Goal: Task Accomplishment & Management: Use online tool/utility

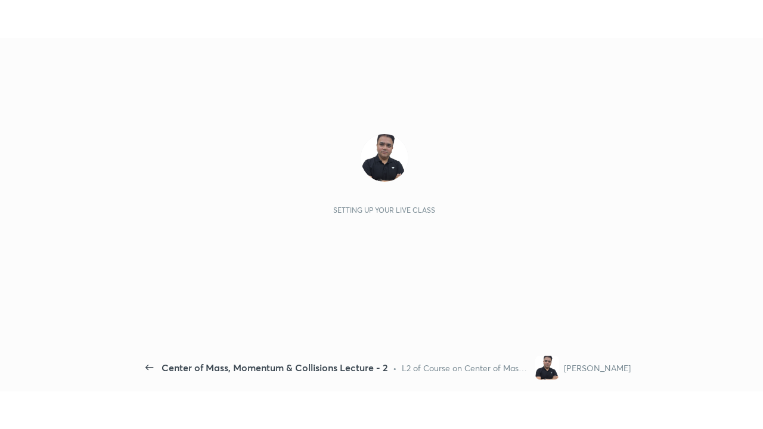
scroll to position [4, 1]
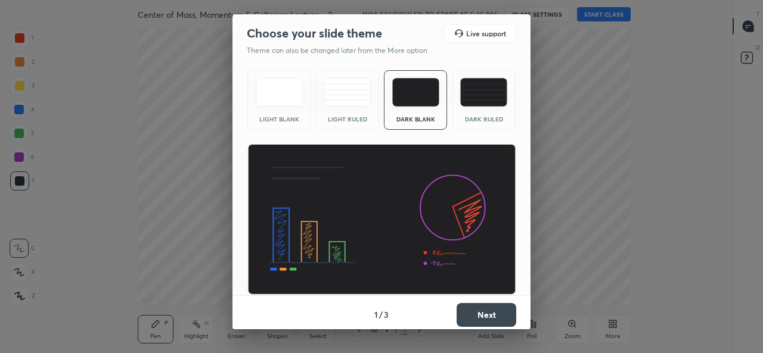
click at [476, 316] on button "Next" at bounding box center [486, 315] width 60 height 24
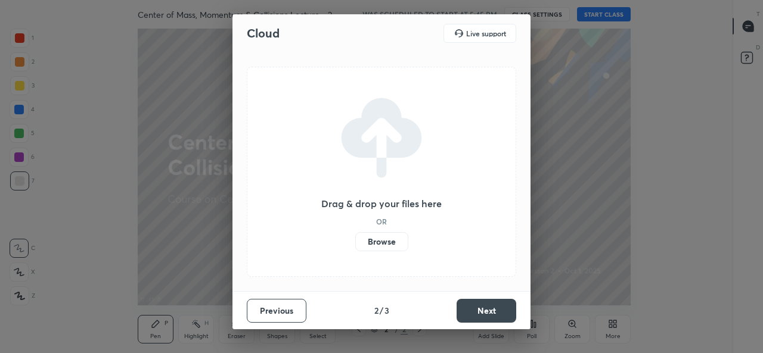
click at [400, 245] on label "Browse" at bounding box center [381, 241] width 53 height 19
click at [355, 245] on input "Browse" at bounding box center [355, 241] width 0 height 19
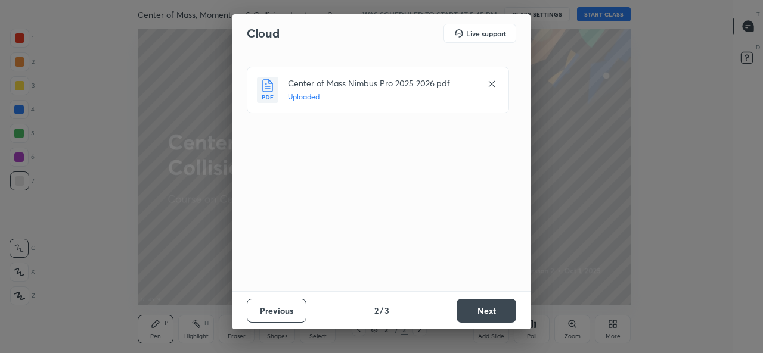
click at [487, 312] on button "Next" at bounding box center [486, 311] width 60 height 24
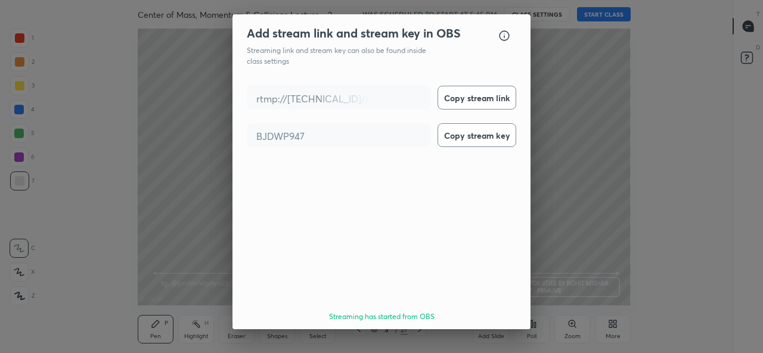
click at [494, 339] on button "Done" at bounding box center [486, 351] width 60 height 24
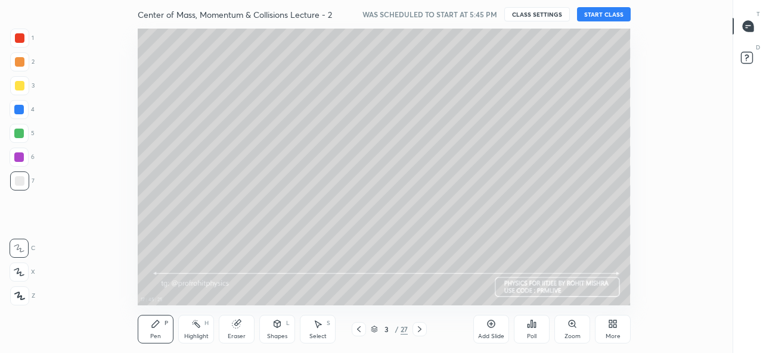
click at [610, 326] on icon at bounding box center [610, 326] width 3 height 3
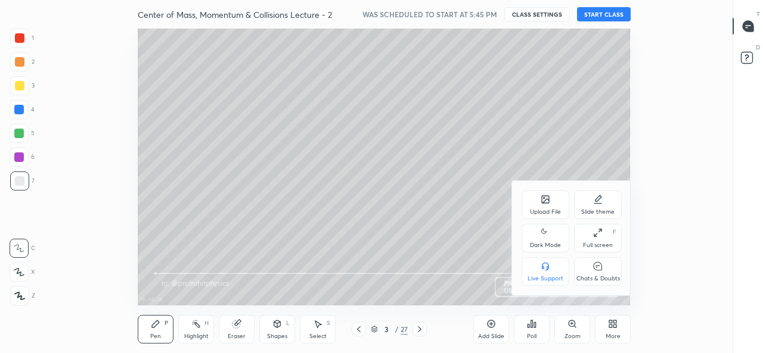
click at [553, 241] on div "Dark Mode" at bounding box center [545, 238] width 48 height 29
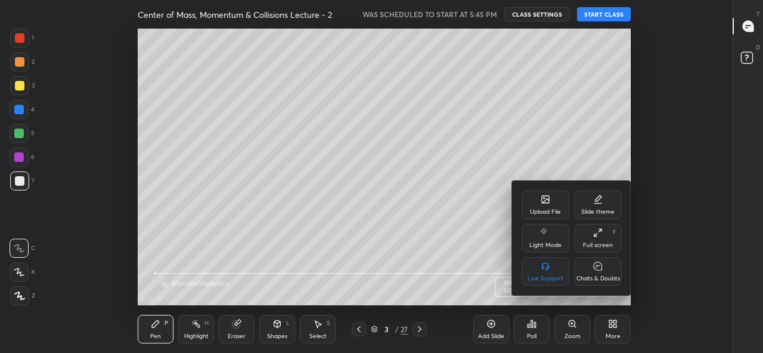
click at [601, 240] on div "Full screen F" at bounding box center [598, 238] width 48 height 29
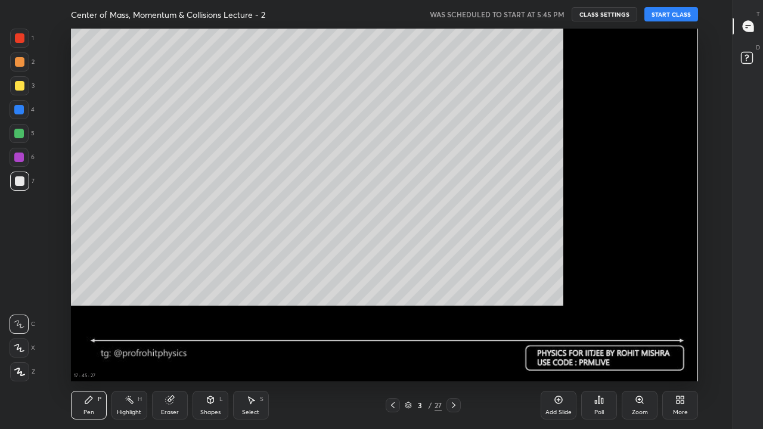
scroll to position [353, 692]
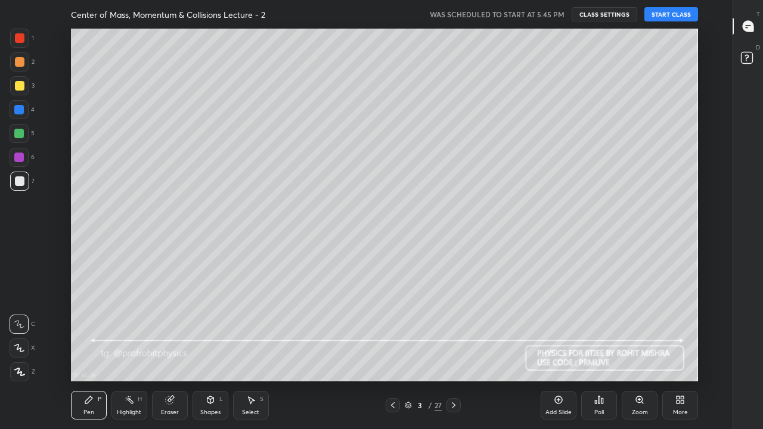
click at [668, 15] on button "START CLASS" at bounding box center [671, 14] width 54 height 14
click at [407, 353] on icon at bounding box center [408, 403] width 6 height 3
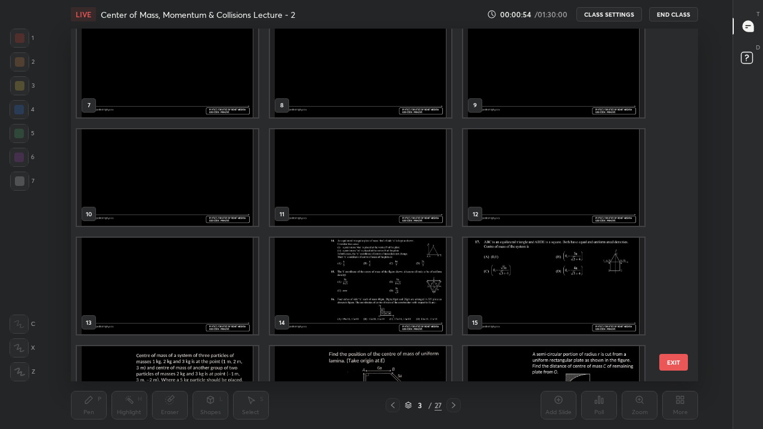
scroll to position [239, 0]
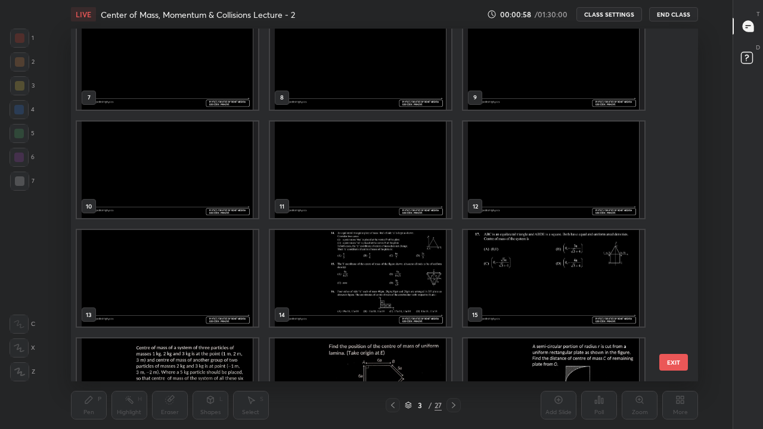
click at [404, 286] on img "grid" at bounding box center [360, 278] width 181 height 97
click at [406, 288] on img "grid" at bounding box center [360, 278] width 181 height 97
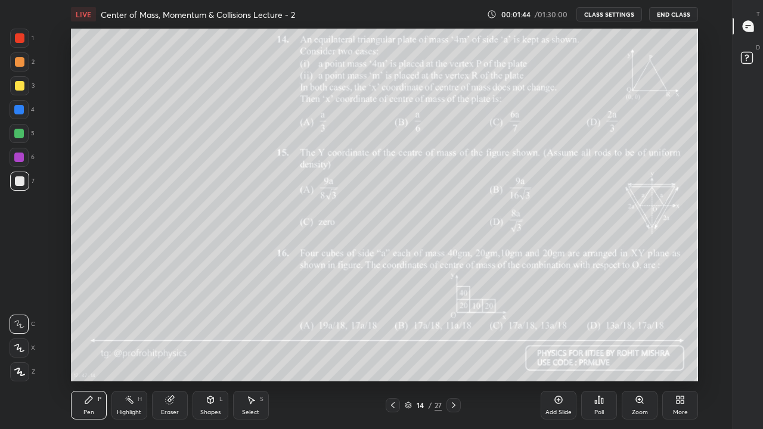
click at [408, 353] on icon at bounding box center [408, 405] width 7 height 7
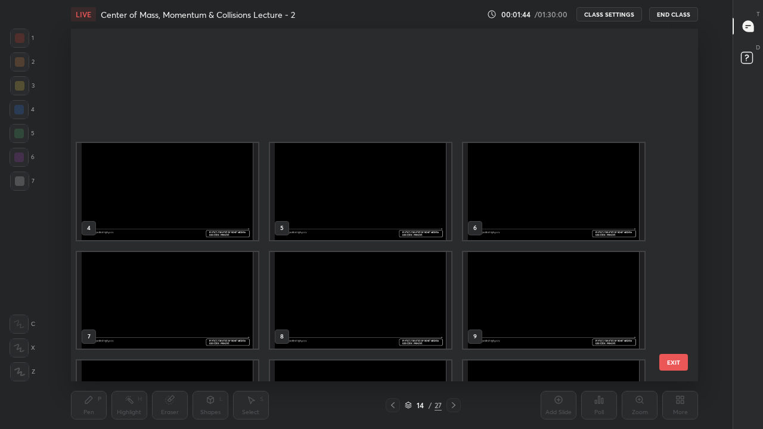
scroll to position [349, 621]
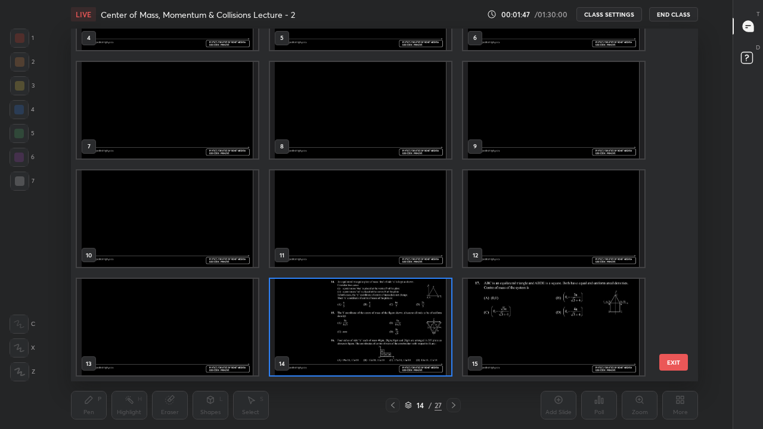
click at [422, 319] on img "grid" at bounding box center [360, 327] width 181 height 97
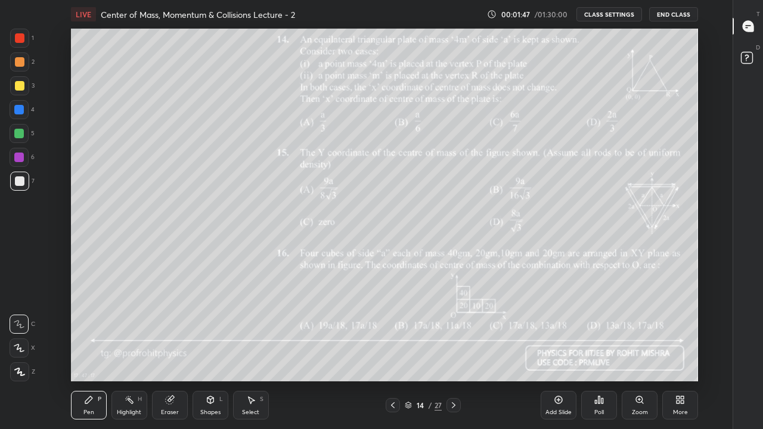
click at [425, 323] on img "grid" at bounding box center [360, 327] width 181 height 97
click at [453, 353] on icon at bounding box center [454, 405] width 10 height 10
click at [393, 353] on icon at bounding box center [393, 405] width 10 height 10
click at [409, 353] on icon at bounding box center [408, 407] width 6 height 2
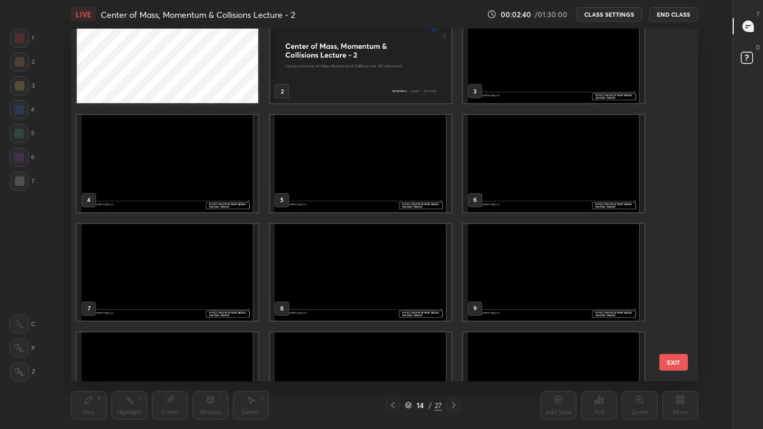
scroll to position [0, 0]
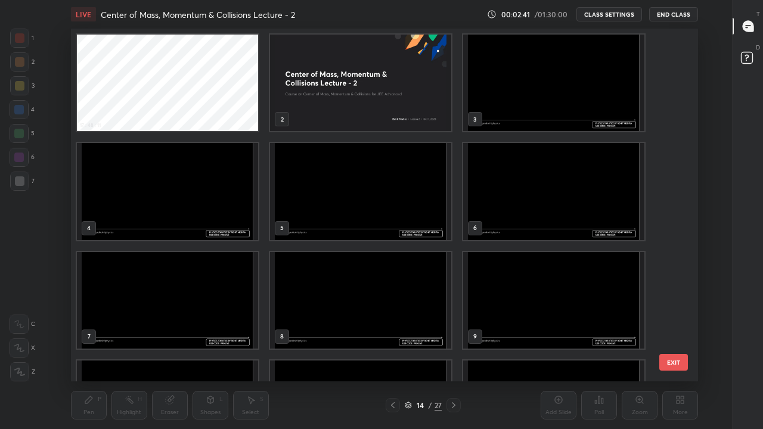
click at [490, 110] on img "grid" at bounding box center [553, 83] width 181 height 97
click at [495, 110] on img "grid" at bounding box center [553, 83] width 181 height 97
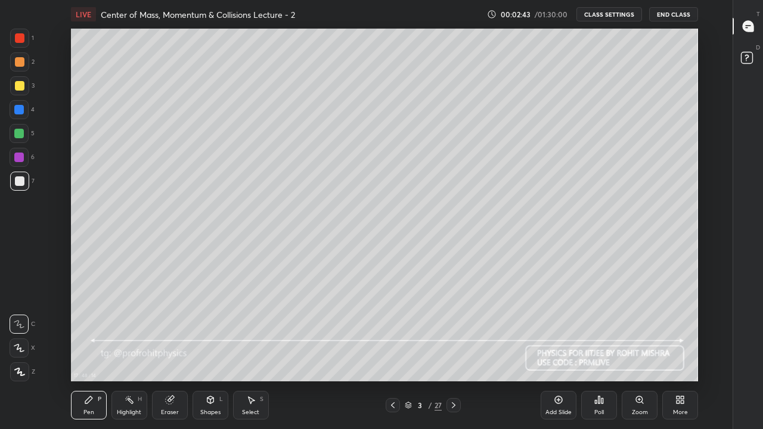
click at [210, 353] on icon at bounding box center [210, 401] width 0 height 4
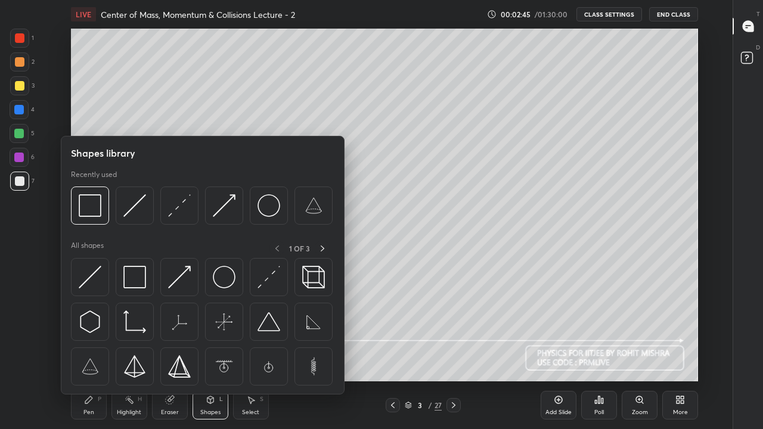
click at [95, 211] on img at bounding box center [90, 205] width 23 height 23
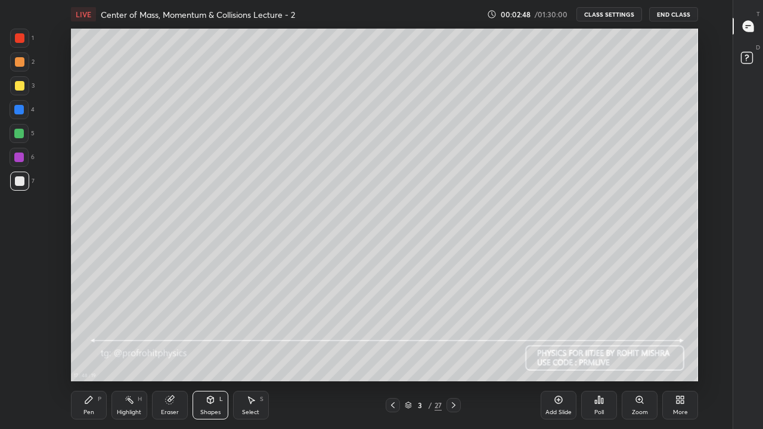
click at [95, 353] on div "Pen P" at bounding box center [89, 405] width 36 height 29
click at [213, 353] on div "Shapes L" at bounding box center [210, 405] width 36 height 29
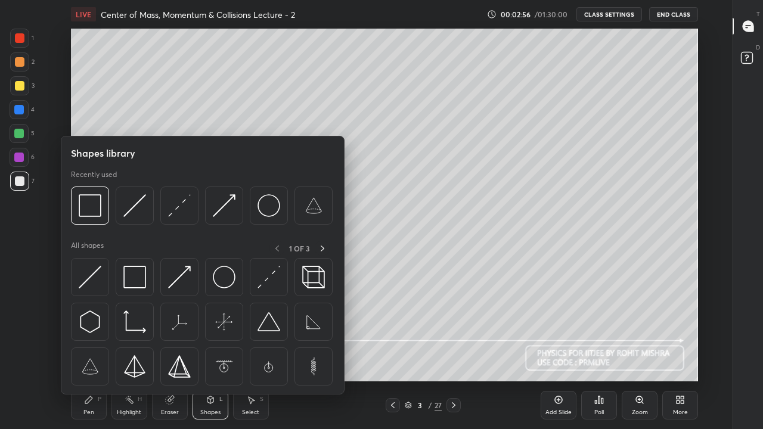
click at [98, 209] on img at bounding box center [90, 205] width 23 height 23
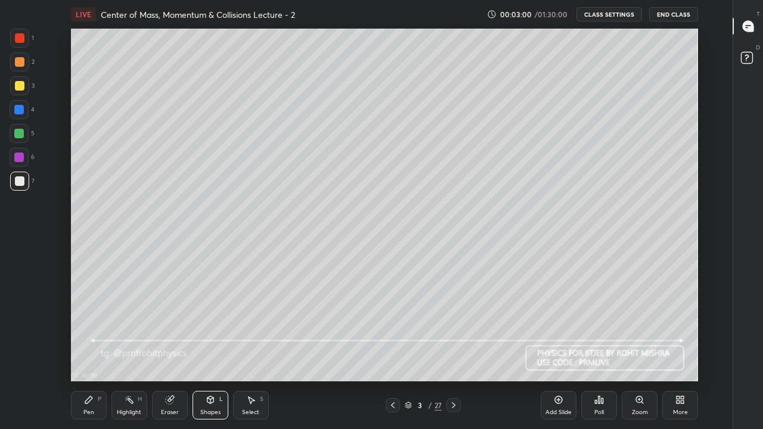
click at [246, 353] on div "Select S" at bounding box center [251, 405] width 36 height 29
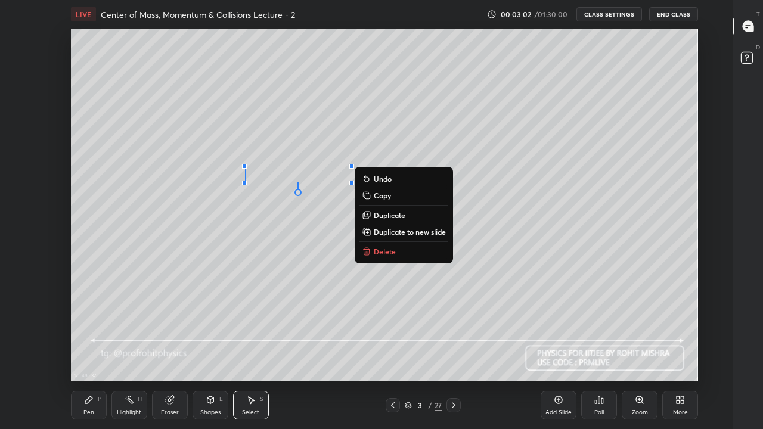
click at [377, 215] on p "Duplicate" at bounding box center [390, 215] width 32 height 10
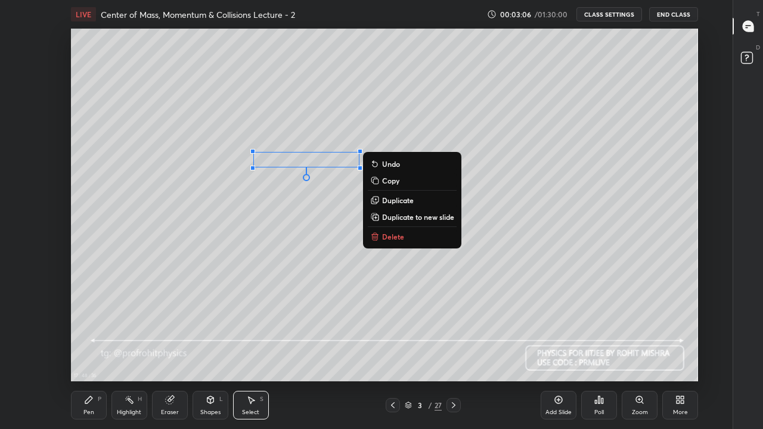
click at [390, 201] on p "Duplicate" at bounding box center [398, 200] width 32 height 10
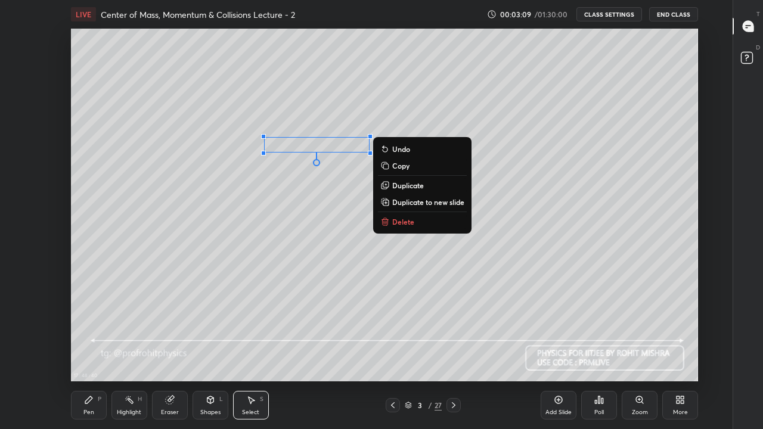
click at [393, 187] on p "Duplicate" at bounding box center [408, 186] width 32 height 10
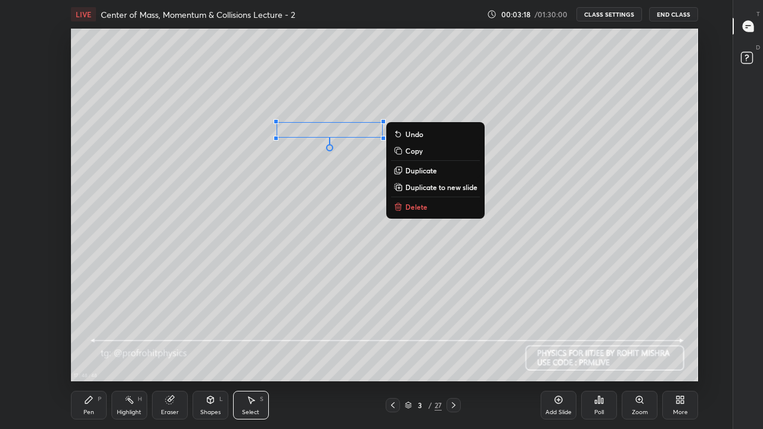
click at [415, 170] on p "Duplicate" at bounding box center [421, 171] width 32 height 10
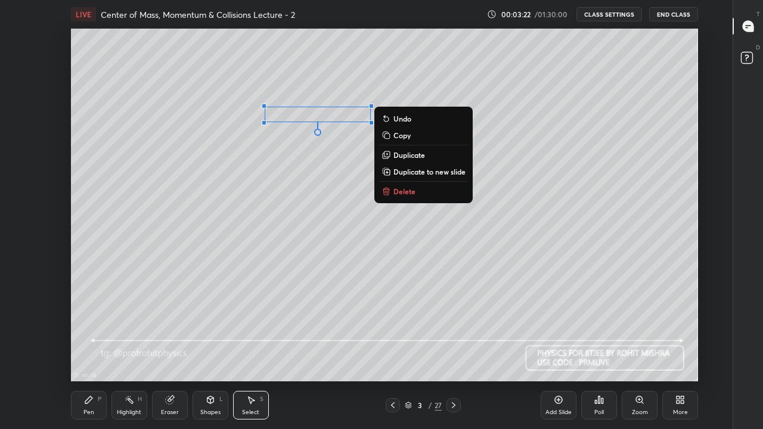
click at [402, 155] on p "Duplicate" at bounding box center [409, 155] width 32 height 10
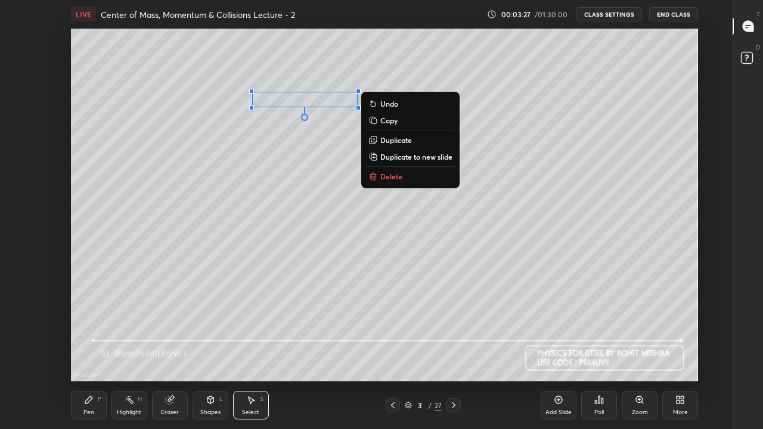
click at [391, 141] on p "Duplicate" at bounding box center [396, 140] width 32 height 10
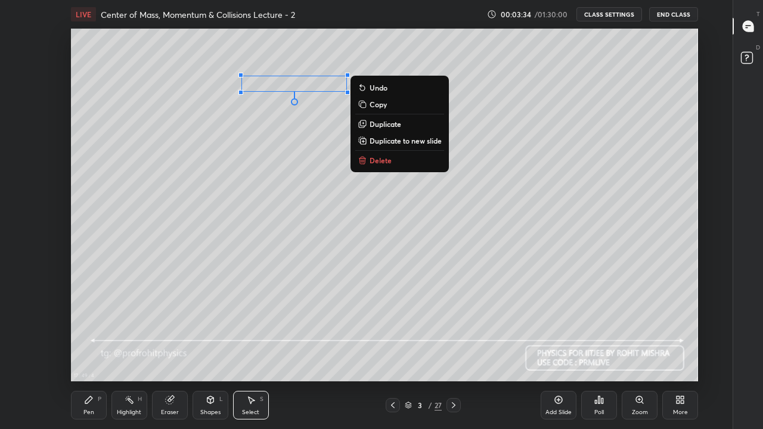
click at [95, 353] on div "Pen P" at bounding box center [89, 405] width 36 height 29
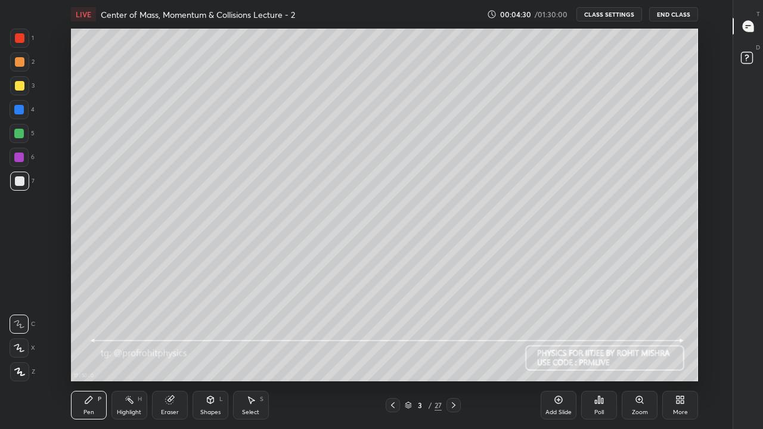
click at [210, 353] on div "Shapes L" at bounding box center [210, 405] width 36 height 29
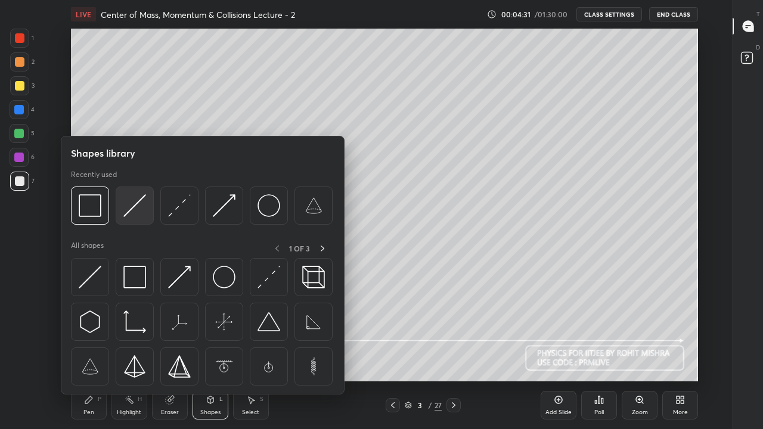
click at [140, 212] on img at bounding box center [134, 205] width 23 height 23
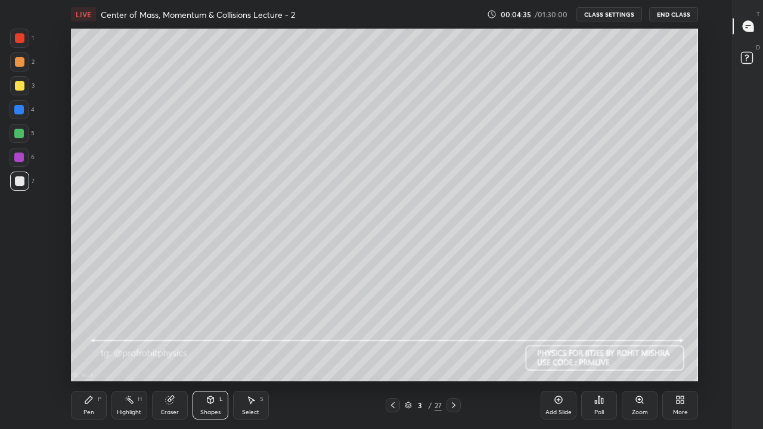
click at [92, 353] on icon at bounding box center [89, 400] width 10 height 10
click at [22, 87] on div at bounding box center [20, 86] width 10 height 10
click at [408, 353] on icon at bounding box center [408, 405] width 7 height 7
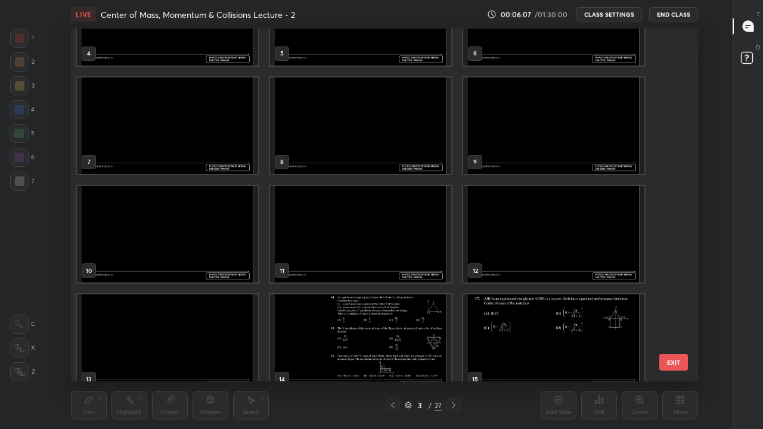
scroll to position [203, 0]
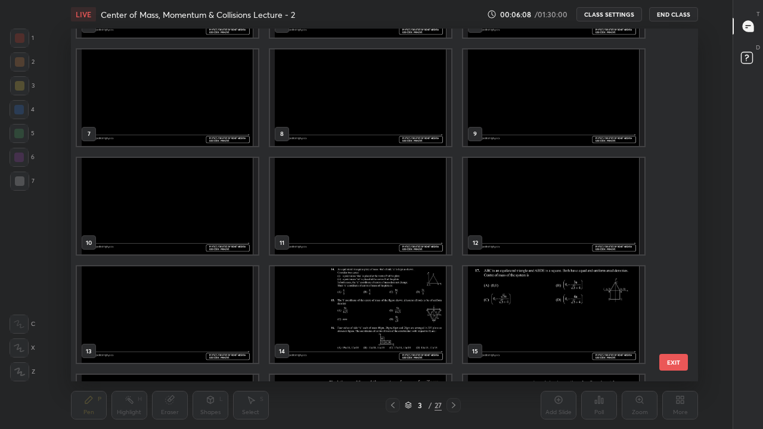
click at [386, 301] on img "grid" at bounding box center [360, 314] width 181 height 97
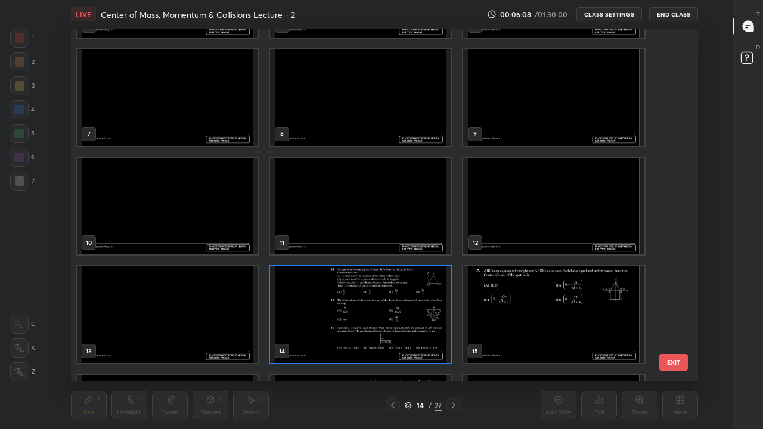
click at [390, 300] on img "grid" at bounding box center [360, 314] width 181 height 97
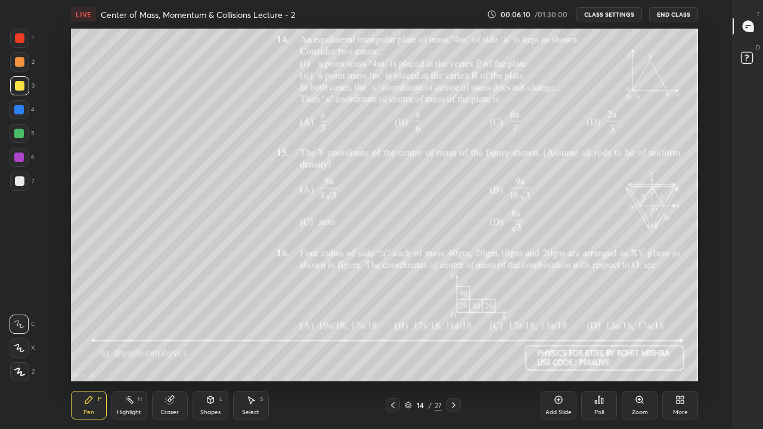
click at [21, 110] on div at bounding box center [19, 110] width 10 height 10
click at [131, 353] on rect at bounding box center [130, 401] width 6 height 6
click at [15, 181] on div at bounding box center [20, 181] width 10 height 10
click at [94, 353] on div "Pen P" at bounding box center [89, 405] width 36 height 29
click at [211, 353] on icon at bounding box center [211, 400] width 10 height 10
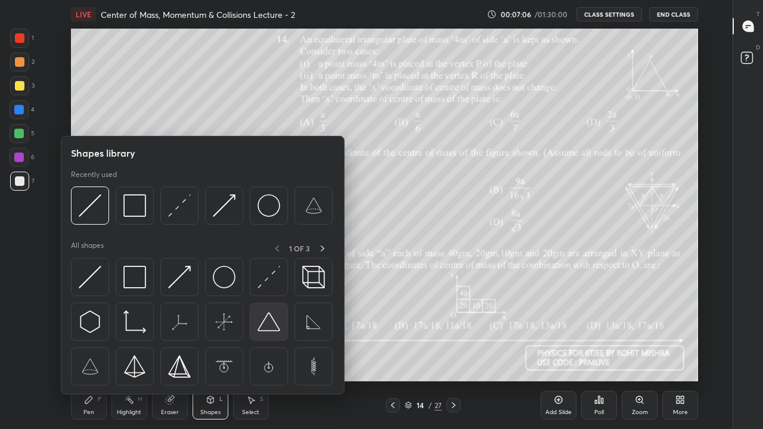
click at [268, 318] on img at bounding box center [268, 321] width 23 height 23
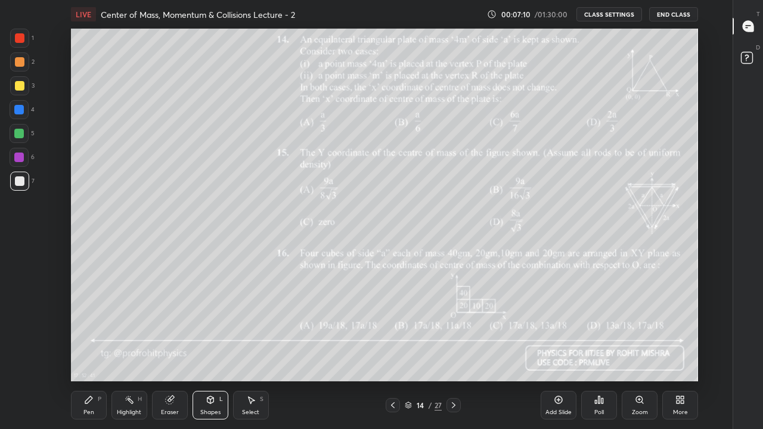
click at [91, 353] on icon at bounding box center [89, 400] width 10 height 10
click at [209, 353] on div "Shapes L" at bounding box center [210, 405] width 36 height 29
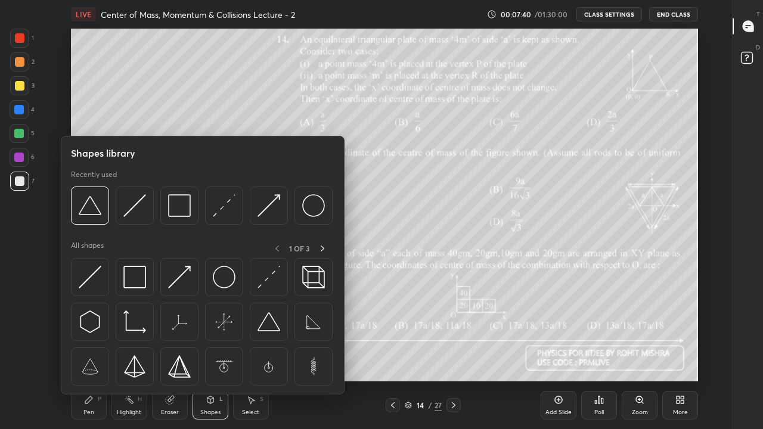
click at [218, 210] on img at bounding box center [224, 205] width 23 height 23
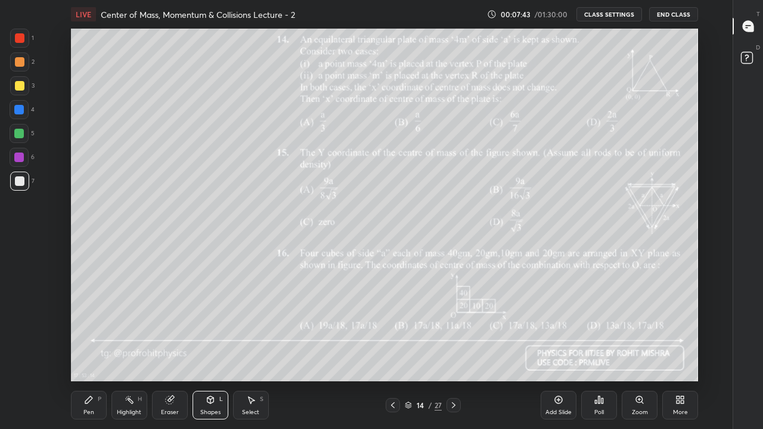
click at [93, 353] on div "Pen P" at bounding box center [89, 405] width 36 height 29
click at [252, 353] on div "Select S" at bounding box center [251, 405] width 36 height 29
click at [229, 56] on div "0 ° Undo Copy Duplicate Duplicate to new slide Delete" at bounding box center [384, 205] width 627 height 353
click at [91, 353] on div "Pen P" at bounding box center [89, 405] width 36 height 29
click at [210, 353] on div "Shapes L" at bounding box center [210, 405] width 36 height 29
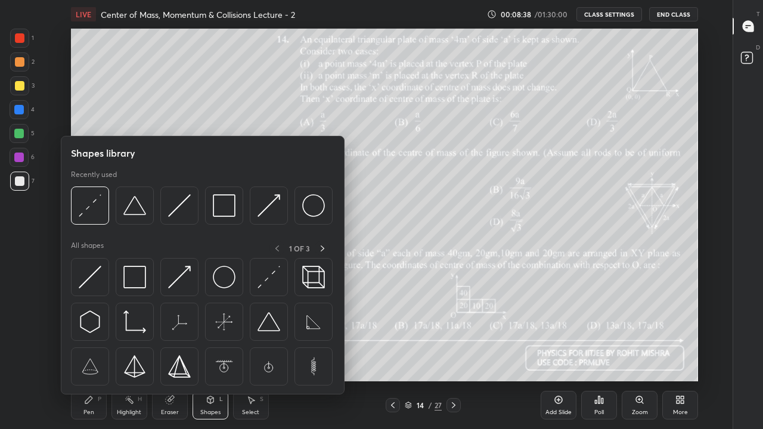
click at [136, 210] on img at bounding box center [134, 205] width 23 height 23
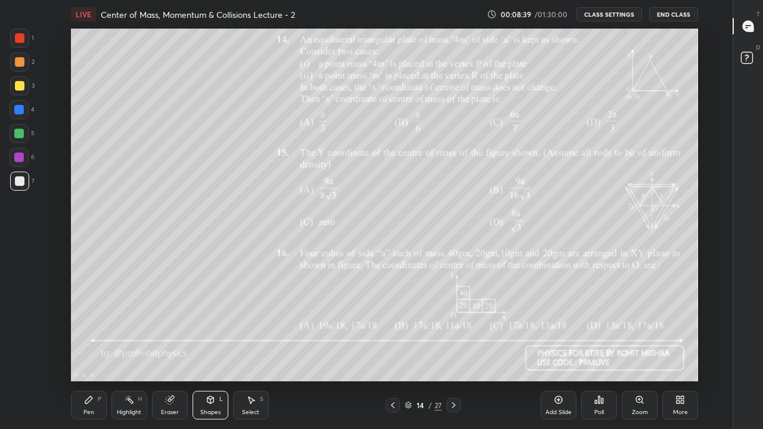
click at [212, 353] on div "Shapes L" at bounding box center [210, 405] width 36 height 29
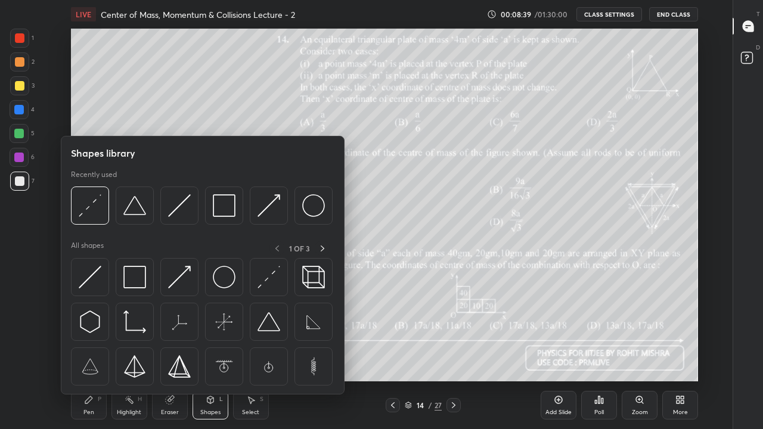
click at [232, 212] on img at bounding box center [224, 205] width 23 height 23
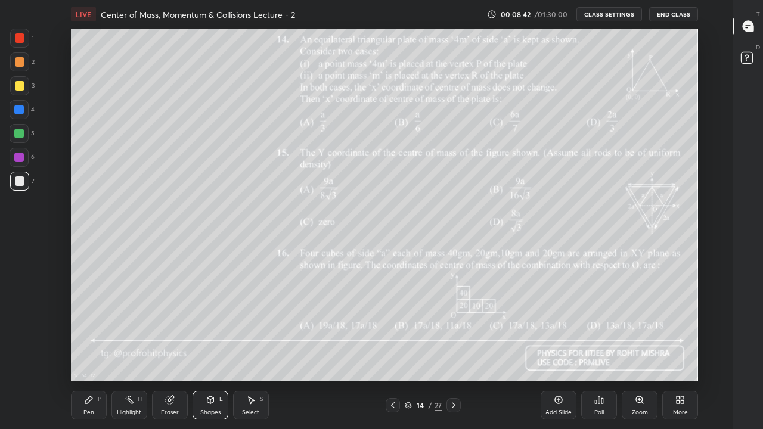
click at [93, 353] on icon at bounding box center [89, 400] width 10 height 10
click at [130, 353] on div "Highlight" at bounding box center [129, 412] width 24 height 6
click at [559, 353] on icon at bounding box center [559, 400] width 10 height 10
click at [22, 89] on div at bounding box center [20, 86] width 10 height 10
click at [64, 42] on div "17 : 55 : 33 Setting up your live class" at bounding box center [384, 205] width 692 height 353
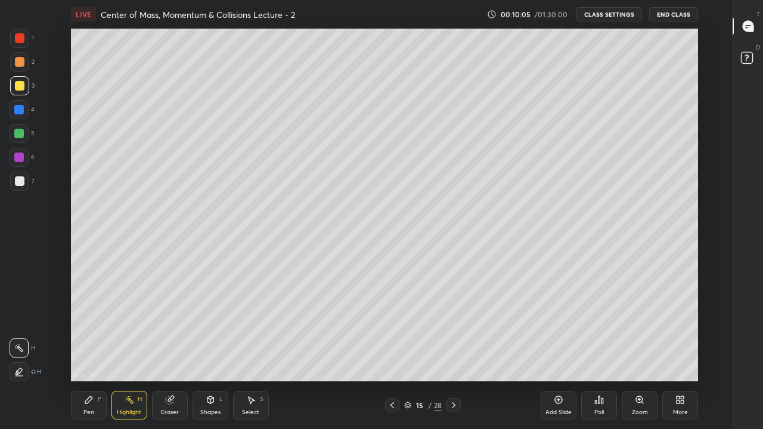
click at [92, 353] on icon at bounding box center [89, 400] width 10 height 10
click at [393, 353] on icon at bounding box center [392, 405] width 10 height 10
click at [133, 353] on icon at bounding box center [130, 400] width 10 height 10
click at [454, 353] on icon at bounding box center [454, 405] width 10 height 10
click at [211, 353] on icon at bounding box center [211, 400] width 10 height 10
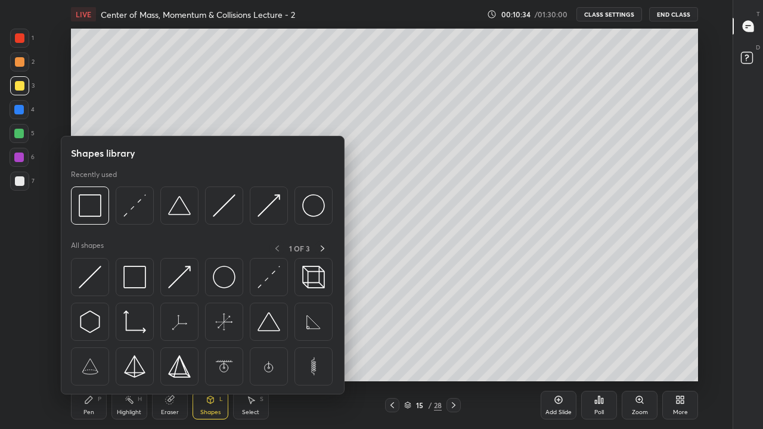
click at [184, 210] on img at bounding box center [179, 205] width 23 height 23
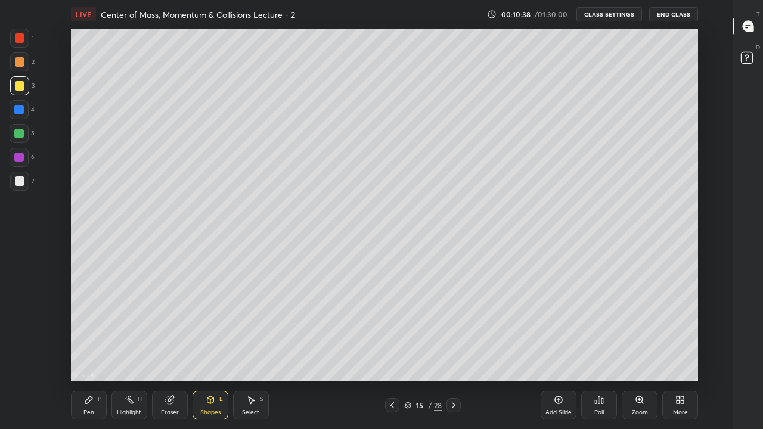
click at [253, 353] on div "Select S" at bounding box center [251, 405] width 36 height 29
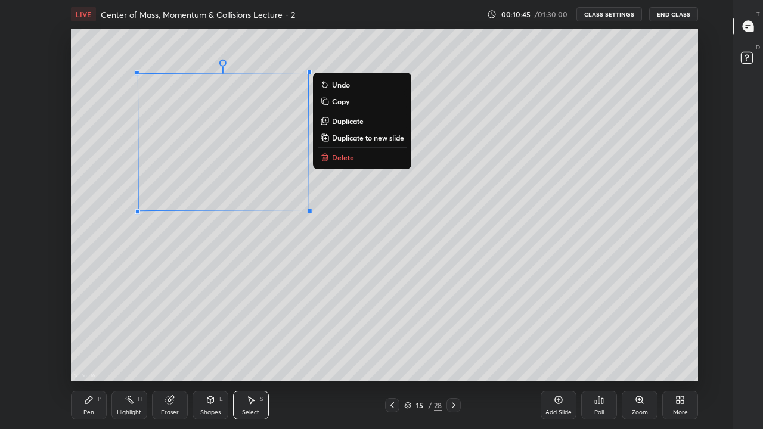
click at [93, 353] on div "Pen P" at bounding box center [89, 405] width 36 height 29
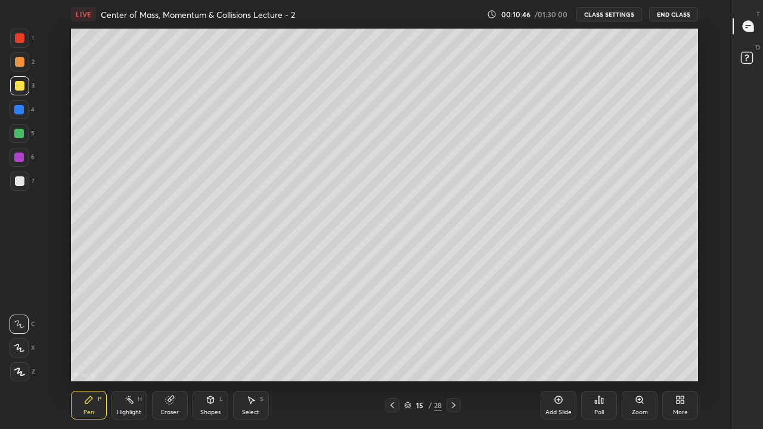
click at [216, 353] on div "Shapes L" at bounding box center [210, 405] width 36 height 29
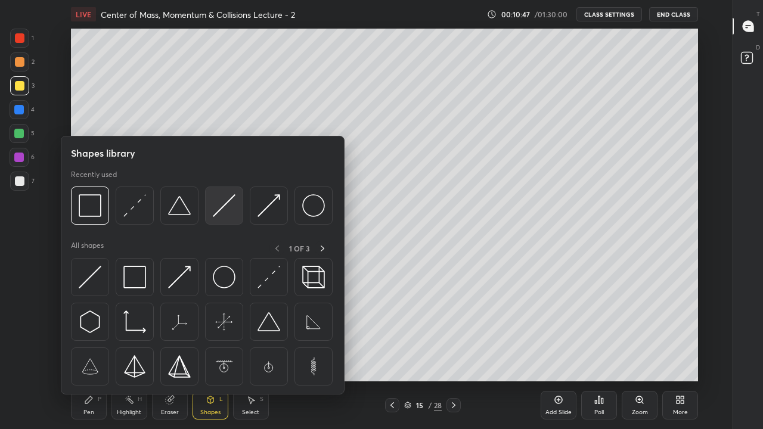
click at [223, 207] on img at bounding box center [224, 205] width 23 height 23
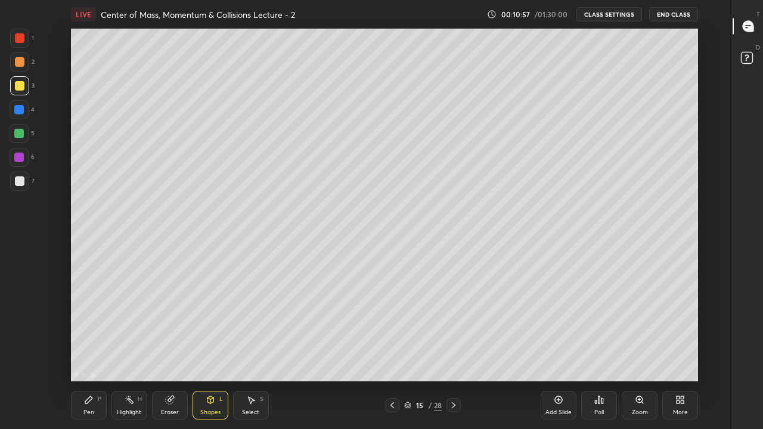
click at [95, 353] on div "Pen P" at bounding box center [89, 405] width 36 height 29
click at [392, 353] on icon at bounding box center [392, 405] width 10 height 10
click at [453, 353] on icon at bounding box center [454, 405] width 10 height 10
click at [210, 353] on div "Shapes L" at bounding box center [210, 405] width 36 height 29
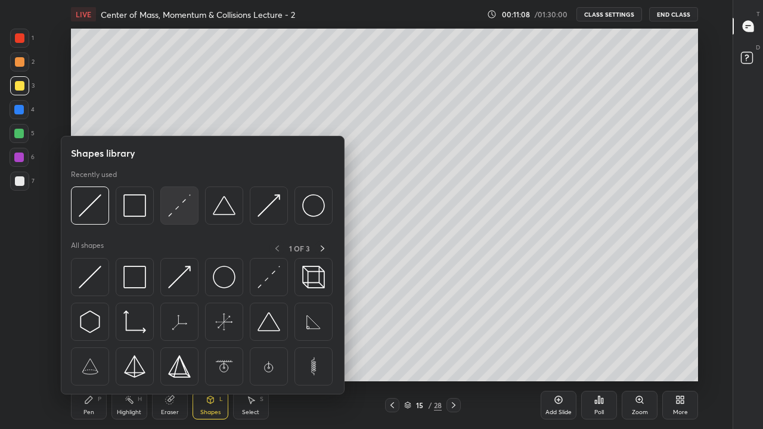
click at [176, 213] on img at bounding box center [179, 205] width 23 height 23
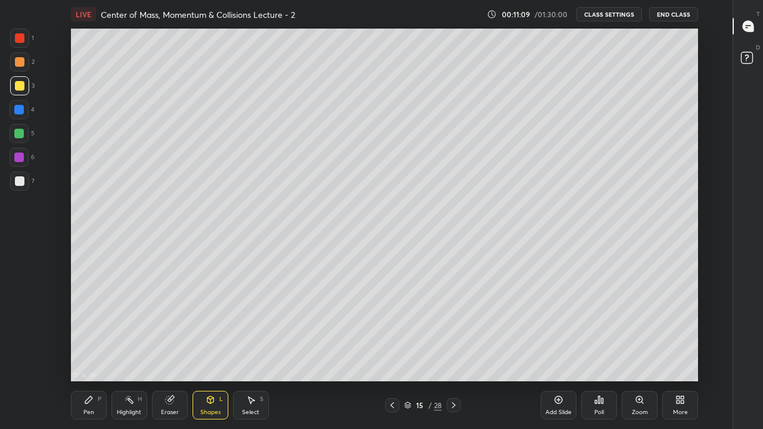
click at [26, 180] on div at bounding box center [19, 181] width 19 height 19
click at [91, 353] on icon at bounding box center [89, 400] width 10 height 10
click at [18, 132] on div at bounding box center [19, 134] width 10 height 10
click at [129, 353] on div "Highlight H" at bounding box center [129, 405] width 36 height 29
click at [85, 353] on icon at bounding box center [88, 399] width 7 height 7
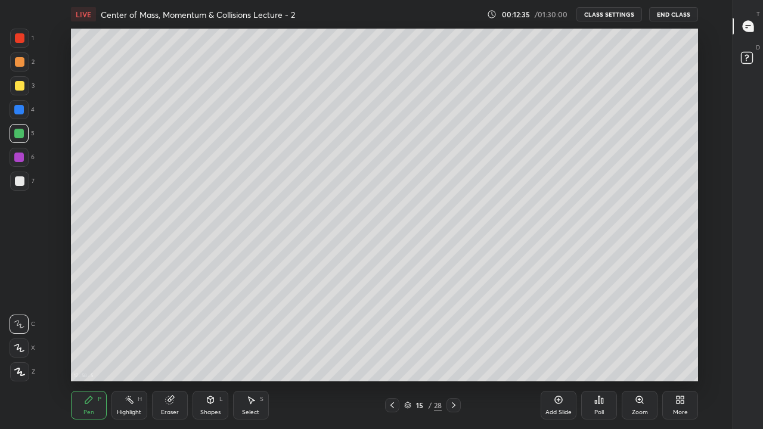
click at [130, 353] on div "Highlight H" at bounding box center [129, 405] width 36 height 29
click at [90, 353] on div "Pen P" at bounding box center [89, 405] width 36 height 29
click at [24, 179] on div at bounding box center [19, 181] width 19 height 19
click at [206, 353] on div "Shapes L" at bounding box center [210, 405] width 36 height 29
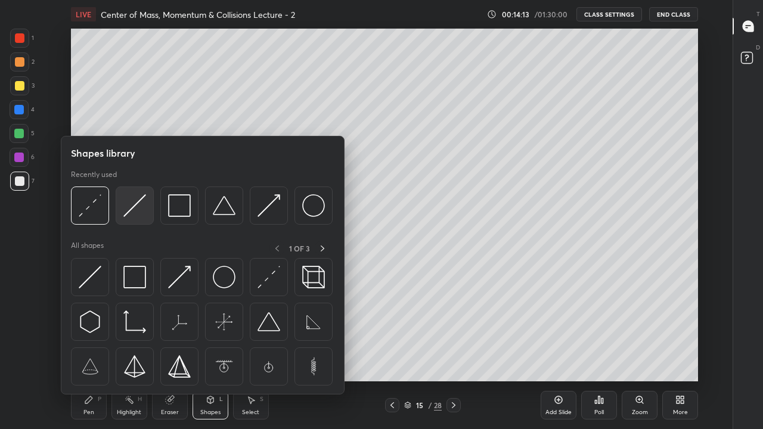
click at [137, 207] on img at bounding box center [134, 205] width 23 height 23
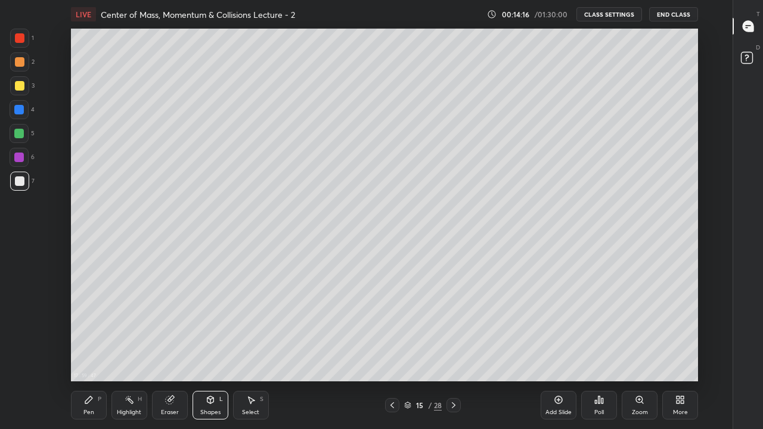
click at [94, 353] on div "Pen P" at bounding box center [89, 405] width 36 height 29
click at [128, 353] on div "Highlight H" at bounding box center [129, 405] width 36 height 29
click at [405, 353] on icon at bounding box center [407, 405] width 7 height 7
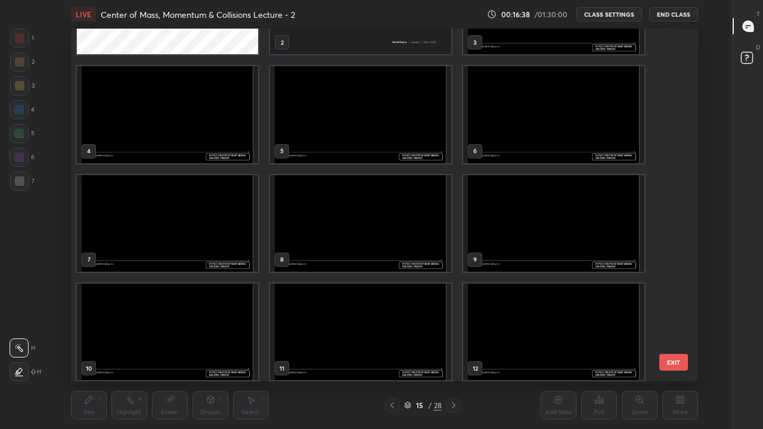
scroll to position [0, 0]
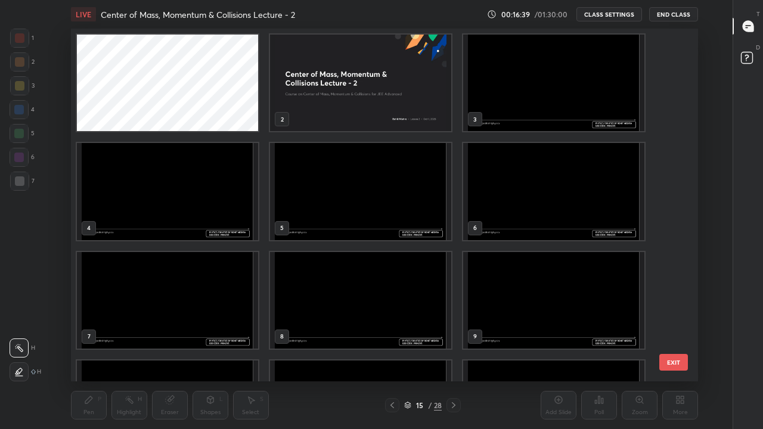
click at [500, 120] on img "grid" at bounding box center [553, 83] width 181 height 97
click at [506, 117] on img "grid" at bounding box center [553, 83] width 181 height 97
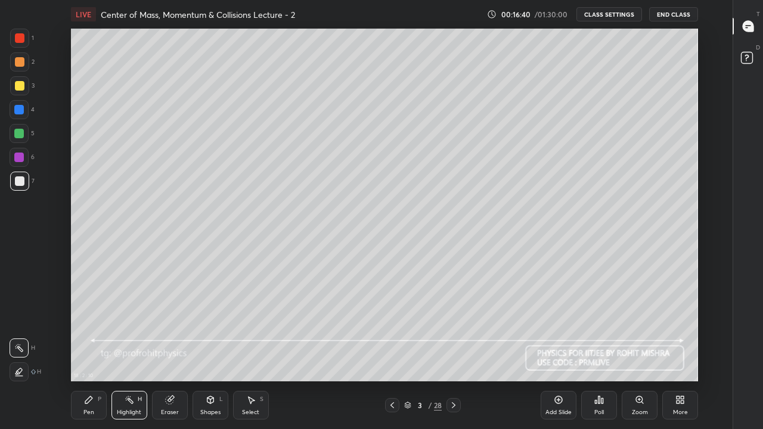
click at [508, 114] on img "grid" at bounding box center [553, 83] width 181 height 97
click at [453, 353] on icon at bounding box center [454, 405] width 10 height 10
click at [90, 353] on icon at bounding box center [89, 400] width 10 height 10
click at [23, 178] on div at bounding box center [20, 181] width 10 height 10
click at [84, 353] on div "Pen" at bounding box center [88, 412] width 11 height 6
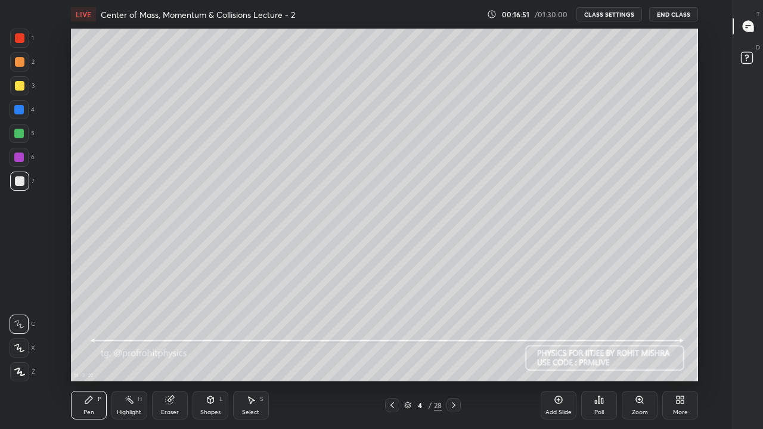
click at [21, 87] on div at bounding box center [20, 86] width 10 height 10
click at [209, 353] on div "Shapes L" at bounding box center [210, 405] width 36 height 29
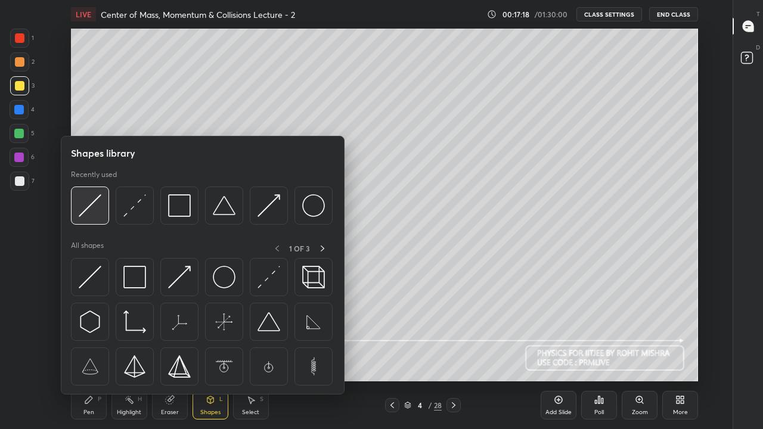
click at [95, 211] on img at bounding box center [90, 205] width 23 height 23
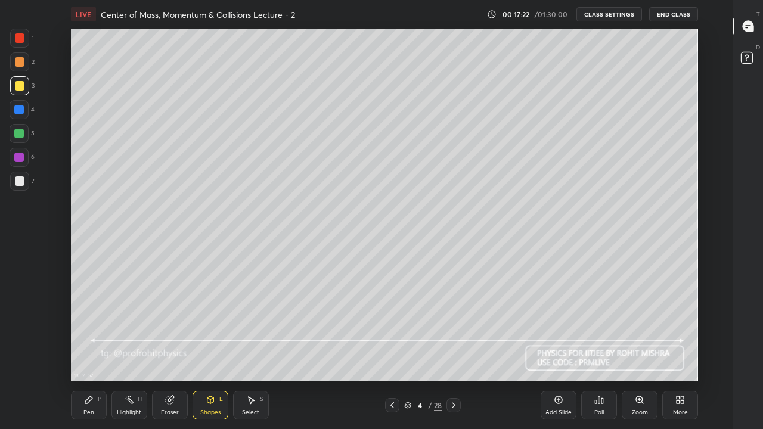
click at [90, 353] on div "Pen" at bounding box center [88, 412] width 11 height 6
click at [217, 353] on div "Shapes L" at bounding box center [210, 405] width 36 height 29
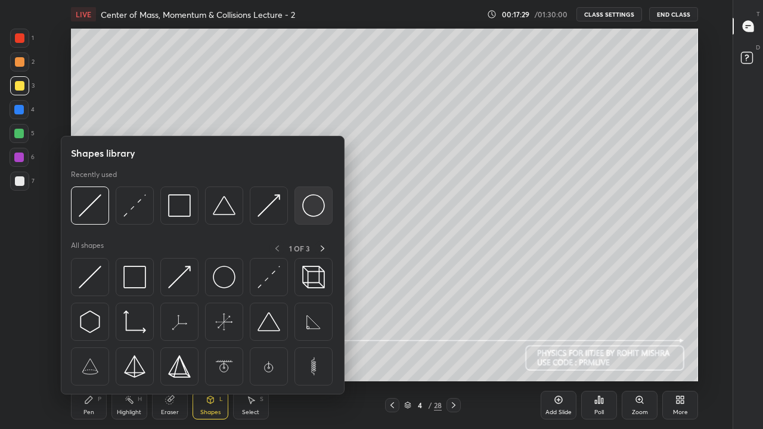
click at [313, 203] on img at bounding box center [313, 205] width 23 height 23
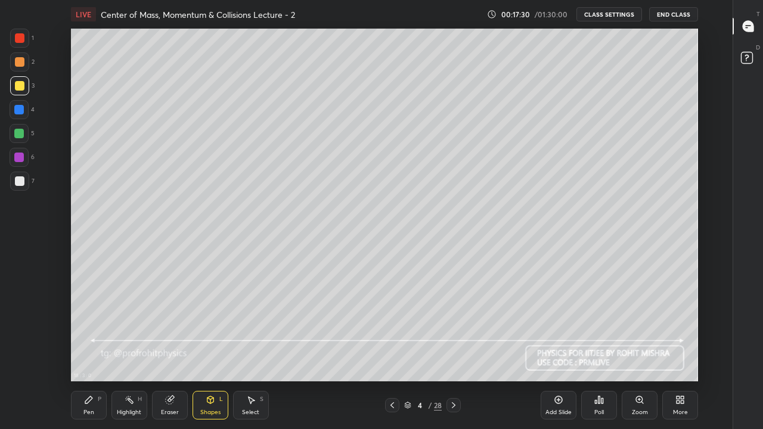
click at [22, 181] on div at bounding box center [20, 181] width 10 height 10
click at [248, 353] on div "Select S" at bounding box center [251, 405] width 36 height 29
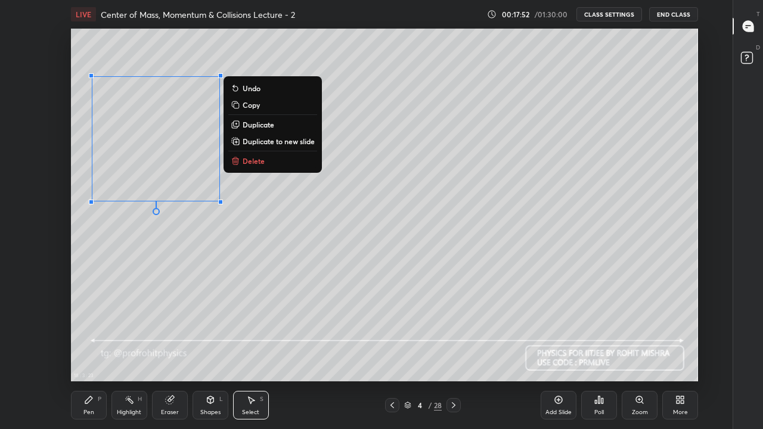
click at [250, 125] on p "Duplicate" at bounding box center [259, 125] width 32 height 10
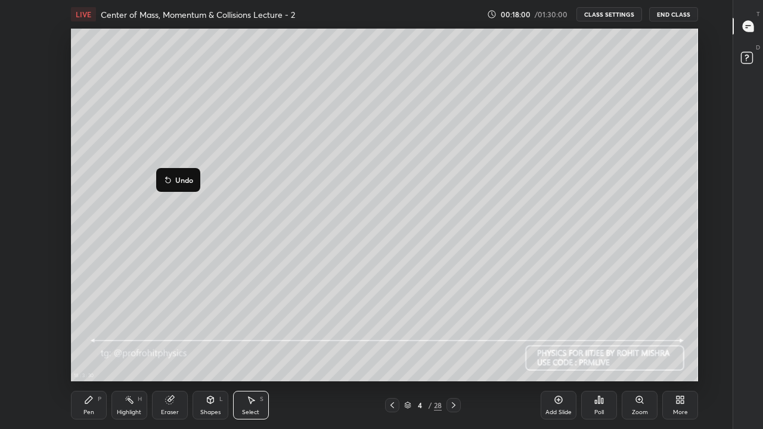
click at [154, 181] on div "0 ° Undo Copy Duplicate Duplicate to new slide Delete" at bounding box center [384, 205] width 627 height 353
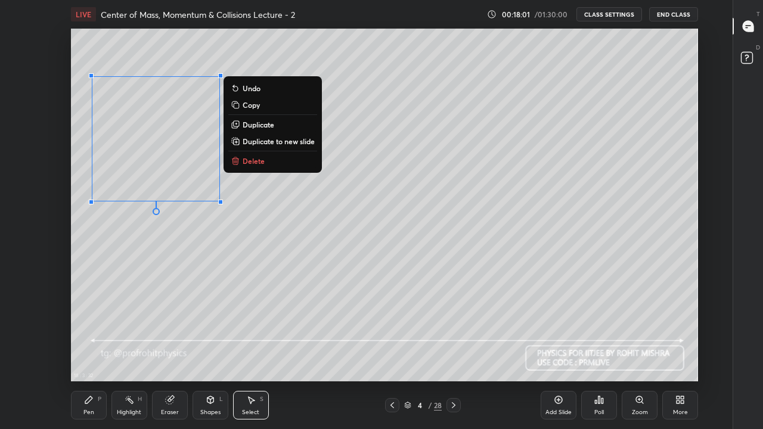
click at [94, 353] on div "Pen P" at bounding box center [89, 405] width 36 height 29
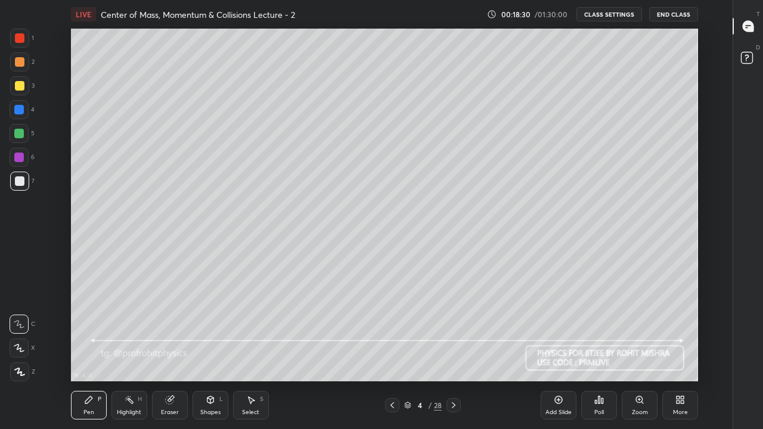
click at [172, 353] on div "Eraser" at bounding box center [170, 405] width 36 height 29
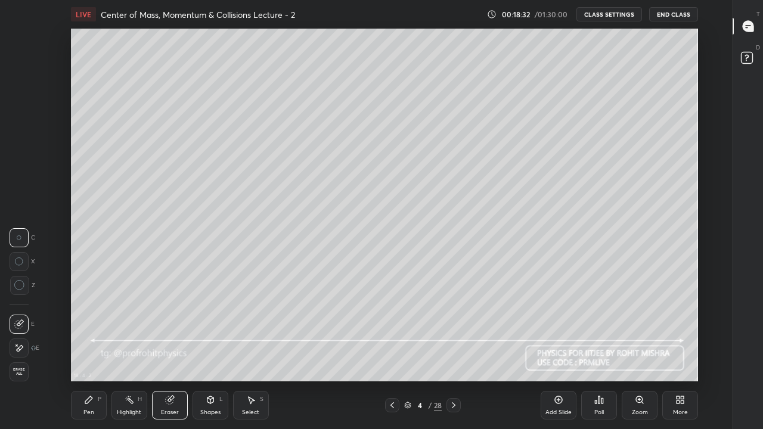
click at [88, 353] on div "Pen P" at bounding box center [89, 405] width 36 height 29
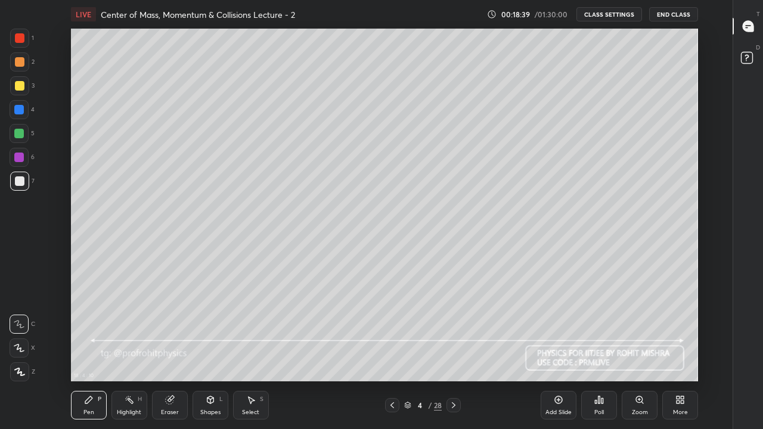
click at [213, 353] on div "Shapes L" at bounding box center [210, 405] width 36 height 29
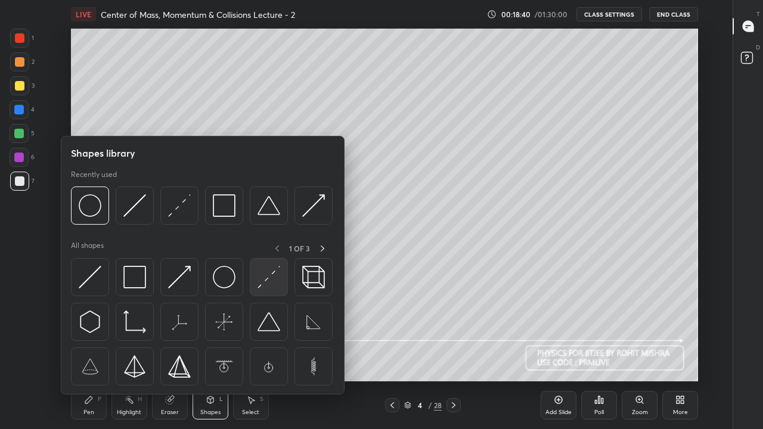
click at [272, 279] on img at bounding box center [268, 277] width 23 height 23
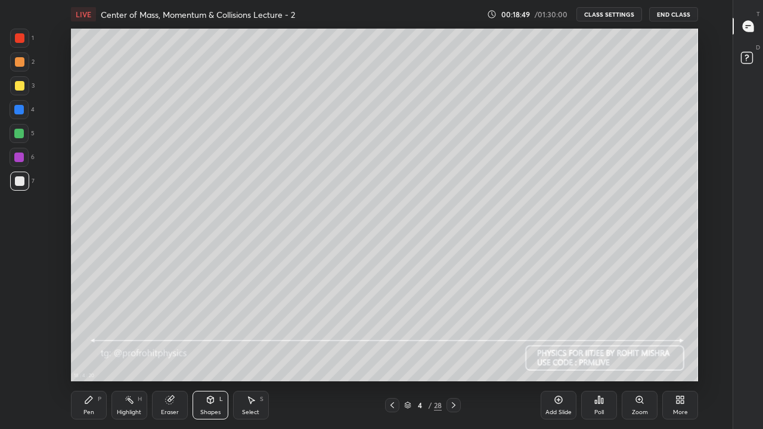
click at [250, 353] on icon at bounding box center [251, 400] width 7 height 7
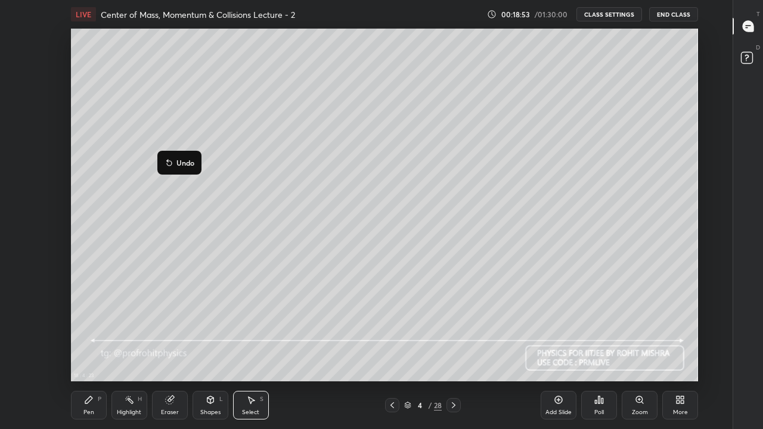
click at [88, 353] on div "Pen" at bounding box center [88, 412] width 11 height 6
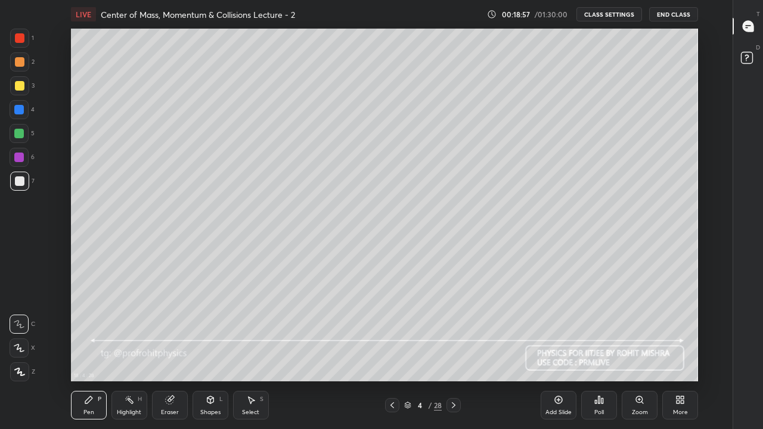
click at [24, 88] on div at bounding box center [19, 85] width 19 height 19
click at [170, 353] on icon at bounding box center [169, 400] width 8 height 8
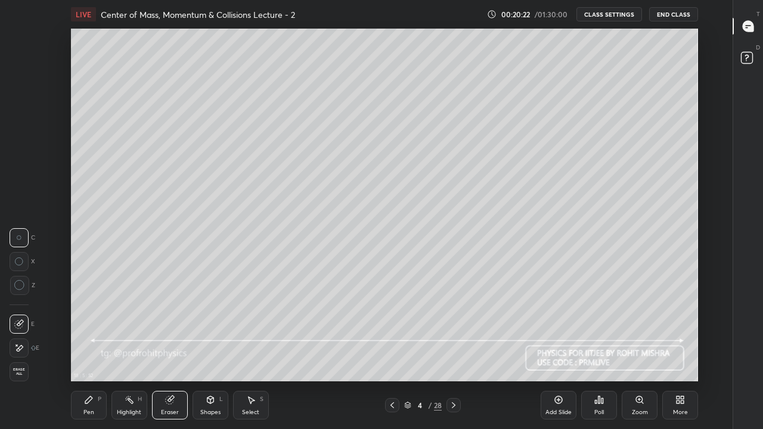
click at [91, 353] on icon at bounding box center [89, 400] width 10 height 10
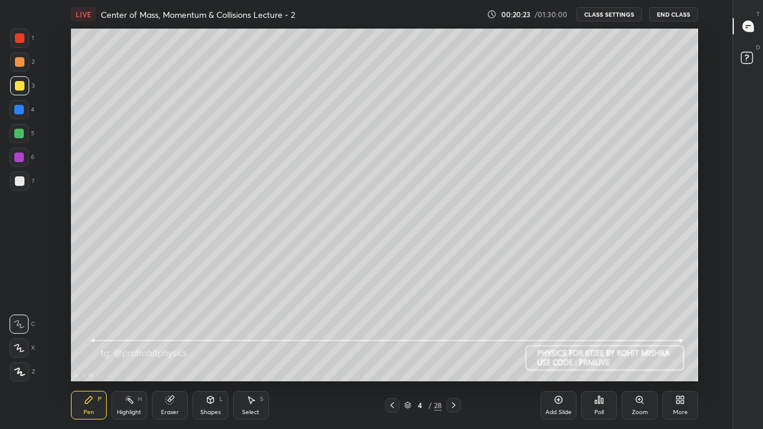
click at [21, 176] on div at bounding box center [19, 181] width 19 height 19
click at [248, 353] on icon at bounding box center [251, 400] width 10 height 10
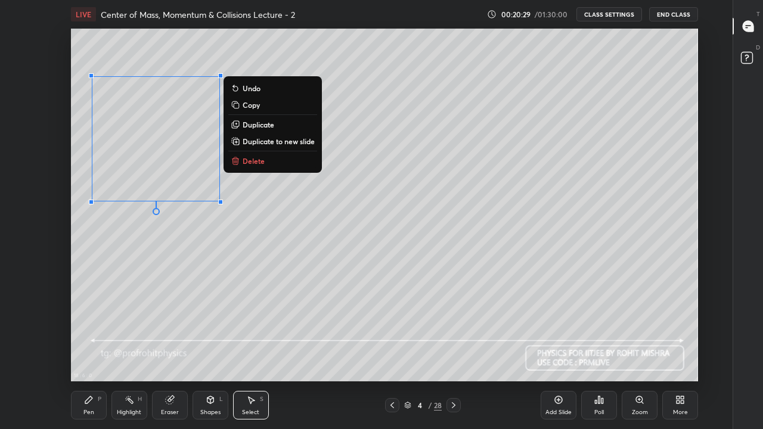
click at [259, 123] on p "Duplicate" at bounding box center [259, 125] width 32 height 10
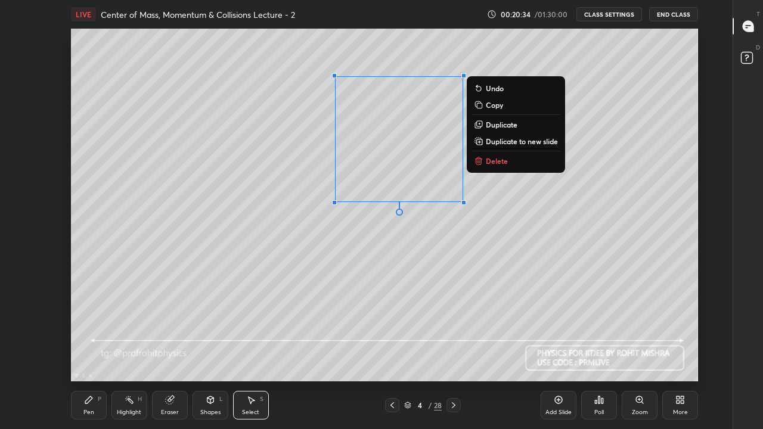
click at [94, 353] on div "Pen P" at bounding box center [89, 405] width 36 height 29
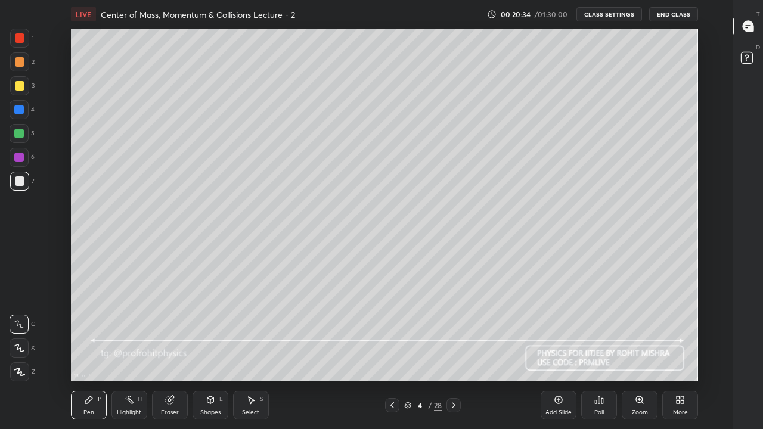
click at [91, 353] on div "Pen" at bounding box center [88, 412] width 11 height 6
click at [215, 353] on div "Shapes L" at bounding box center [210, 405] width 36 height 29
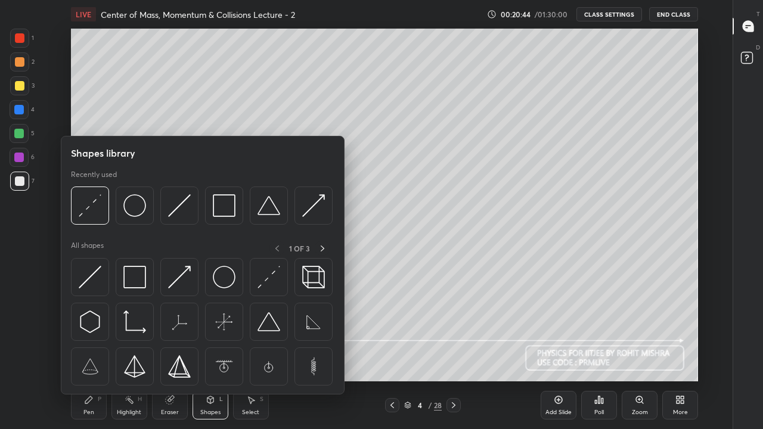
click at [95, 353] on div "Pen P" at bounding box center [89, 405] width 36 height 29
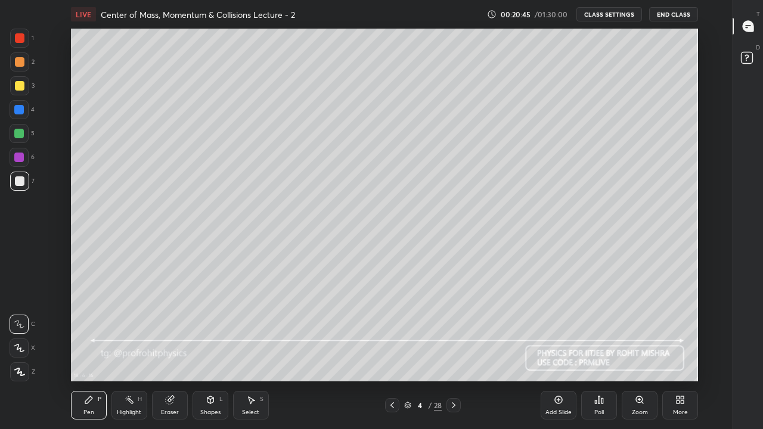
click at [250, 353] on div "Select" at bounding box center [250, 412] width 17 height 6
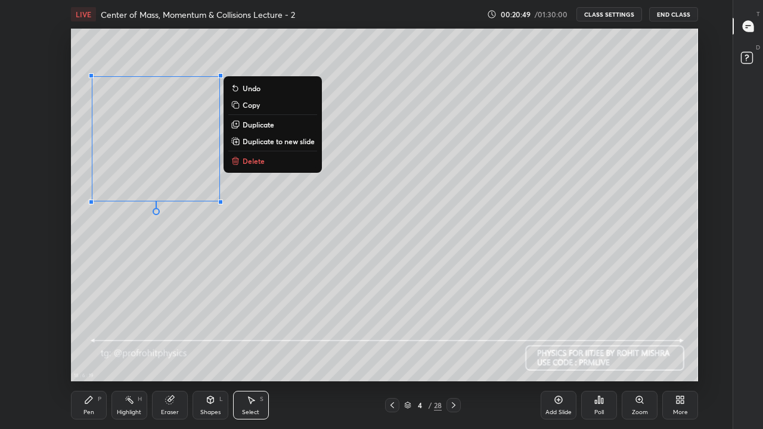
click at [259, 125] on p "Duplicate" at bounding box center [259, 125] width 32 height 10
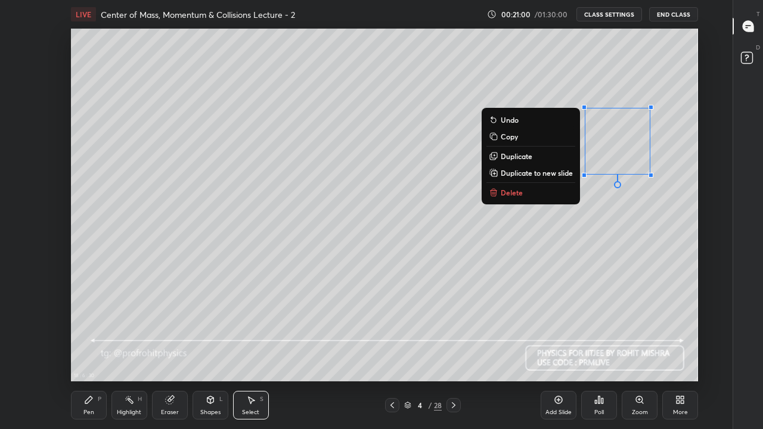
click at [93, 353] on div "Pen P" at bounding box center [89, 405] width 36 height 29
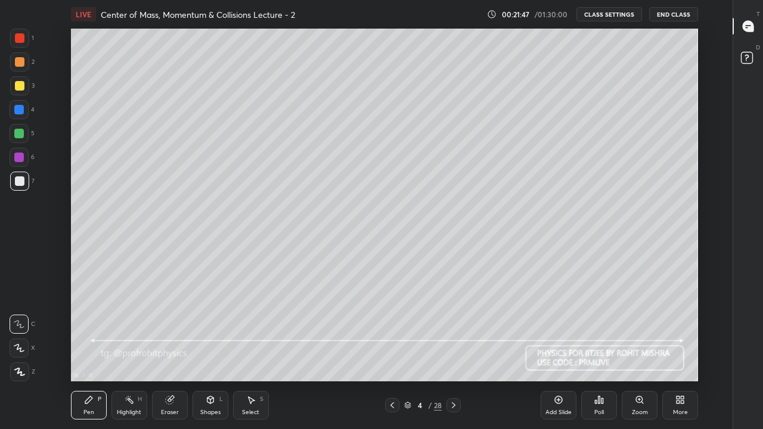
click at [141, 353] on div "Highlight H" at bounding box center [129, 405] width 36 height 29
click at [126, 353] on icon at bounding box center [130, 400] width 10 height 10
click at [83, 353] on div "Pen" at bounding box center [88, 412] width 11 height 6
click at [213, 353] on div "Shapes L" at bounding box center [210, 405] width 36 height 29
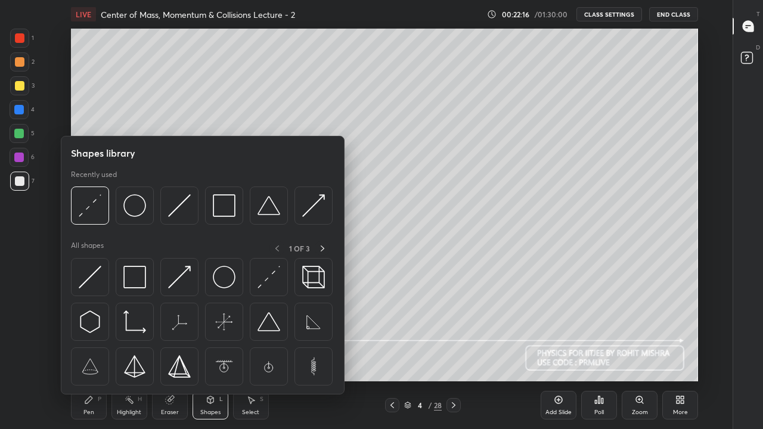
click at [184, 280] on img at bounding box center [179, 277] width 23 height 23
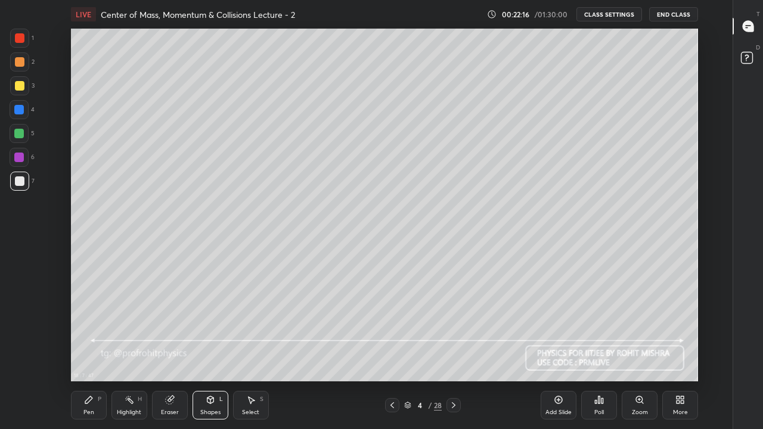
click at [20, 107] on div at bounding box center [19, 110] width 10 height 10
click at [89, 353] on icon at bounding box center [89, 400] width 10 height 10
click at [22, 179] on div at bounding box center [20, 181] width 10 height 10
click at [129, 353] on div "Highlight H" at bounding box center [129, 405] width 36 height 29
click at [86, 353] on div "Pen P" at bounding box center [89, 405] width 36 height 29
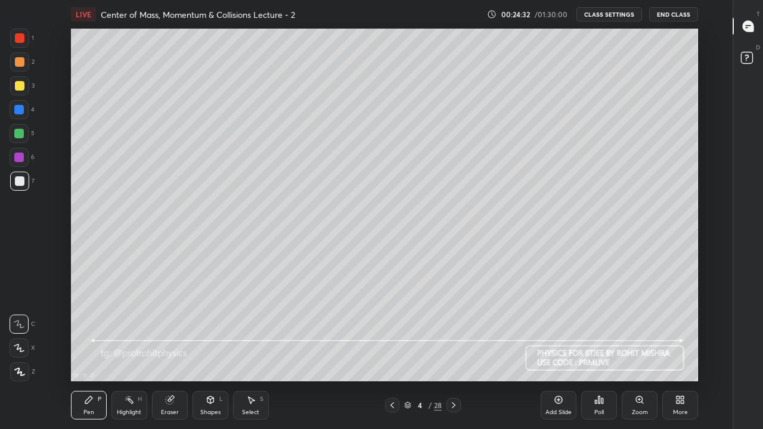
click at [128, 353] on div "Highlight H" at bounding box center [129, 405] width 36 height 29
click at [91, 353] on div "Pen P" at bounding box center [89, 405] width 36 height 29
click at [123, 353] on div "Highlight H" at bounding box center [129, 405] width 36 height 29
click at [88, 353] on div "Pen P" at bounding box center [89, 405] width 36 height 29
click at [23, 85] on div at bounding box center [20, 86] width 10 height 10
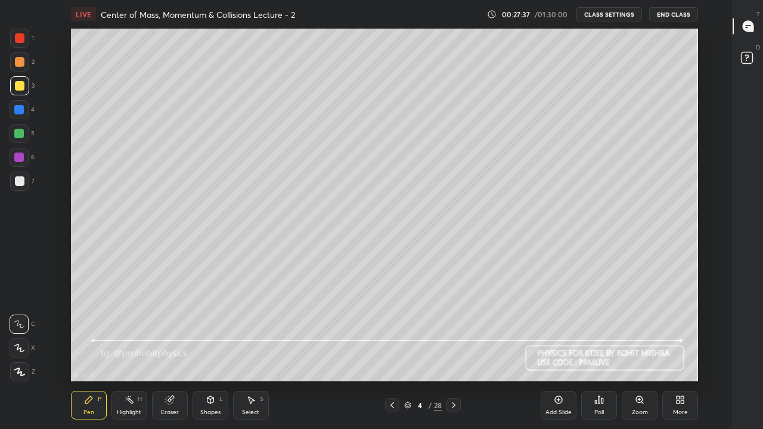
click at [253, 353] on div "Select S" at bounding box center [251, 405] width 36 height 29
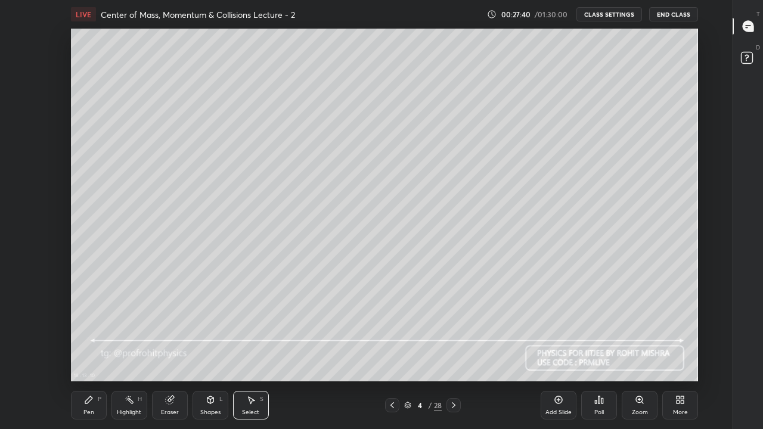
click at [452, 353] on icon at bounding box center [454, 405] width 10 height 10
click at [210, 353] on icon at bounding box center [210, 401] width 0 height 4
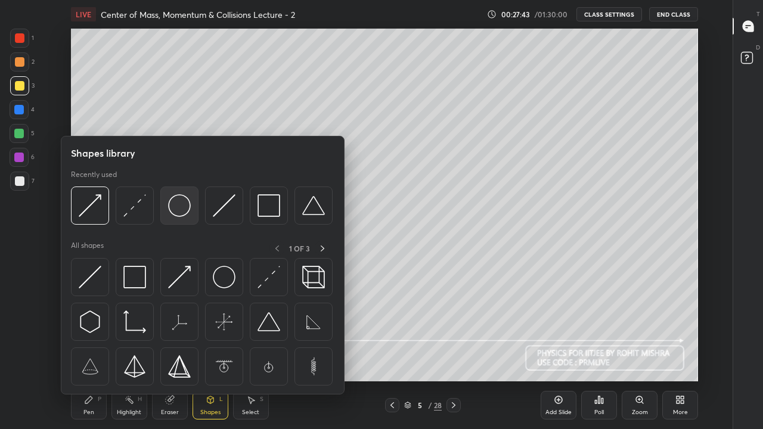
click at [176, 204] on img at bounding box center [179, 205] width 23 height 23
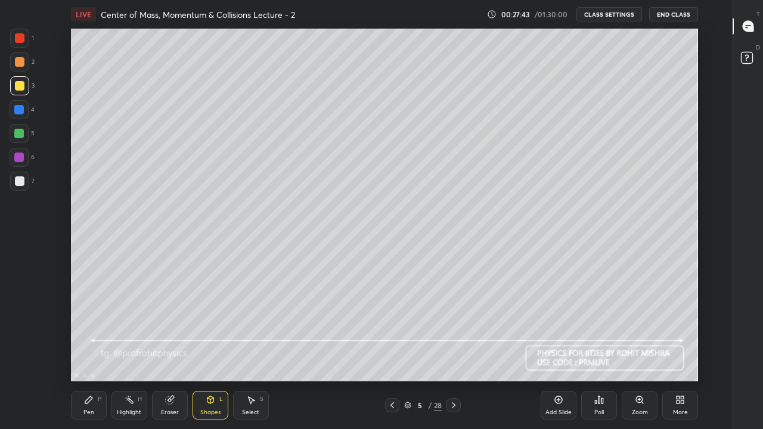
click at [89, 353] on div "Pen P" at bounding box center [89, 405] width 36 height 29
click at [24, 184] on div at bounding box center [19, 181] width 19 height 19
click at [212, 353] on icon at bounding box center [210, 399] width 7 height 7
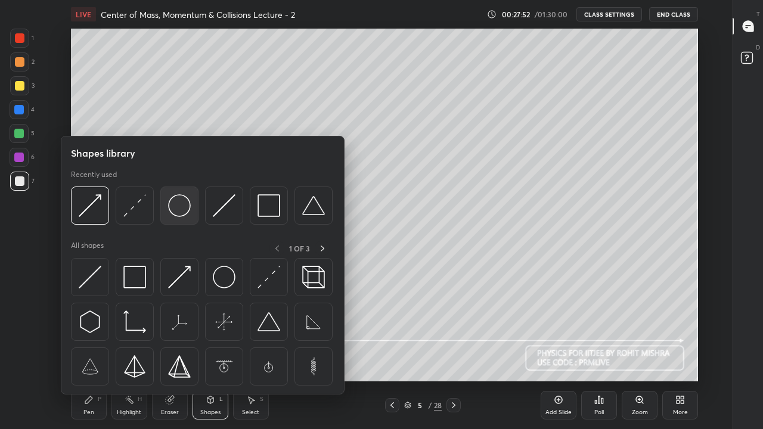
click at [181, 209] on img at bounding box center [179, 205] width 23 height 23
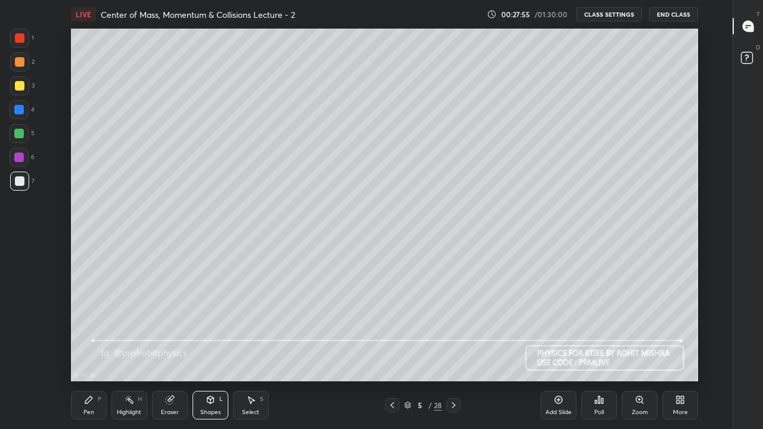
click at [250, 353] on icon at bounding box center [251, 400] width 10 height 10
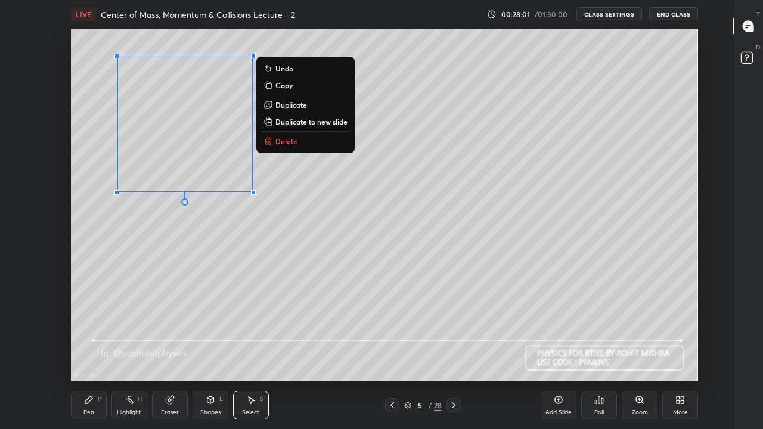
click at [284, 102] on p "Duplicate" at bounding box center [291, 105] width 32 height 10
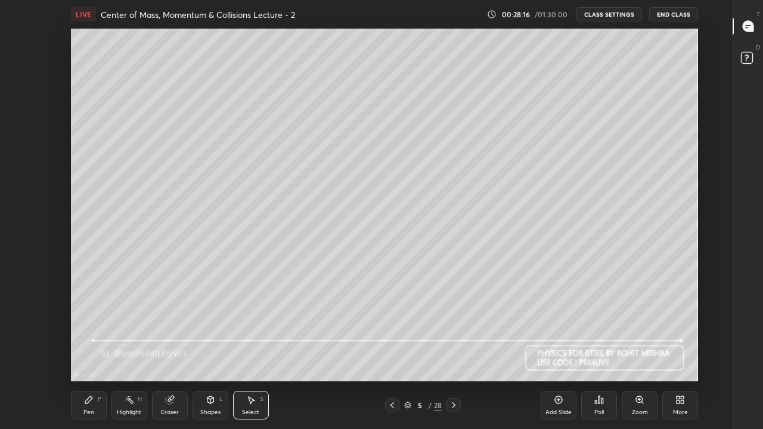
click at [95, 353] on div "Pen P" at bounding box center [89, 405] width 36 height 29
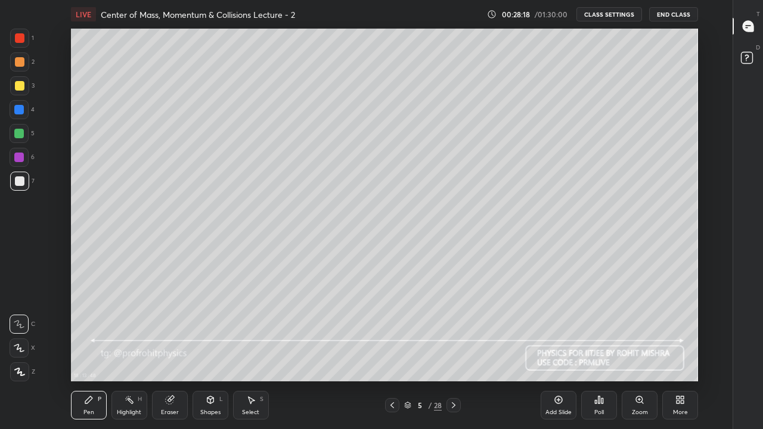
click at [245, 353] on div "Select S" at bounding box center [251, 405] width 36 height 29
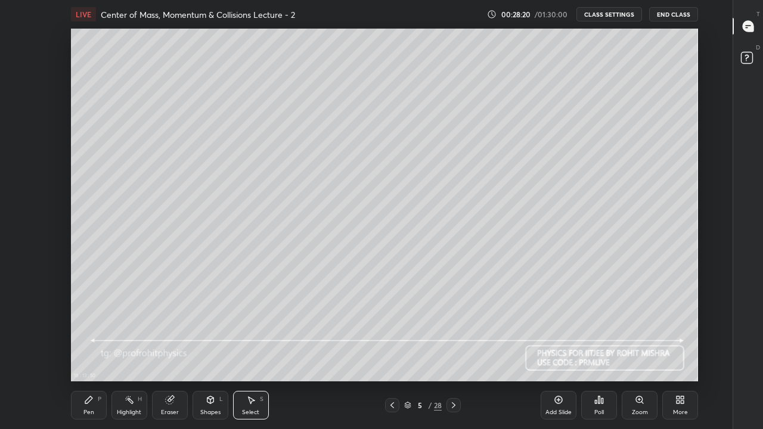
click at [94, 353] on div "Pen P" at bounding box center [89, 405] width 36 height 29
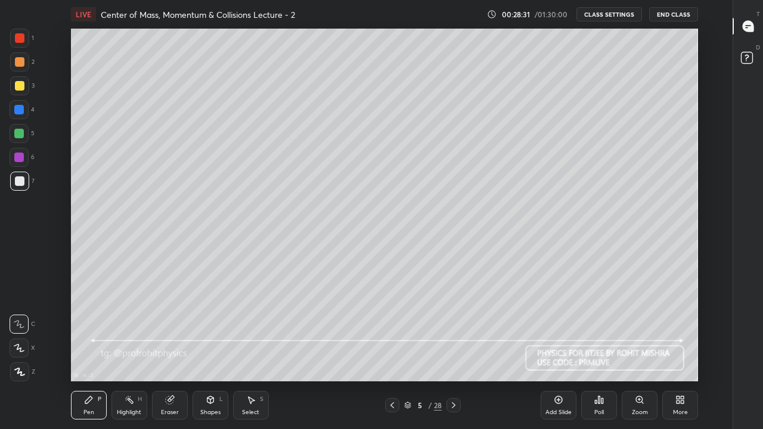
click at [248, 353] on icon at bounding box center [251, 400] width 10 height 10
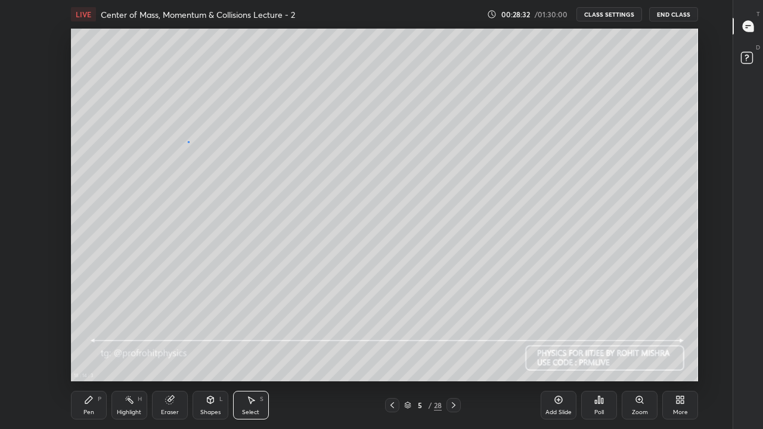
click at [188, 142] on div "0 ° Undo Copy Duplicate Duplicate to new slide Delete" at bounding box center [384, 205] width 627 height 353
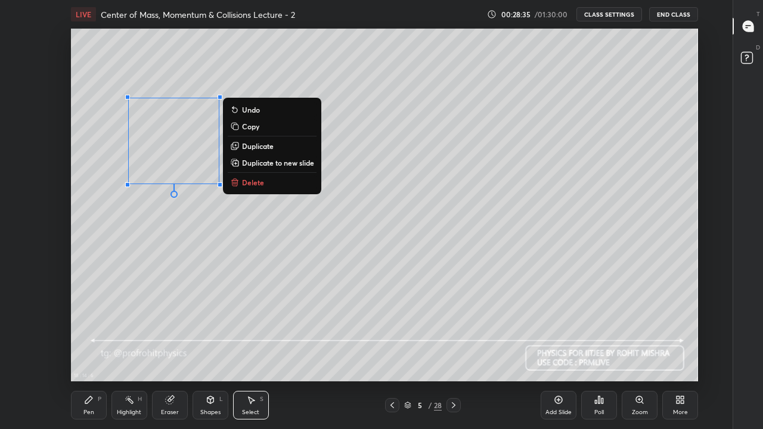
click at [229, 207] on div "0 ° Undo Copy Duplicate Duplicate to new slide Delete" at bounding box center [384, 205] width 627 height 353
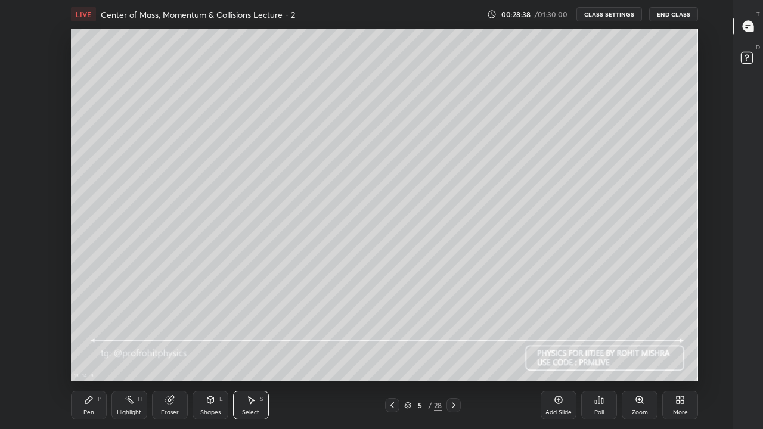
click at [217, 353] on div "Shapes L" at bounding box center [210, 405] width 36 height 29
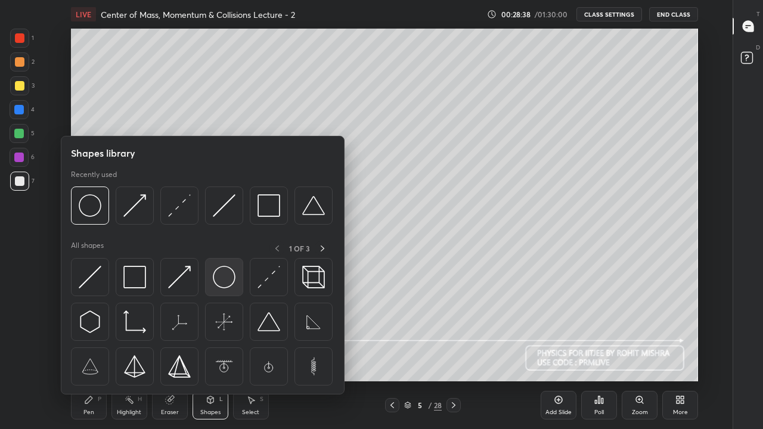
click at [222, 283] on img at bounding box center [224, 277] width 23 height 23
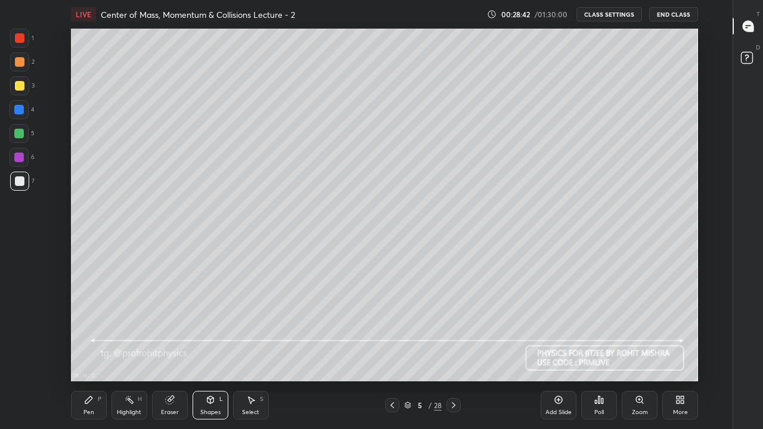
click at [252, 353] on div "Select S" at bounding box center [251, 405] width 36 height 29
click at [212, 353] on div "Shapes L" at bounding box center [210, 405] width 36 height 29
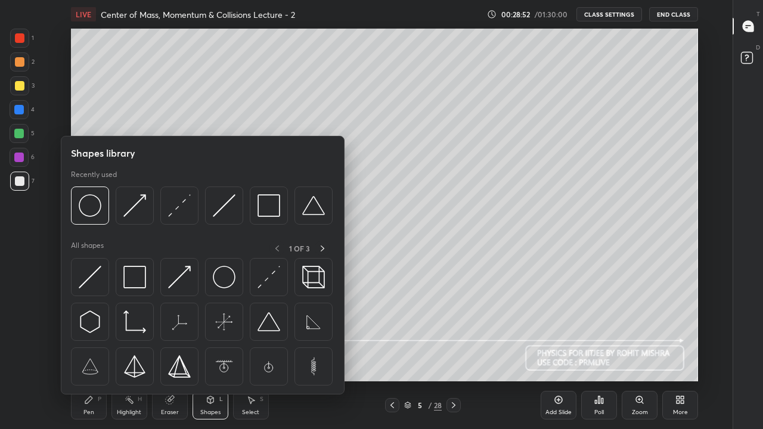
click at [249, 353] on icon at bounding box center [251, 400] width 10 height 10
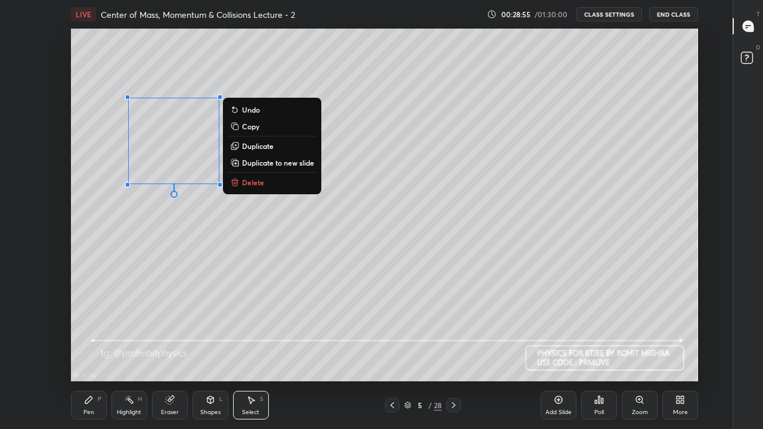
click at [299, 213] on div "0 ° Undo Copy Duplicate Duplicate to new slide Delete" at bounding box center [384, 205] width 627 height 353
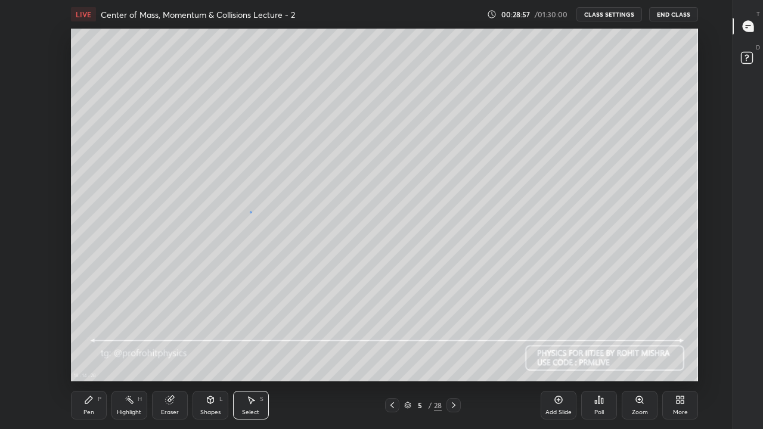
click at [250, 212] on div "0 ° Undo Copy Duplicate Duplicate to new slide Delete" at bounding box center [384, 205] width 627 height 353
click at [96, 353] on div "Pen P" at bounding box center [89, 405] width 36 height 29
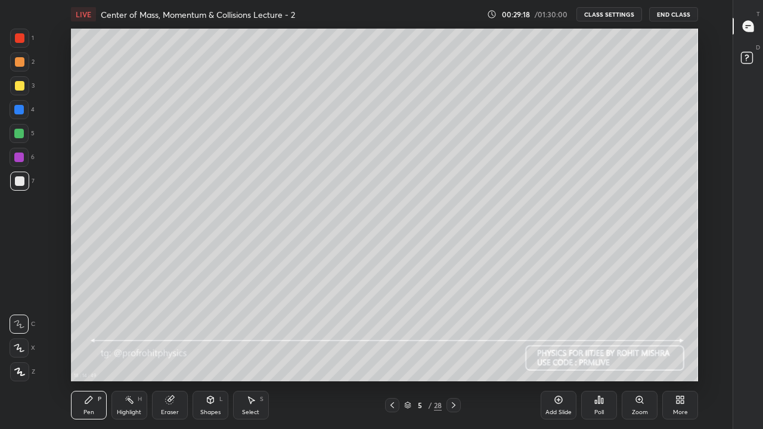
click at [22, 85] on div at bounding box center [20, 86] width 10 height 10
click at [20, 181] on div at bounding box center [20, 181] width 10 height 10
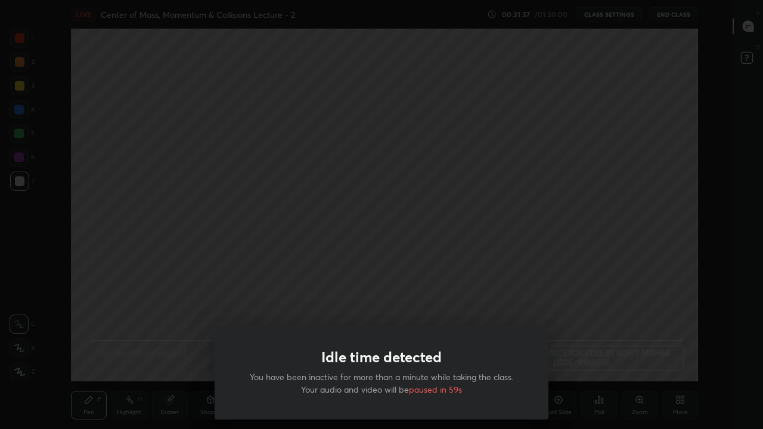
click at [101, 309] on div "Idle time detected You have been inactive for more than a minute while taking t…" at bounding box center [381, 214] width 763 height 429
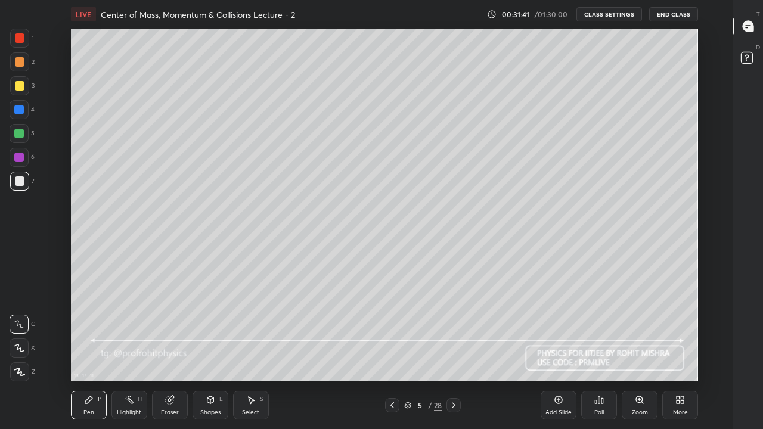
click at [90, 353] on icon at bounding box center [89, 400] width 10 height 10
click at [253, 353] on div "Select S" at bounding box center [251, 405] width 36 height 29
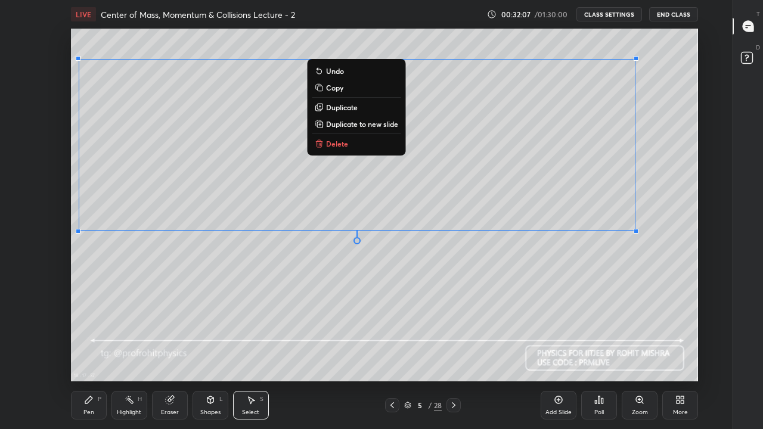
click at [92, 353] on div "Pen P" at bounding box center [89, 405] width 36 height 29
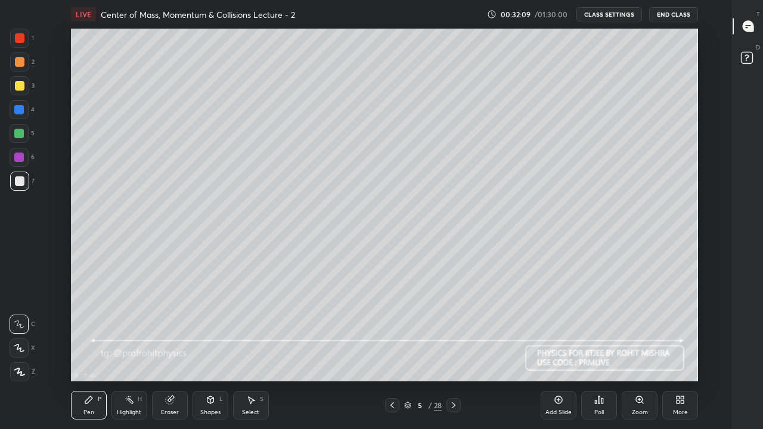
click at [23, 86] on div at bounding box center [20, 86] width 10 height 10
click at [23, 183] on div at bounding box center [20, 181] width 10 height 10
click at [247, 353] on div "Select S" at bounding box center [251, 405] width 36 height 29
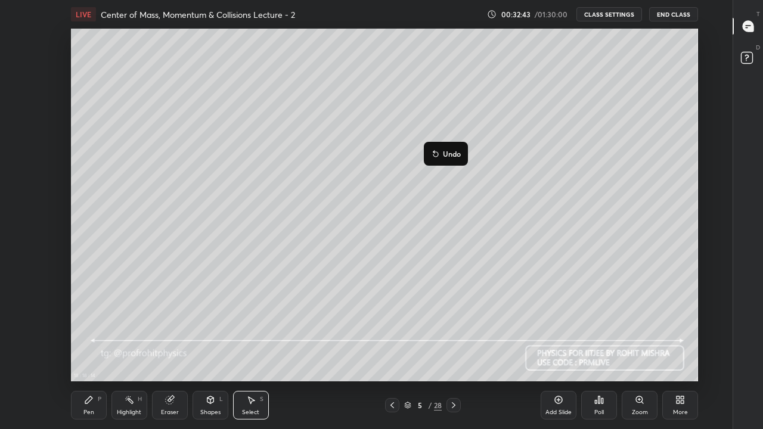
click at [410, 192] on div "0 ° Undo Copy Duplicate Duplicate to new slide Delete" at bounding box center [384, 205] width 627 height 353
click at [171, 353] on div "Eraser" at bounding box center [170, 405] width 36 height 29
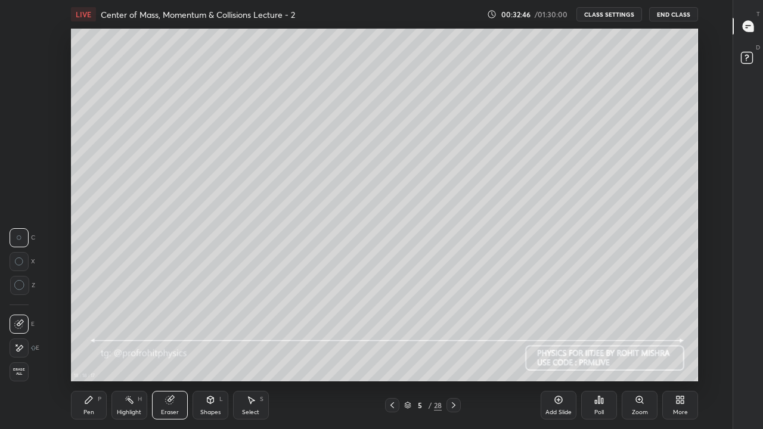
click at [87, 353] on div "Pen" at bounding box center [88, 412] width 11 height 6
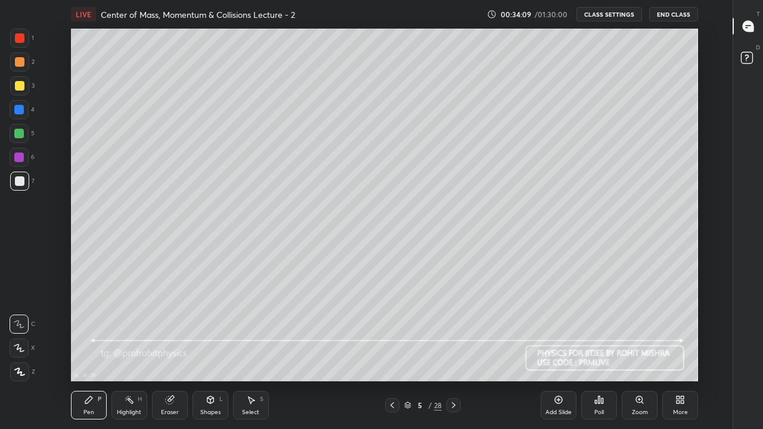
click at [170, 353] on icon at bounding box center [169, 400] width 8 height 8
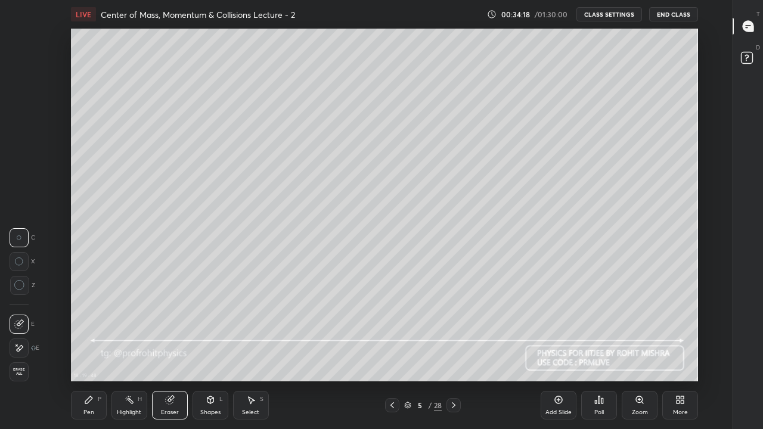
click at [92, 353] on div "Pen" at bounding box center [88, 412] width 11 height 6
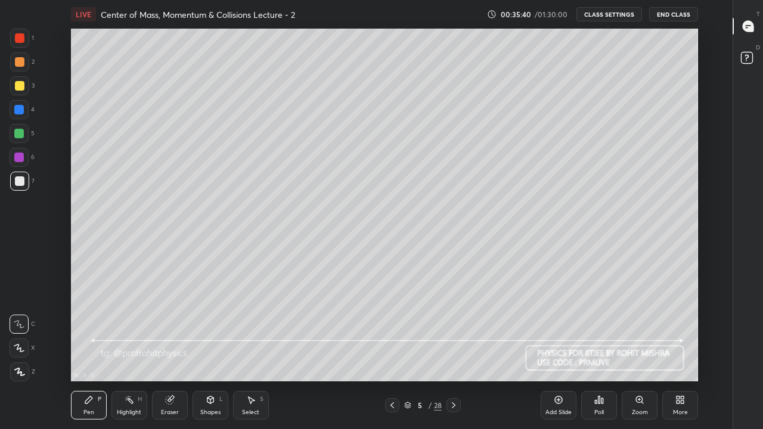
click at [408, 353] on icon at bounding box center [407, 405] width 7 height 7
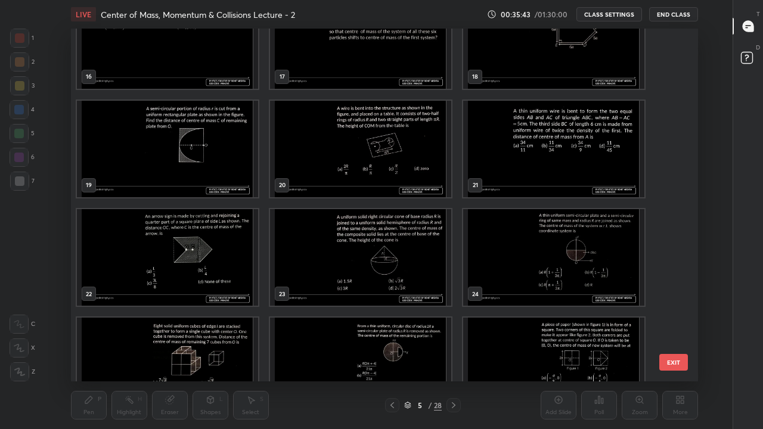
scroll to position [595, 0]
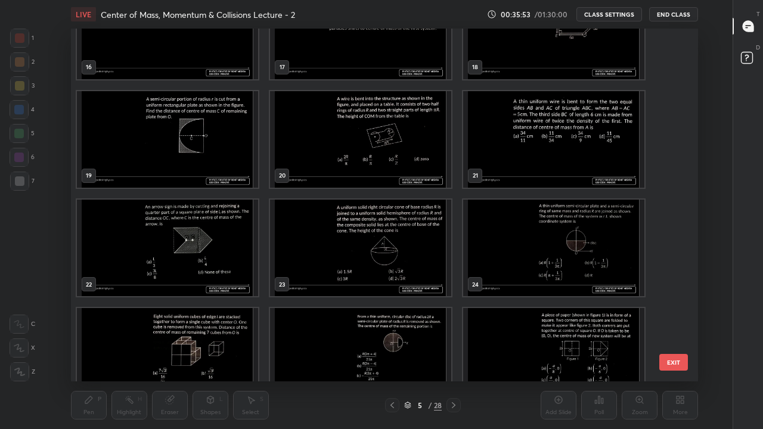
click at [232, 160] on img "grid" at bounding box center [167, 139] width 181 height 97
click at [236, 157] on img "grid" at bounding box center [167, 139] width 181 height 97
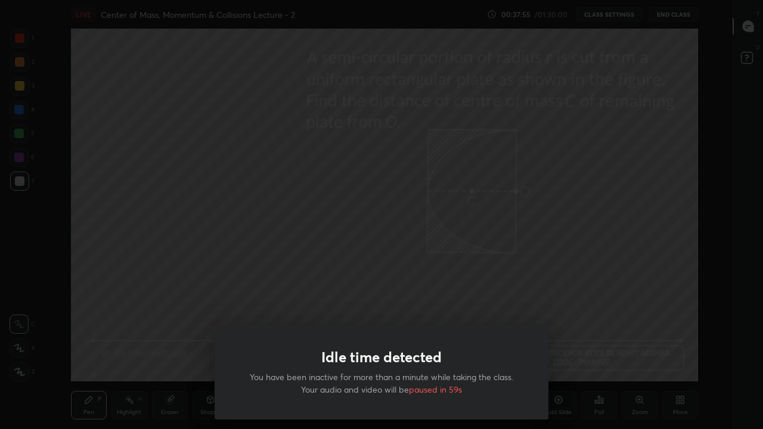
click at [85, 341] on div "Idle time detected You have been inactive for more than a minute while taking t…" at bounding box center [381, 214] width 763 height 429
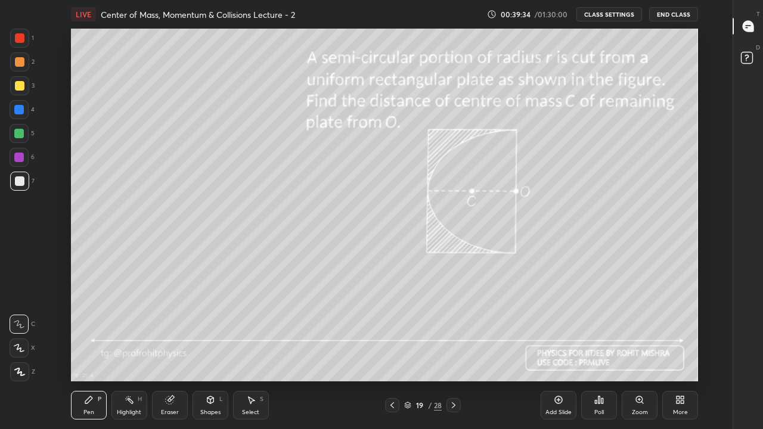
click at [213, 353] on icon at bounding box center [211, 400] width 10 height 10
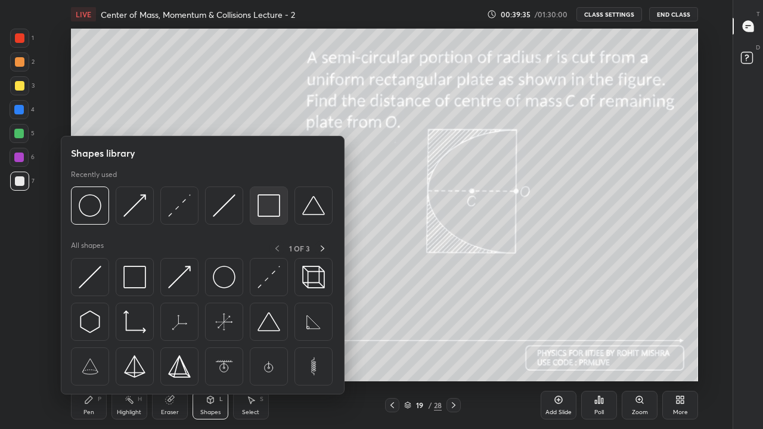
click at [261, 210] on img at bounding box center [268, 205] width 23 height 23
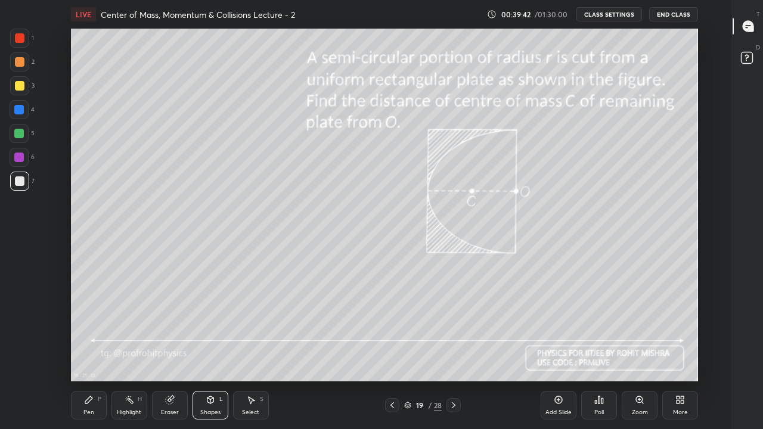
click at [94, 353] on div "Pen P" at bounding box center [89, 405] width 36 height 29
click at [212, 353] on div "Shapes L" at bounding box center [210, 405] width 36 height 29
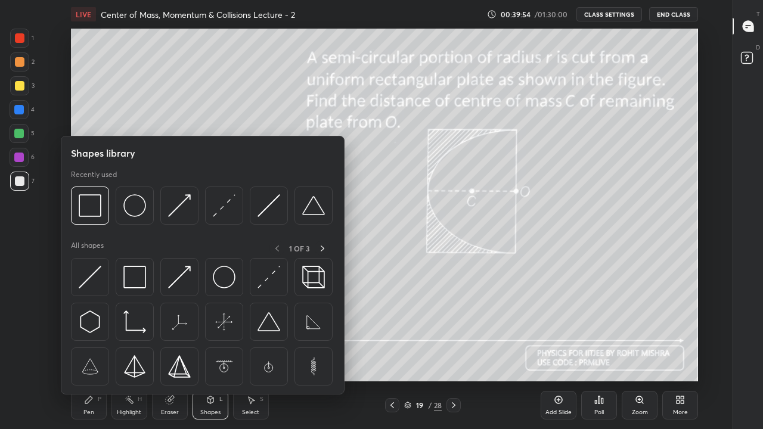
click at [274, 213] on img at bounding box center [268, 205] width 23 height 23
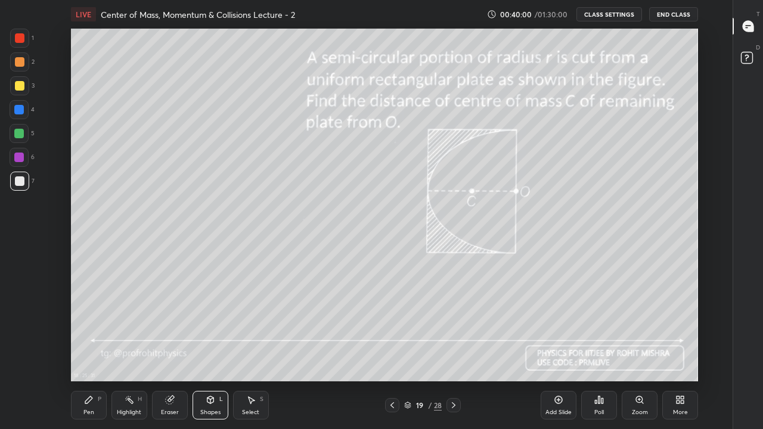
click at [99, 353] on div "P" at bounding box center [100, 399] width 4 height 6
click at [17, 86] on div at bounding box center [20, 86] width 10 height 10
click at [411, 353] on icon at bounding box center [407, 405] width 7 height 7
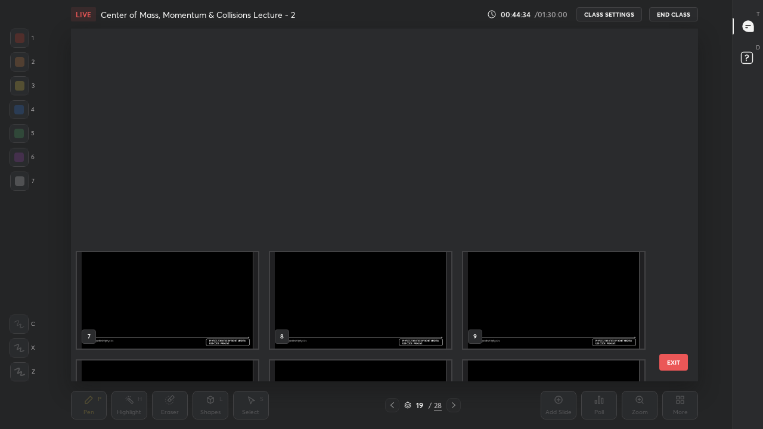
scroll to position [349, 621]
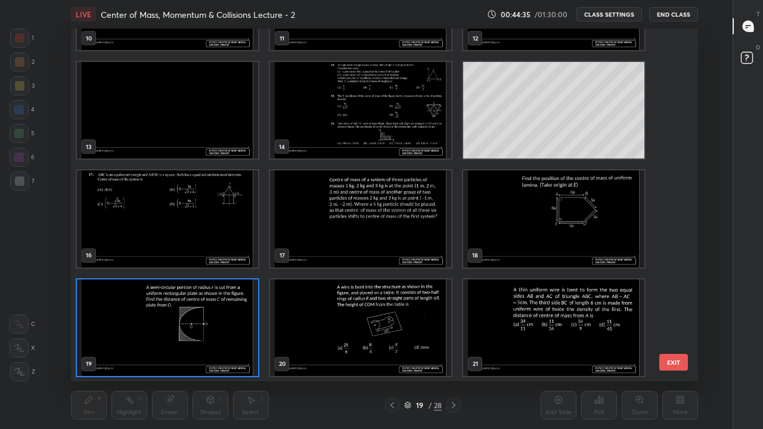
click at [406, 353] on icon at bounding box center [407, 405] width 7 height 7
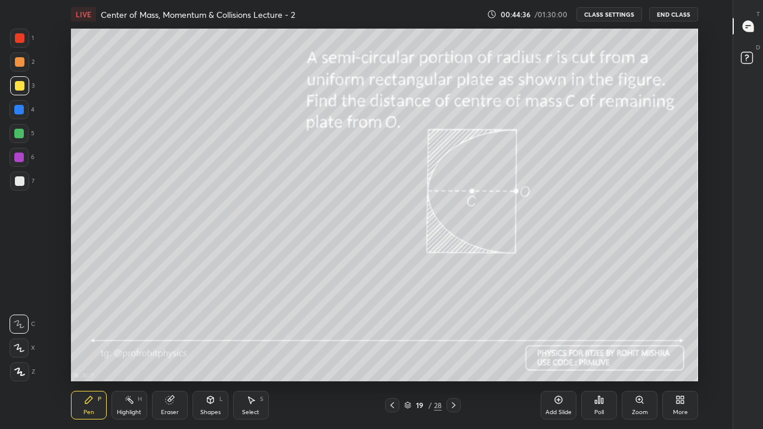
click at [408, 353] on icon at bounding box center [407, 405] width 7 height 7
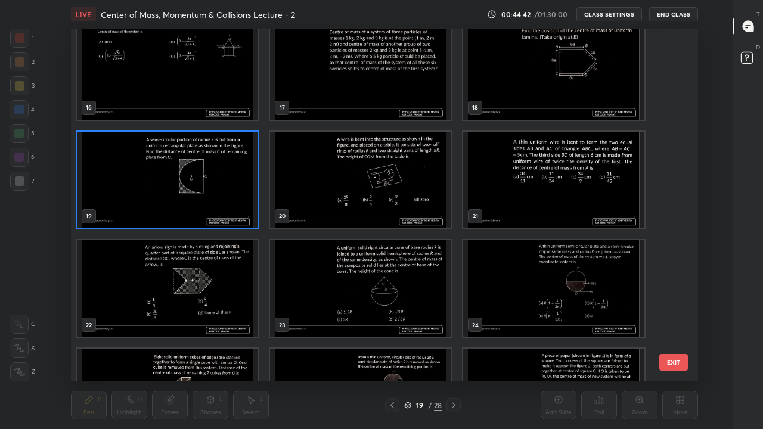
scroll to position [564, 0]
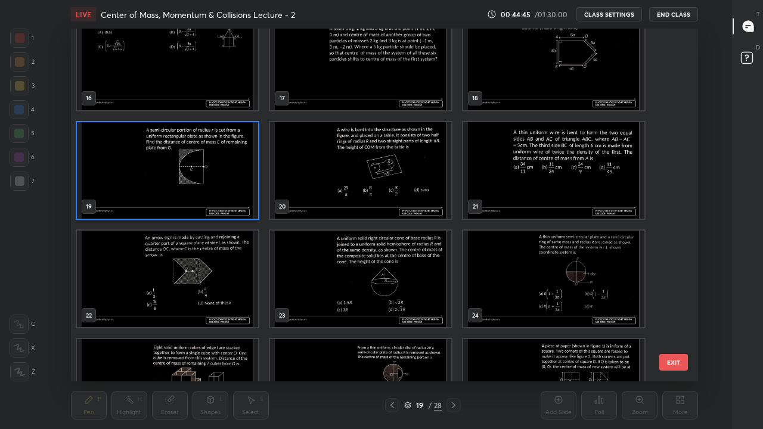
click at [366, 274] on img "grid" at bounding box center [360, 279] width 181 height 97
click at [366, 272] on img "grid" at bounding box center [360, 279] width 181 height 97
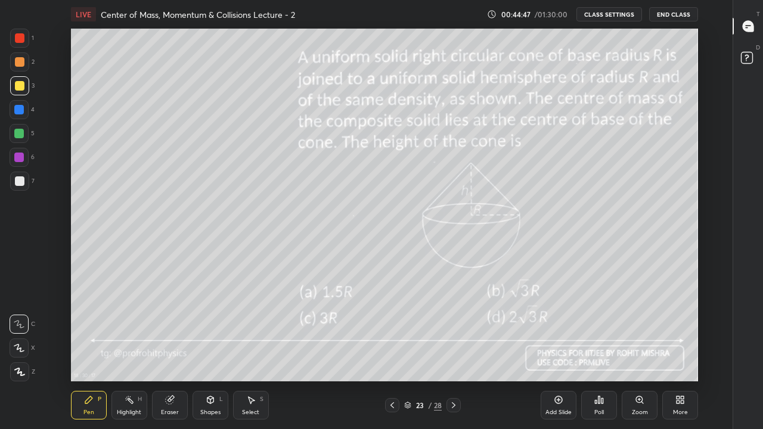
click at [21, 180] on div at bounding box center [20, 181] width 10 height 10
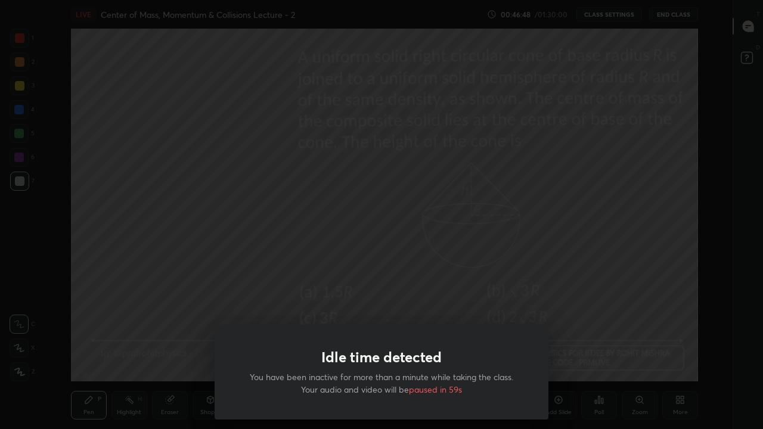
click at [96, 324] on div "Idle time detected You have been inactive for more than a minute while taking t…" at bounding box center [381, 214] width 763 height 429
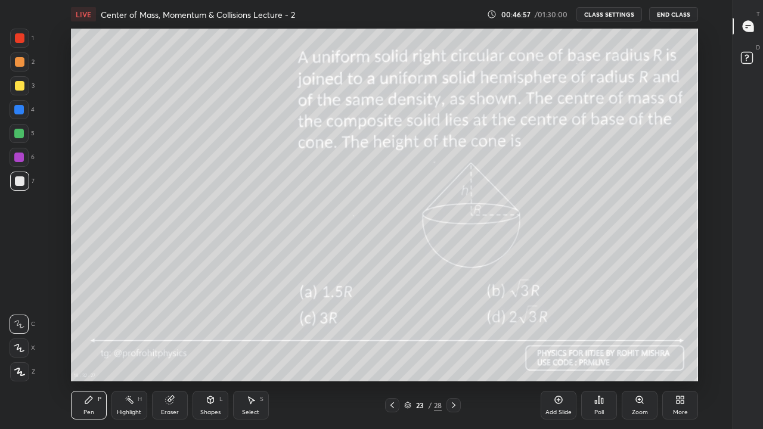
click at [20, 88] on div at bounding box center [20, 86] width 10 height 10
click at [215, 353] on icon at bounding box center [211, 400] width 10 height 10
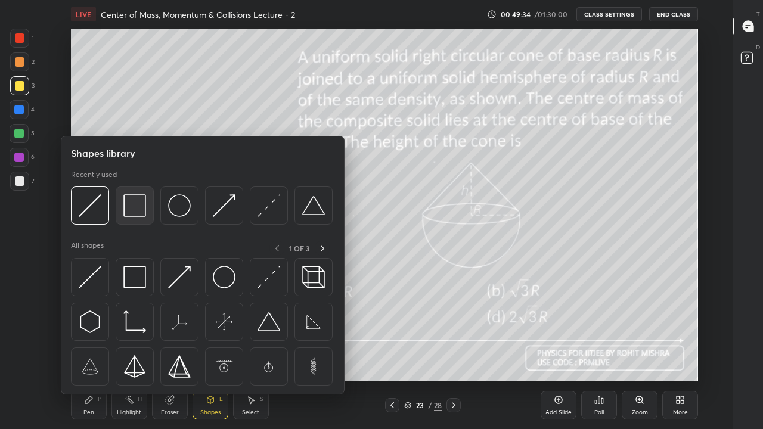
click at [136, 210] on img at bounding box center [134, 205] width 23 height 23
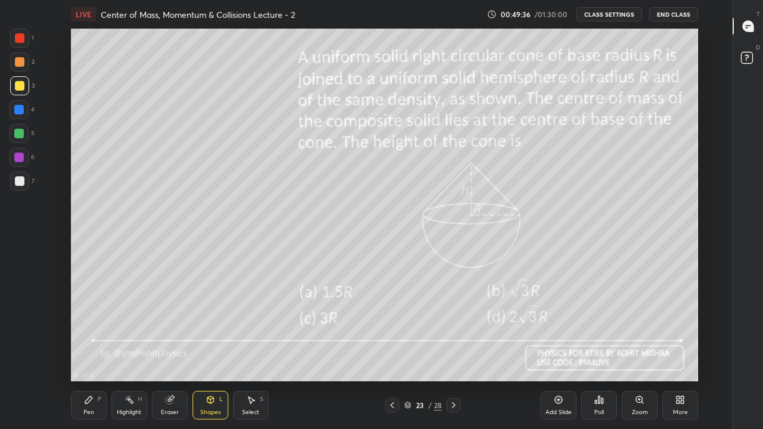
click at [98, 353] on div "P" at bounding box center [100, 399] width 4 height 6
click at [406, 353] on icon at bounding box center [407, 405] width 7 height 7
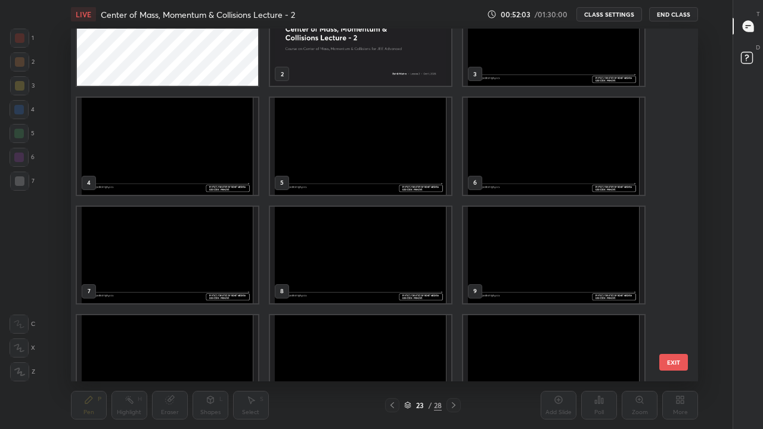
scroll to position [0, 0]
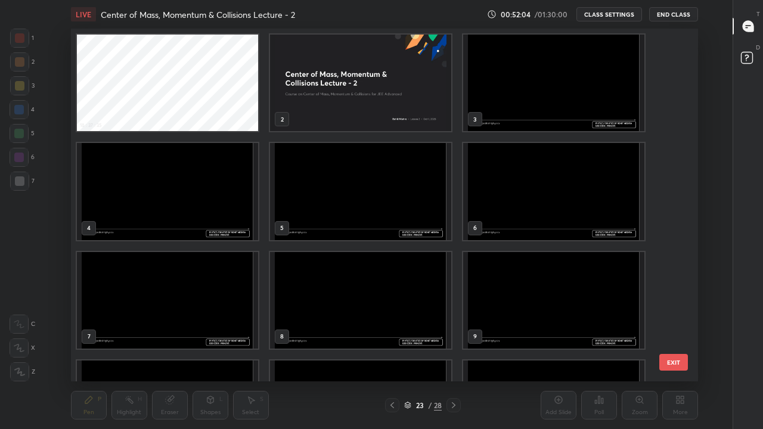
click at [489, 108] on img "grid" at bounding box center [553, 83] width 181 height 97
click at [490, 103] on img "grid" at bounding box center [553, 83] width 181 height 97
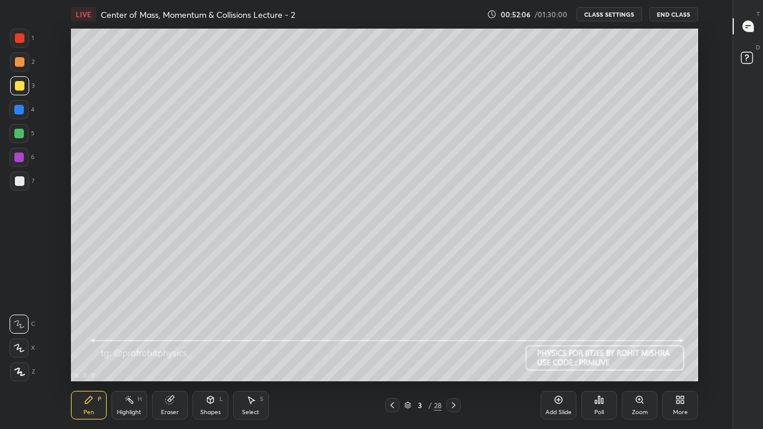
click at [453, 353] on icon at bounding box center [454, 405] width 10 height 10
click at [459, 353] on div at bounding box center [453, 405] width 14 height 14
click at [20, 180] on div at bounding box center [20, 181] width 10 height 10
click at [215, 353] on div "Shapes L" at bounding box center [210, 405] width 36 height 29
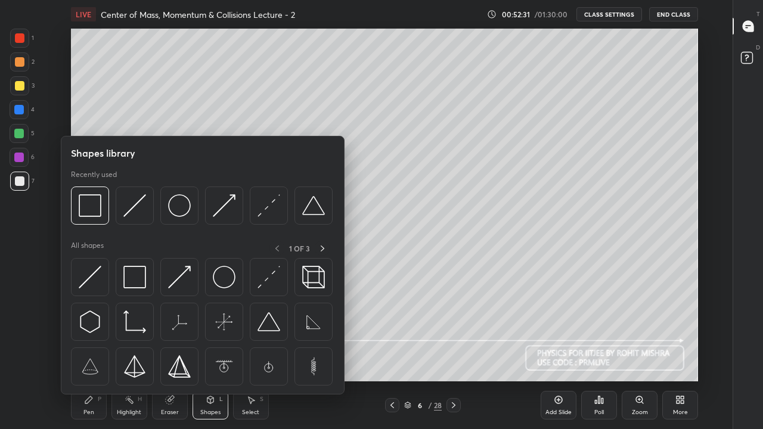
click at [97, 213] on img at bounding box center [90, 205] width 23 height 23
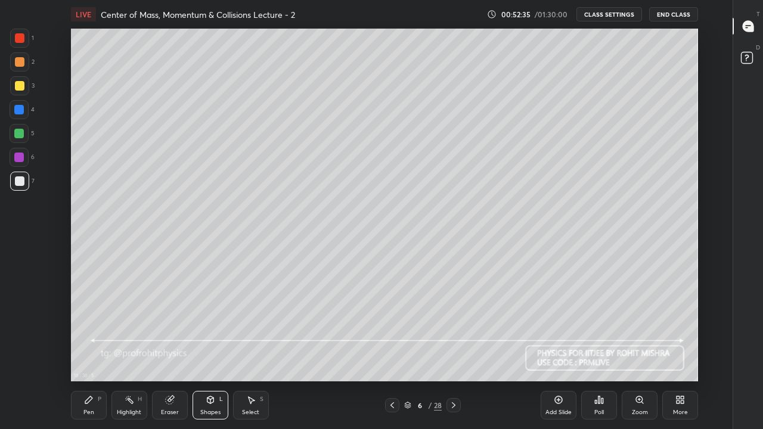
click at [200, 353] on div "Shapes L" at bounding box center [210, 405] width 36 height 29
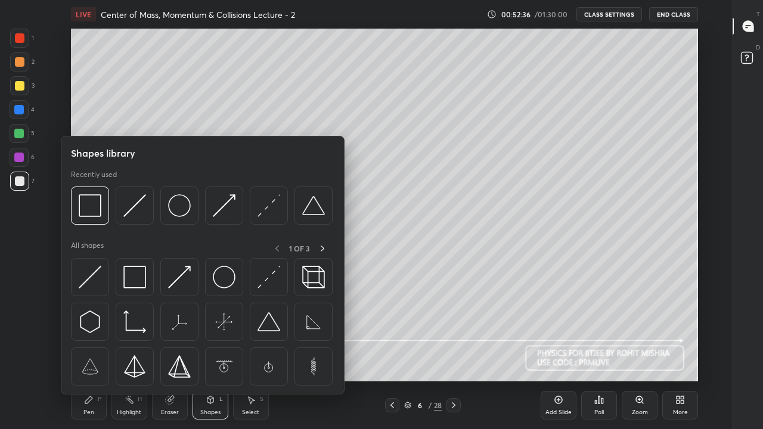
click at [142, 207] on img at bounding box center [134, 205] width 23 height 23
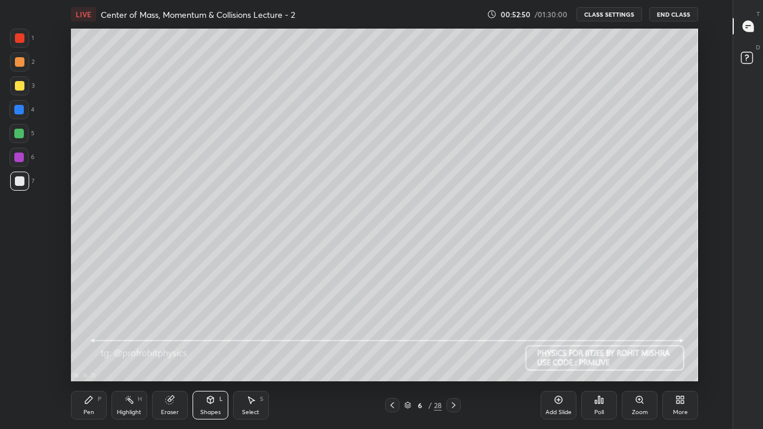
click at [139, 353] on div "Highlight H" at bounding box center [129, 405] width 36 height 29
click at [91, 353] on icon at bounding box center [89, 400] width 10 height 10
click at [212, 353] on div "Shapes L" at bounding box center [210, 405] width 36 height 29
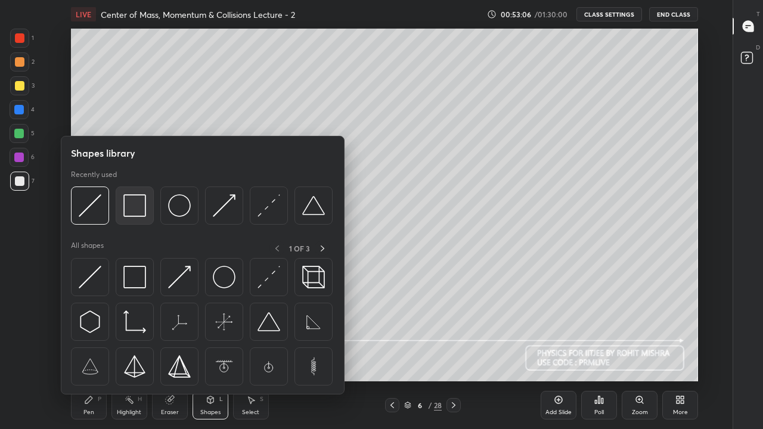
click at [133, 203] on img at bounding box center [134, 205] width 23 height 23
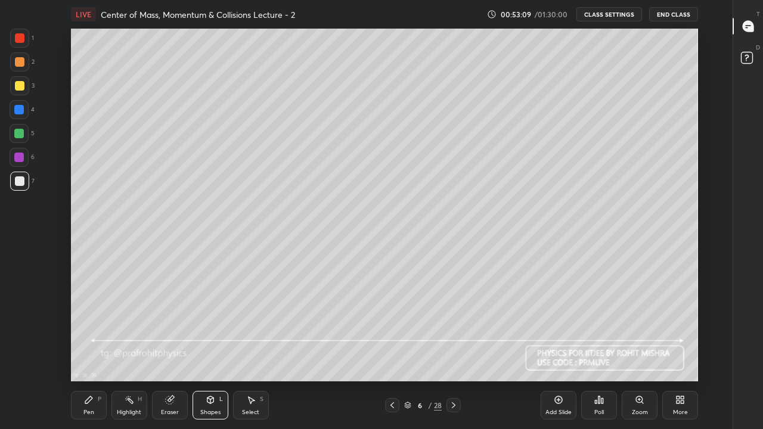
click at [92, 353] on div "Pen P" at bounding box center [89, 405] width 36 height 29
click at [217, 353] on div "Shapes L" at bounding box center [210, 405] width 36 height 29
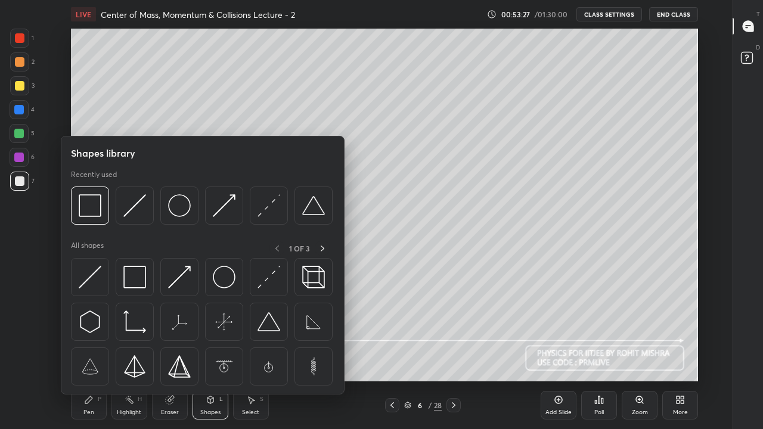
click at [100, 210] on img at bounding box center [90, 205] width 23 height 23
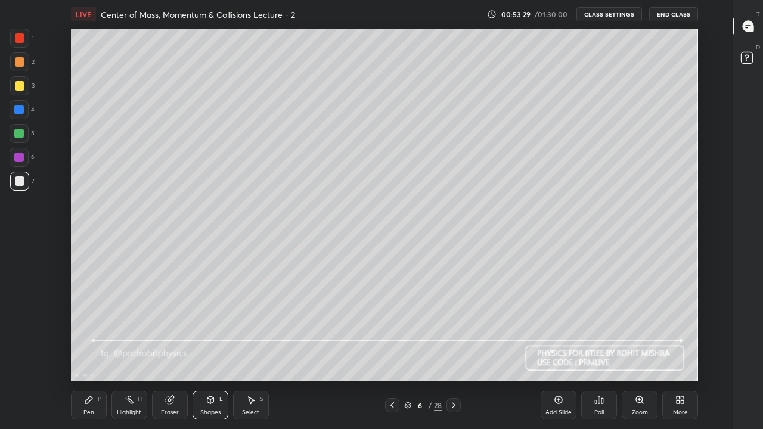
click at [83, 353] on div "Pen P" at bounding box center [89, 405] width 36 height 29
click at [213, 353] on div "Shapes" at bounding box center [210, 412] width 20 height 6
click at [93, 353] on icon at bounding box center [89, 400] width 10 height 10
click at [21, 90] on div at bounding box center [20, 86] width 10 height 10
click at [23, 181] on div at bounding box center [20, 181] width 10 height 10
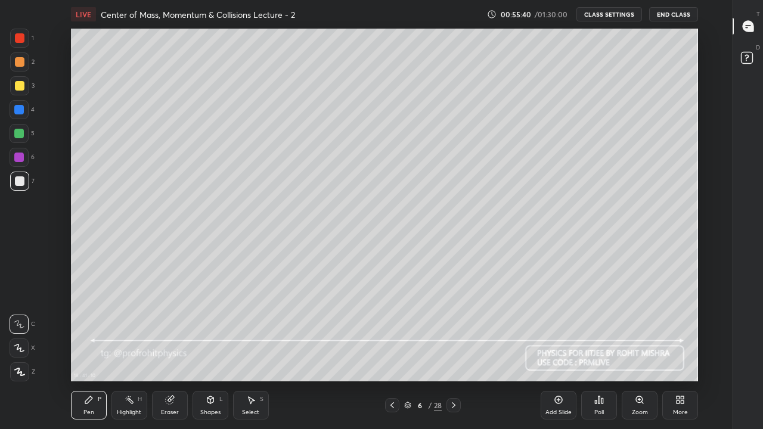
click at [169, 353] on icon at bounding box center [169, 400] width 8 height 8
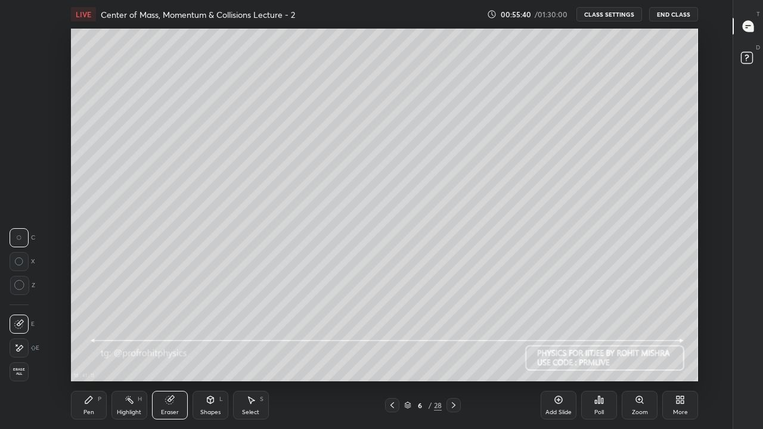
click at [132, 353] on div "Highlight H" at bounding box center [129, 405] width 36 height 29
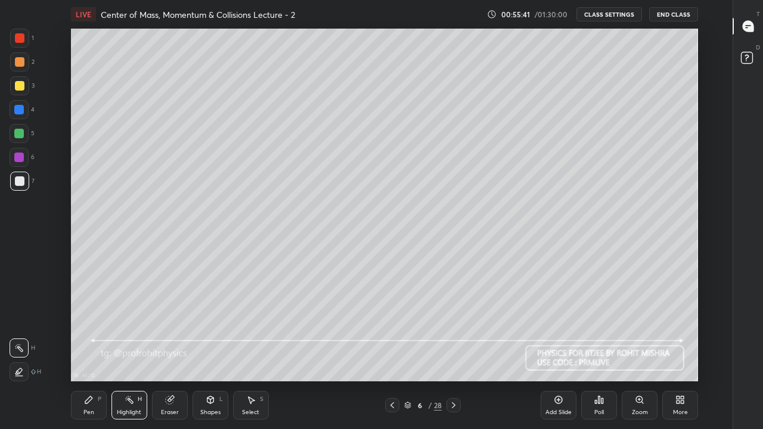
click at [210, 353] on icon at bounding box center [211, 400] width 10 height 10
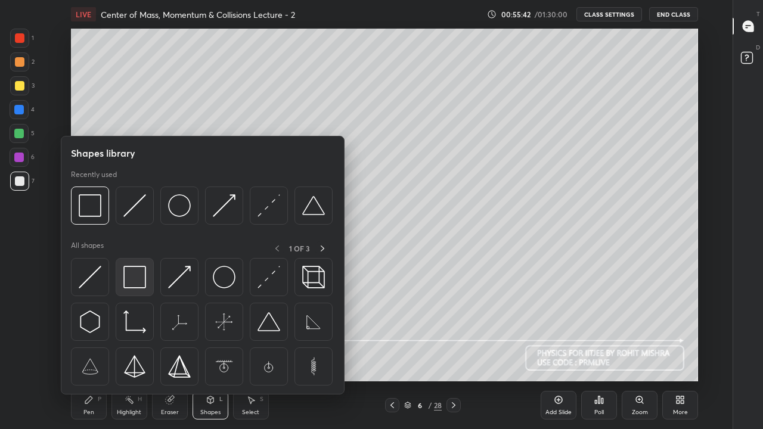
click at [133, 282] on img at bounding box center [134, 277] width 23 height 23
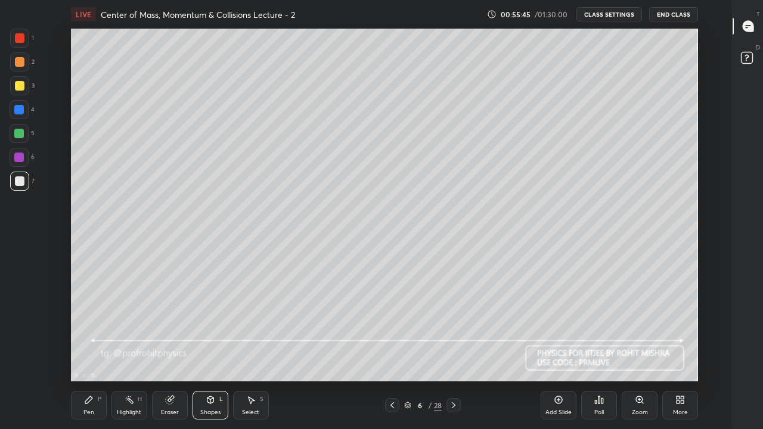
click at [94, 353] on div "Pen P" at bounding box center [89, 405] width 36 height 29
click at [209, 353] on div "Shapes" at bounding box center [210, 412] width 20 height 6
click at [89, 353] on div "Pen" at bounding box center [88, 412] width 11 height 6
click at [206, 353] on div "Shapes L" at bounding box center [210, 405] width 36 height 29
click at [85, 353] on div "Pen P" at bounding box center [89, 405] width 36 height 29
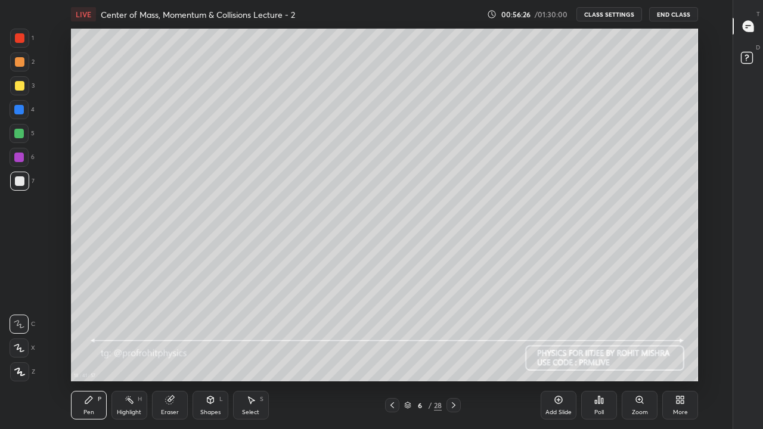
click at [131, 353] on div "Highlight H" at bounding box center [129, 405] width 36 height 29
click at [20, 132] on div at bounding box center [19, 134] width 10 height 10
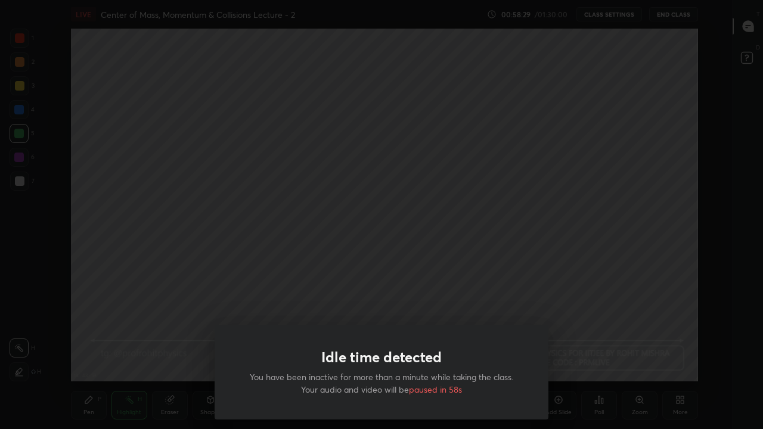
click at [97, 324] on div "Idle time detected You have been inactive for more than a minute while taking t…" at bounding box center [381, 214] width 763 height 429
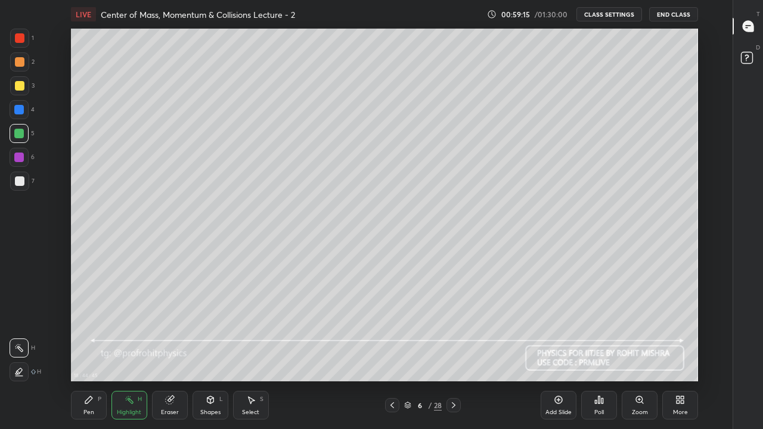
click at [89, 353] on icon at bounding box center [89, 400] width 10 height 10
click at [453, 353] on div at bounding box center [453, 405] width 14 height 14
click at [19, 180] on div at bounding box center [20, 181] width 10 height 10
click at [212, 353] on icon at bounding box center [210, 399] width 7 height 7
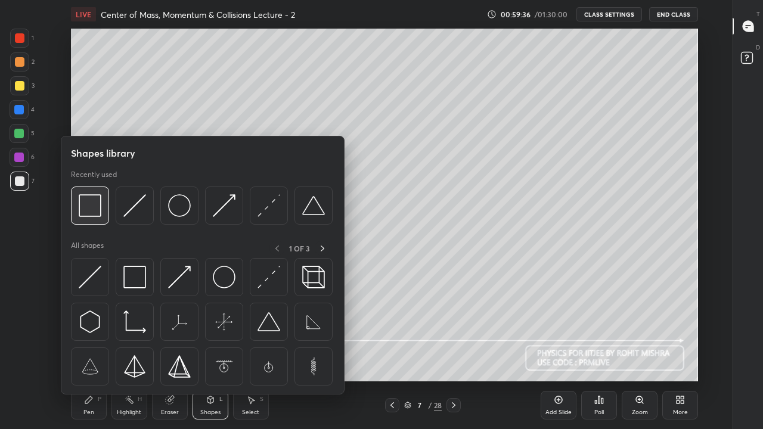
click at [98, 206] on img at bounding box center [90, 205] width 23 height 23
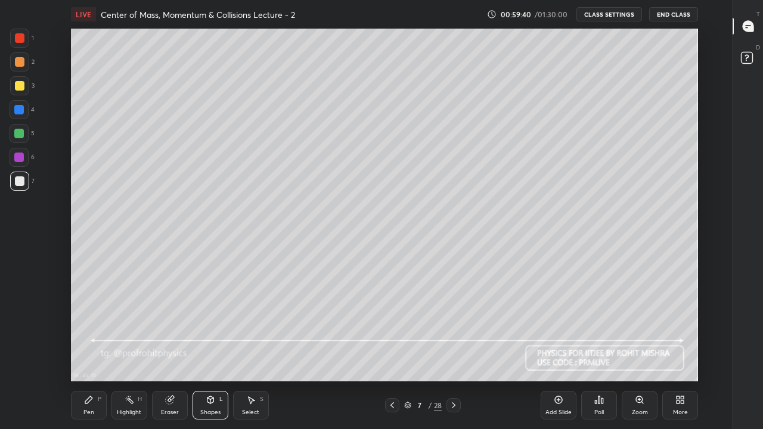
click at [94, 353] on div "Pen P" at bounding box center [89, 405] width 36 height 29
click at [137, 353] on div "Highlight H" at bounding box center [129, 405] width 36 height 29
click at [91, 353] on icon at bounding box center [89, 400] width 10 height 10
click at [20, 86] on div at bounding box center [20, 86] width 10 height 10
click at [135, 353] on div "Highlight H" at bounding box center [129, 405] width 36 height 29
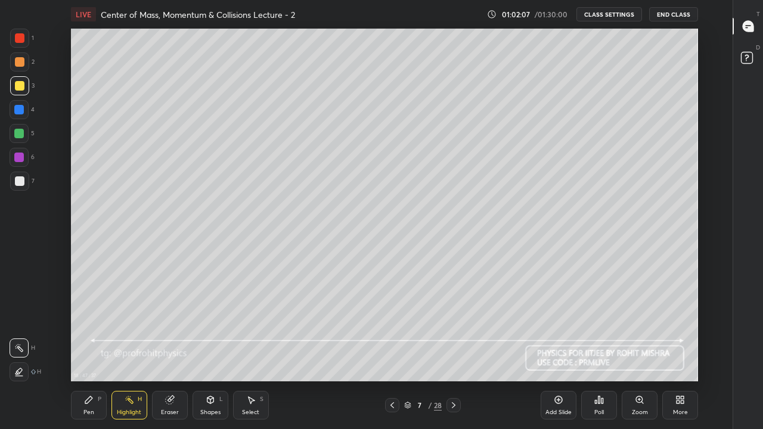
click at [392, 353] on icon at bounding box center [392, 405] width 10 height 10
click at [452, 353] on icon at bounding box center [454, 405] width 10 height 10
click at [93, 353] on icon at bounding box center [89, 400] width 10 height 10
click at [19, 133] on div at bounding box center [19, 134] width 10 height 10
click at [170, 353] on icon at bounding box center [169, 400] width 8 height 8
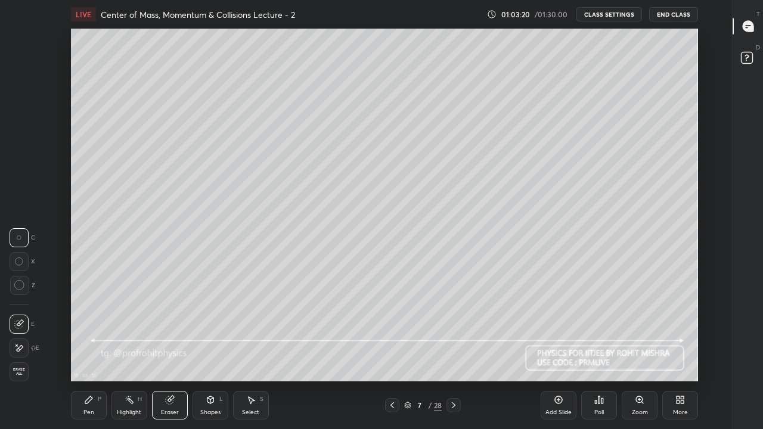
click at [133, 353] on div "Highlight H" at bounding box center [129, 405] width 36 height 29
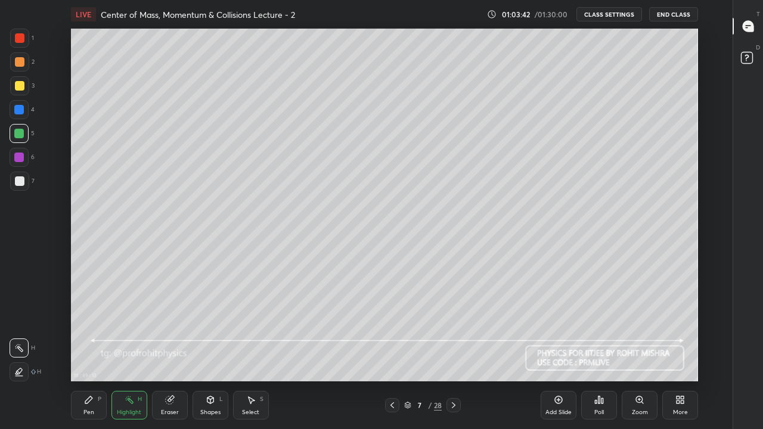
click at [89, 353] on div "Pen P" at bounding box center [89, 405] width 36 height 29
click at [22, 181] on div at bounding box center [20, 181] width 10 height 10
click at [19, 109] on div at bounding box center [19, 110] width 10 height 10
click at [20, 83] on div at bounding box center [20, 86] width 10 height 10
click at [137, 353] on div "Highlight" at bounding box center [129, 412] width 24 height 6
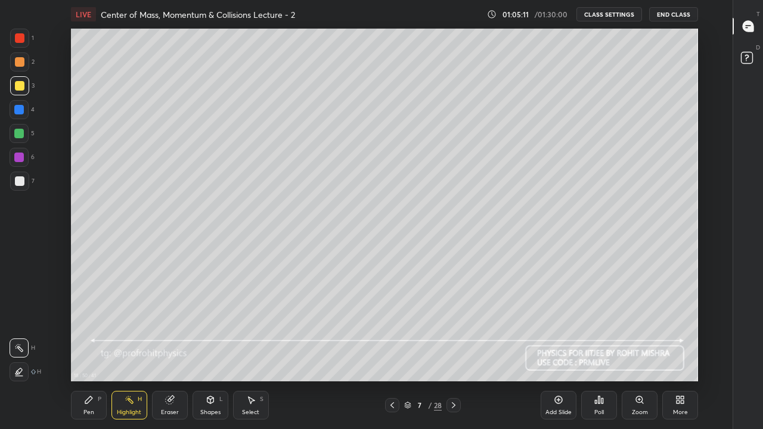
click at [23, 179] on div at bounding box center [20, 181] width 10 height 10
click at [93, 353] on div "Pen P" at bounding box center [89, 405] width 36 height 29
click at [131, 353] on rect at bounding box center [130, 401] width 6 height 6
click at [453, 353] on icon at bounding box center [454, 405] width 10 height 10
click at [96, 353] on div "Pen P" at bounding box center [89, 405] width 36 height 29
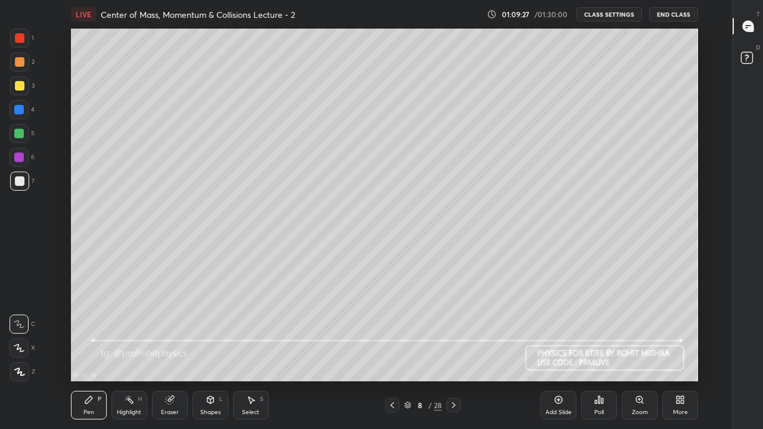
click at [210, 353] on div "Shapes L" at bounding box center [210, 405] width 36 height 29
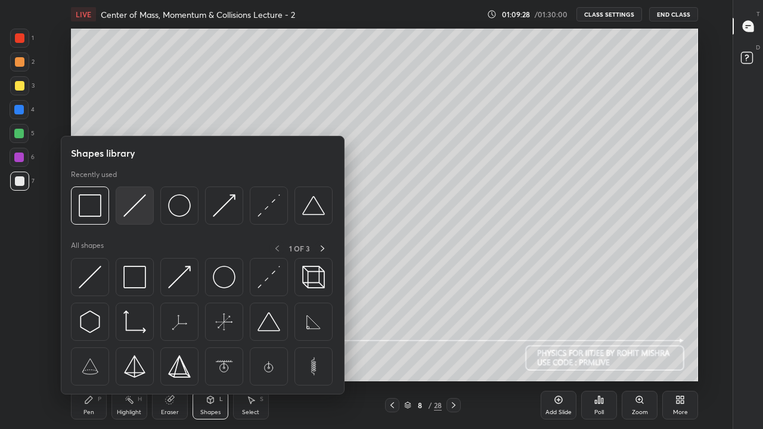
click at [136, 214] on img at bounding box center [134, 205] width 23 height 23
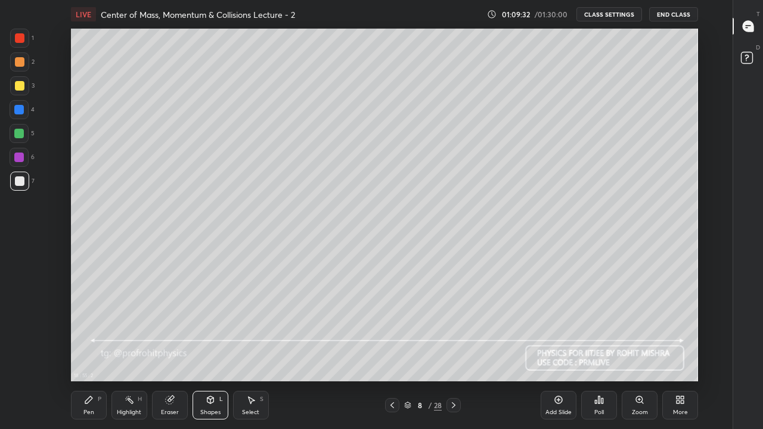
click at [85, 353] on div "Pen P" at bounding box center [89, 405] width 36 height 29
click at [213, 353] on div "Shapes L" at bounding box center [210, 405] width 36 height 29
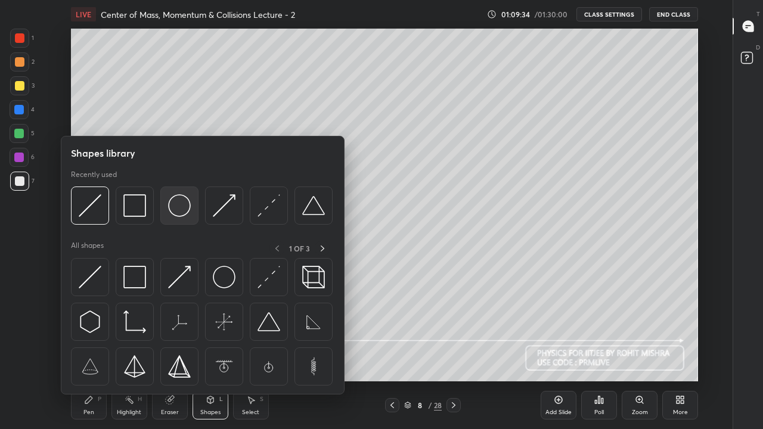
click at [184, 205] on img at bounding box center [179, 205] width 23 height 23
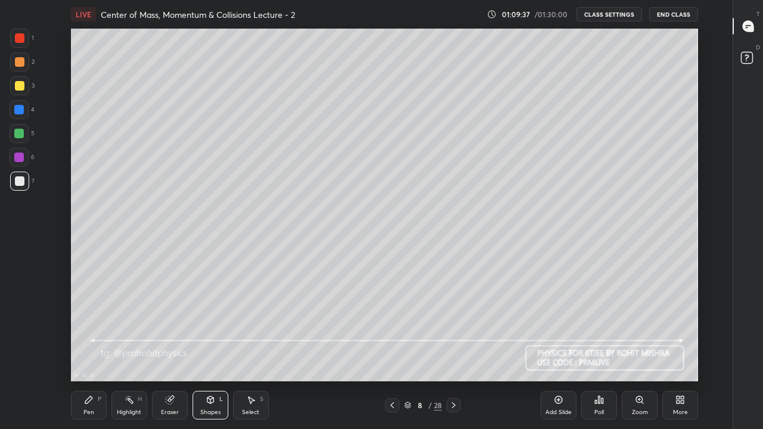
click at [256, 353] on div "Select" at bounding box center [250, 412] width 17 height 6
click at [260, 353] on div "Select S" at bounding box center [251, 405] width 36 height 29
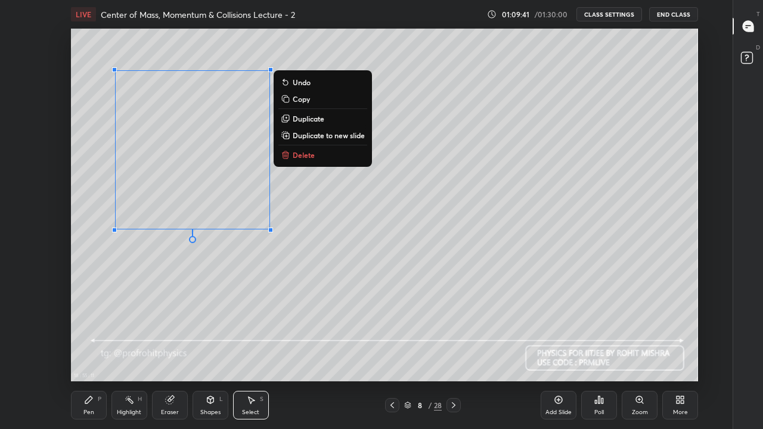
click at [302, 117] on p "Duplicate" at bounding box center [309, 119] width 32 height 10
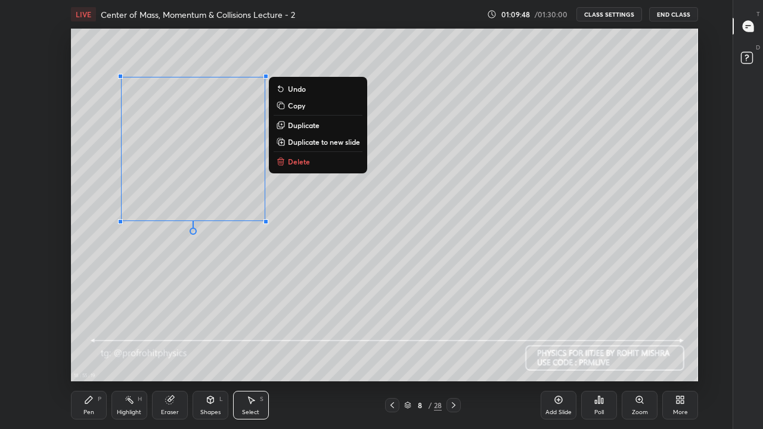
click at [170, 353] on div "Eraser" at bounding box center [170, 412] width 18 height 6
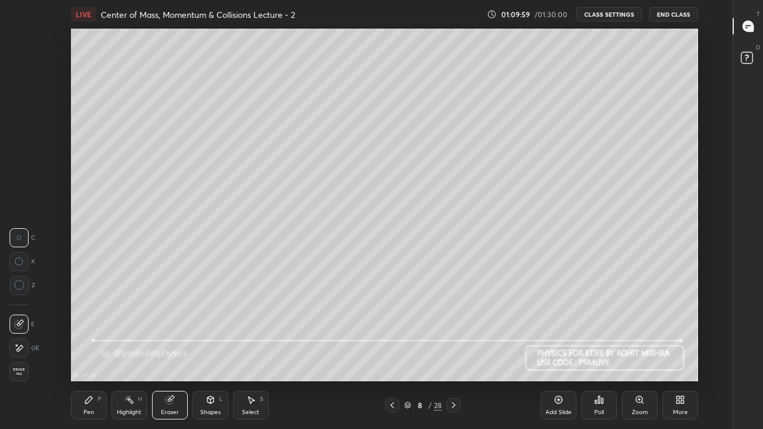
click at [91, 353] on div "Pen P" at bounding box center [89, 405] width 36 height 29
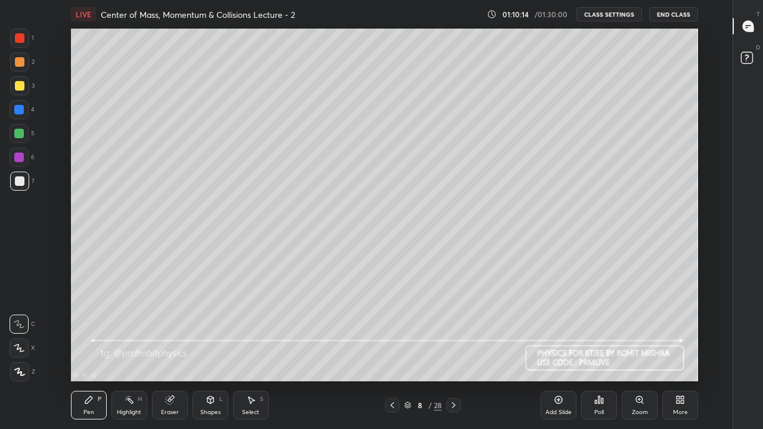
click at [211, 353] on div "Shapes L" at bounding box center [210, 405] width 36 height 29
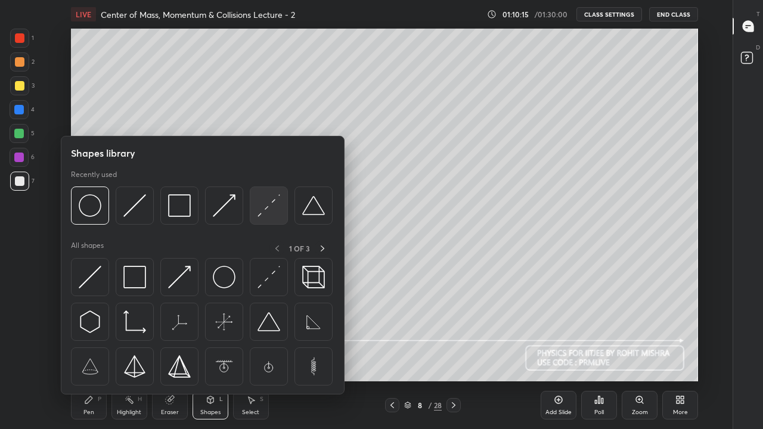
click at [265, 209] on img at bounding box center [268, 205] width 23 height 23
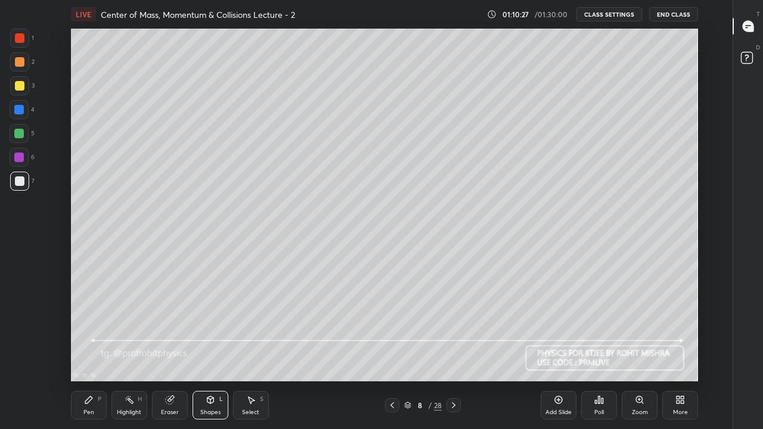
click at [135, 353] on div "Highlight H" at bounding box center [129, 405] width 36 height 29
click at [21, 110] on div at bounding box center [19, 110] width 10 height 10
click at [213, 353] on div "Shapes L" at bounding box center [210, 405] width 36 height 29
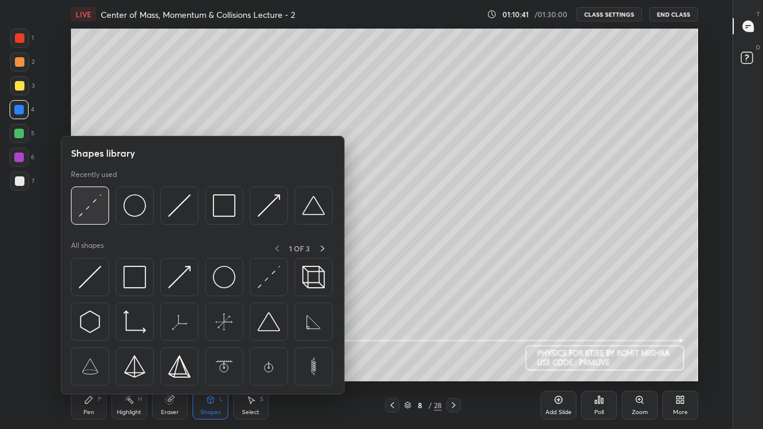
click at [95, 210] on img at bounding box center [90, 205] width 23 height 23
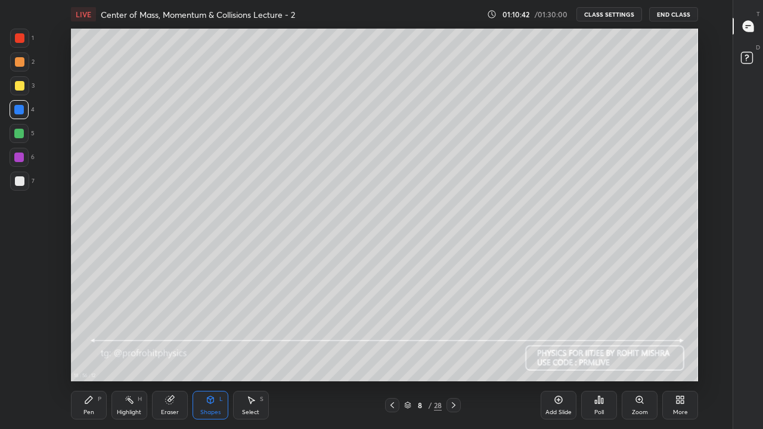
click at [23, 184] on div at bounding box center [20, 181] width 10 height 10
click at [95, 353] on div "Pen P" at bounding box center [89, 405] width 36 height 29
click at [130, 353] on div "Highlight" at bounding box center [129, 412] width 24 height 6
click at [19, 109] on div at bounding box center [19, 110] width 10 height 10
click at [88, 353] on div "Pen P" at bounding box center [89, 405] width 36 height 29
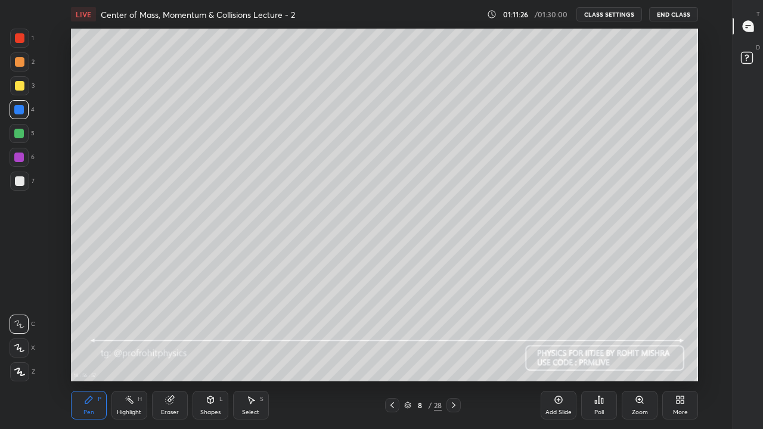
click at [131, 353] on div "Highlight" at bounding box center [129, 412] width 24 height 6
click at [19, 86] on div at bounding box center [20, 86] width 10 height 10
click at [21, 180] on div at bounding box center [20, 181] width 10 height 10
click at [94, 353] on div "Pen P" at bounding box center [89, 405] width 36 height 29
click at [212, 353] on div "Shapes" at bounding box center [210, 412] width 20 height 6
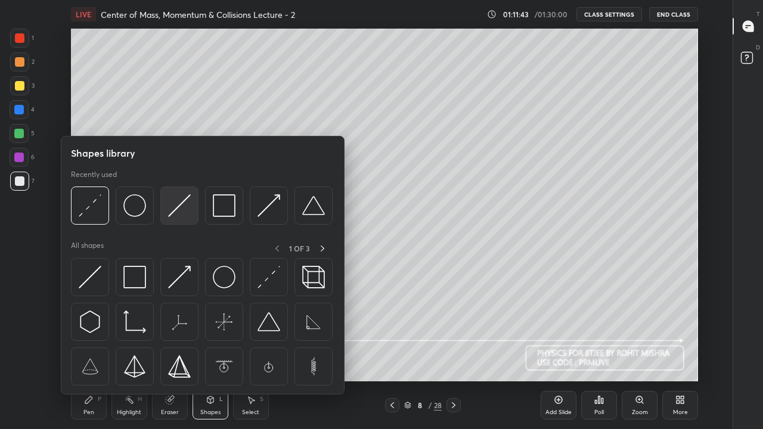
click at [182, 213] on img at bounding box center [179, 205] width 23 height 23
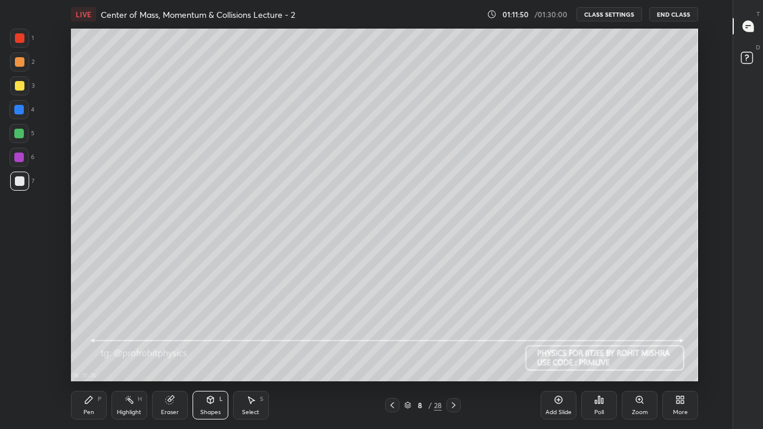
click at [95, 353] on div "Pen P" at bounding box center [89, 405] width 36 height 29
click at [24, 87] on div at bounding box center [19, 85] width 19 height 19
click at [135, 353] on div "Highlight" at bounding box center [129, 412] width 24 height 6
click at [83, 353] on div "Pen P" at bounding box center [89, 405] width 36 height 29
click at [129, 353] on div "Highlight H" at bounding box center [129, 405] width 36 height 29
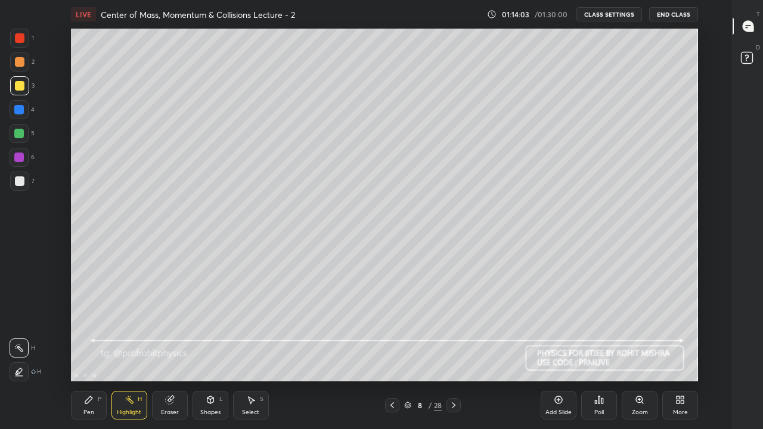
click at [95, 353] on div "Pen P" at bounding box center [89, 405] width 36 height 29
click at [126, 353] on icon at bounding box center [130, 400] width 10 height 10
click at [93, 353] on div "Pen P" at bounding box center [89, 405] width 36 height 29
click at [213, 353] on div "Shapes" at bounding box center [210, 412] width 20 height 6
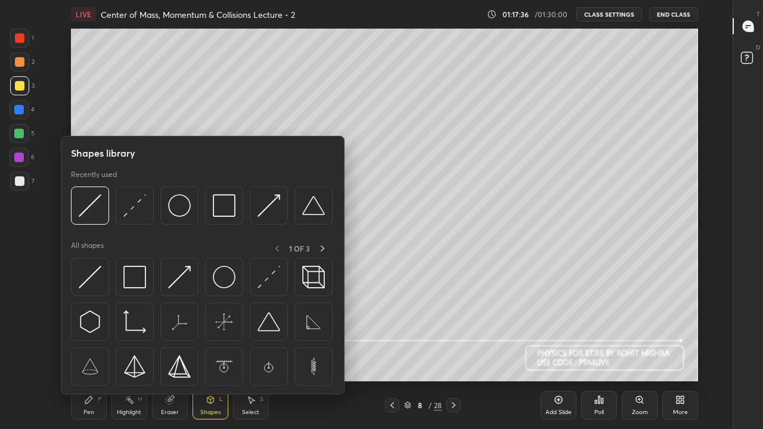
click at [234, 215] on img at bounding box center [224, 205] width 23 height 23
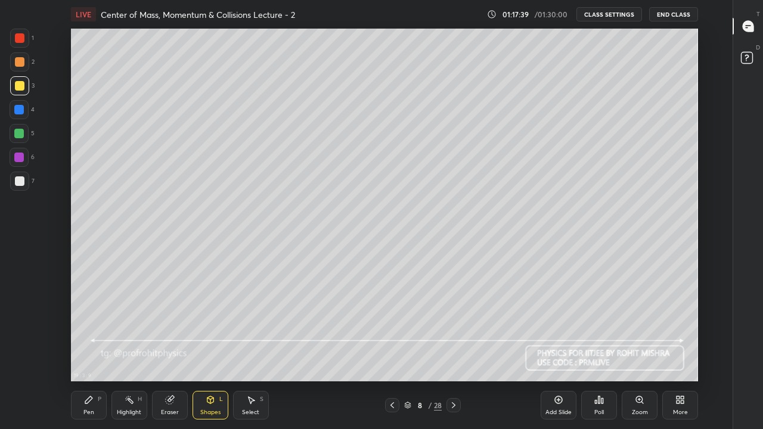
click at [89, 353] on icon at bounding box center [89, 400] width 10 height 10
click at [454, 353] on icon at bounding box center [454, 405] width 4 height 6
click at [23, 180] on div at bounding box center [20, 181] width 10 height 10
click at [212, 353] on icon at bounding box center [211, 400] width 10 height 10
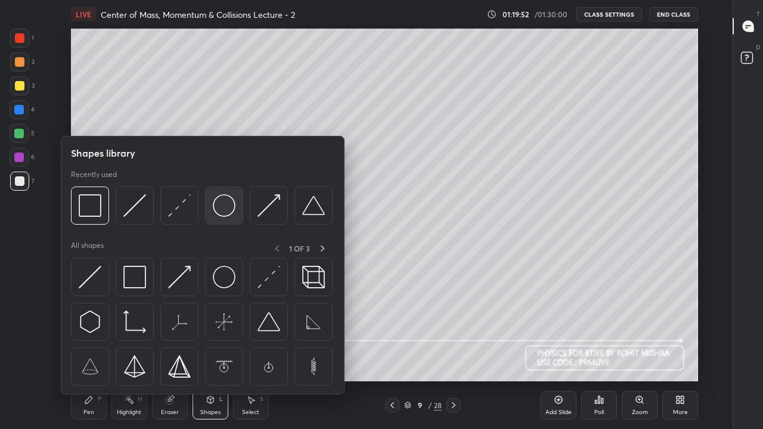
click at [223, 214] on img at bounding box center [224, 205] width 23 height 23
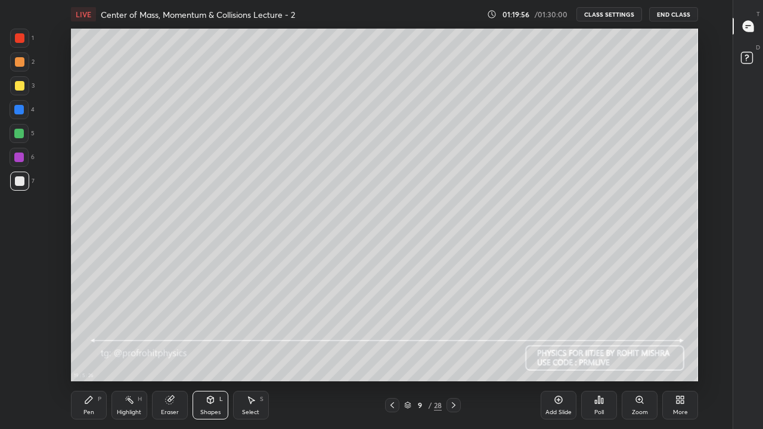
click at [248, 353] on icon at bounding box center [251, 400] width 10 height 10
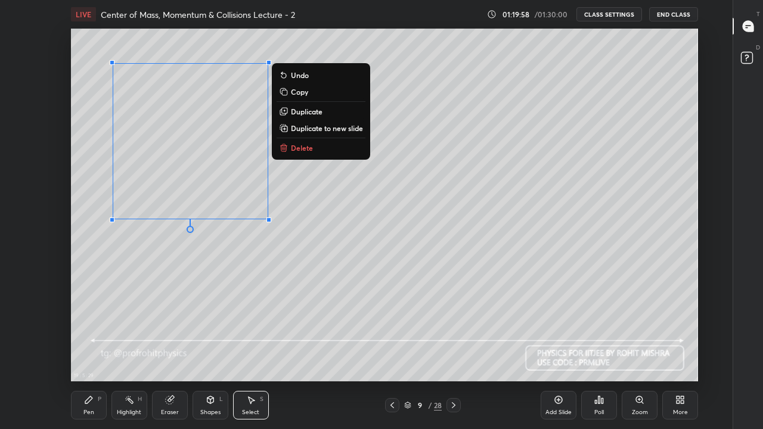
click at [167, 353] on div "Eraser" at bounding box center [170, 412] width 18 height 6
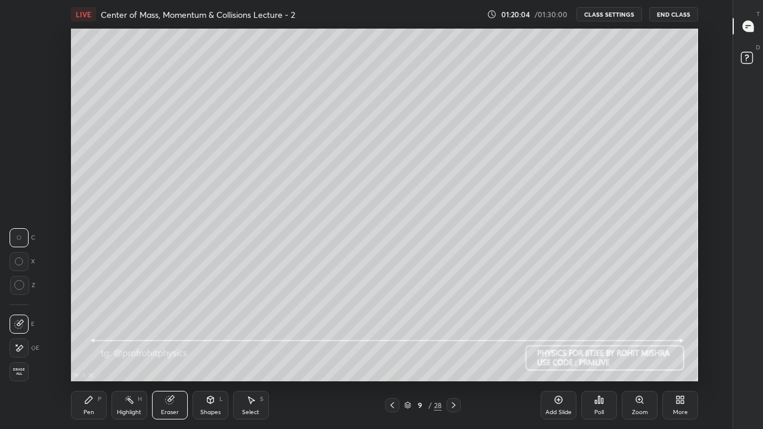
click at [204, 353] on div "Shapes" at bounding box center [210, 412] width 20 height 6
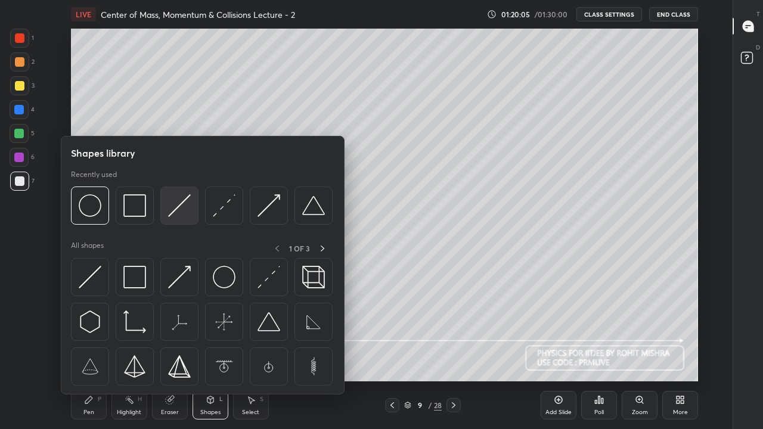
click at [178, 206] on img at bounding box center [179, 205] width 23 height 23
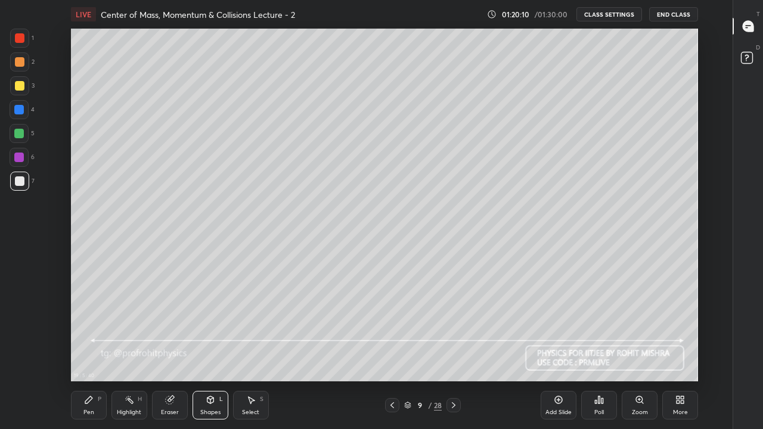
click at [256, 353] on div "Select S" at bounding box center [251, 405] width 36 height 29
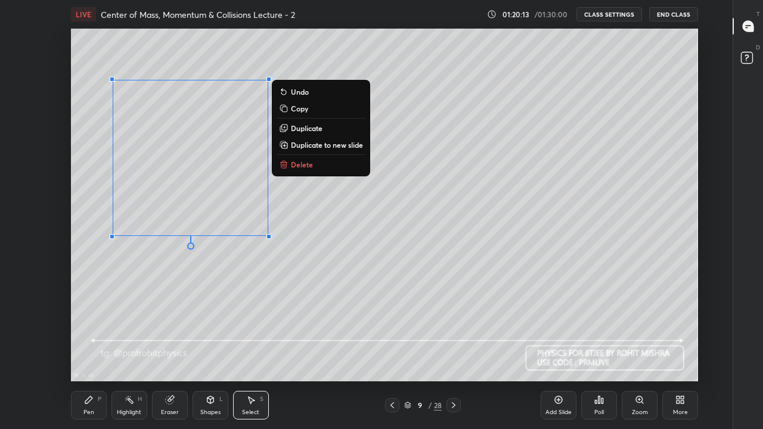
click at [97, 353] on div "Pen P" at bounding box center [89, 405] width 36 height 29
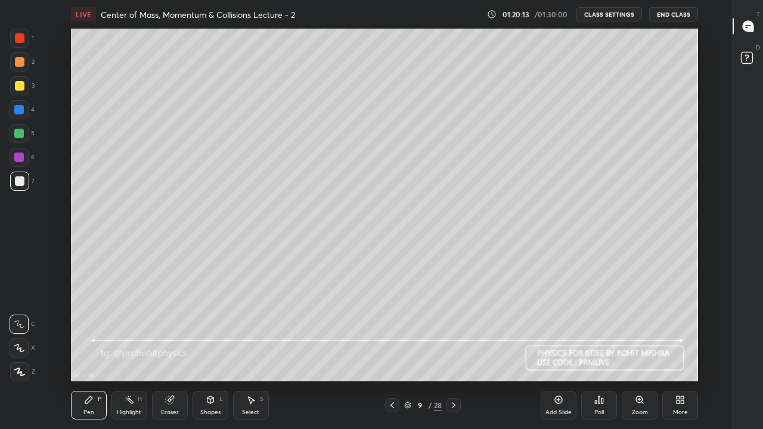
click at [215, 353] on div "Shapes L" at bounding box center [210, 405] width 36 height 29
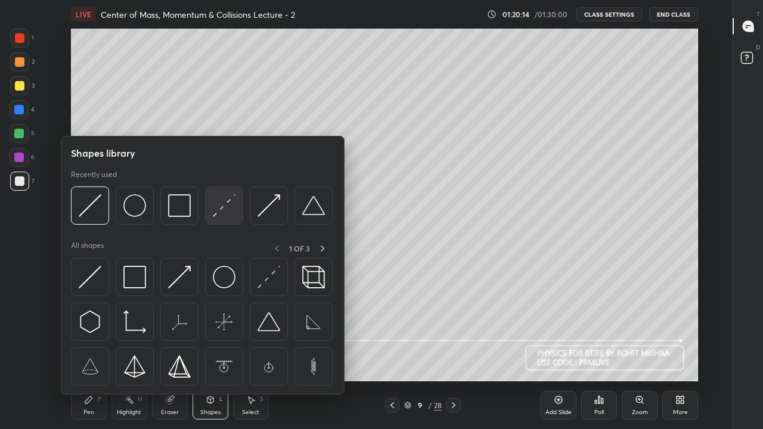
click at [223, 209] on img at bounding box center [224, 205] width 23 height 23
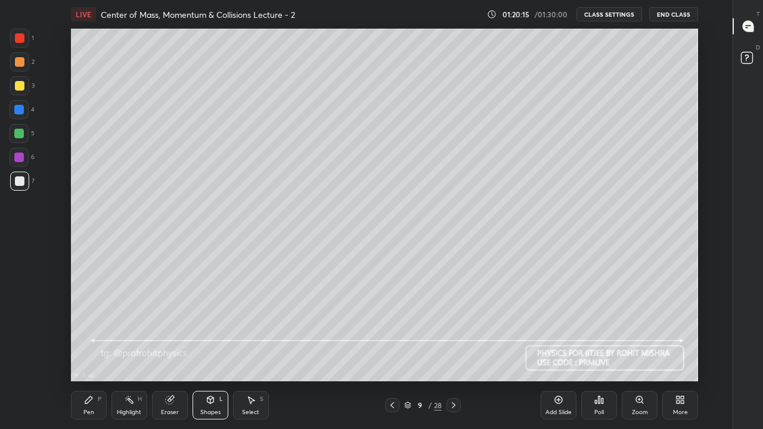
click at [21, 88] on div at bounding box center [20, 86] width 10 height 10
click at [91, 353] on div "Pen" at bounding box center [88, 412] width 11 height 6
click at [25, 182] on div at bounding box center [19, 181] width 19 height 19
click at [136, 353] on div "Highlight H" at bounding box center [129, 405] width 36 height 29
click at [95, 353] on div "Pen P" at bounding box center [89, 405] width 36 height 29
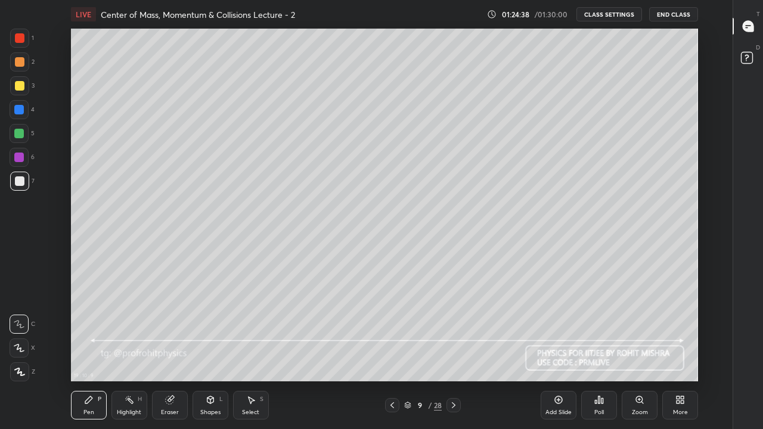
click at [135, 353] on div "Highlight" at bounding box center [129, 412] width 24 height 6
click at [90, 353] on div "Pen P" at bounding box center [89, 405] width 36 height 29
click at [539, 14] on div "/ 01:30:00" at bounding box center [551, 14] width 37 height 7
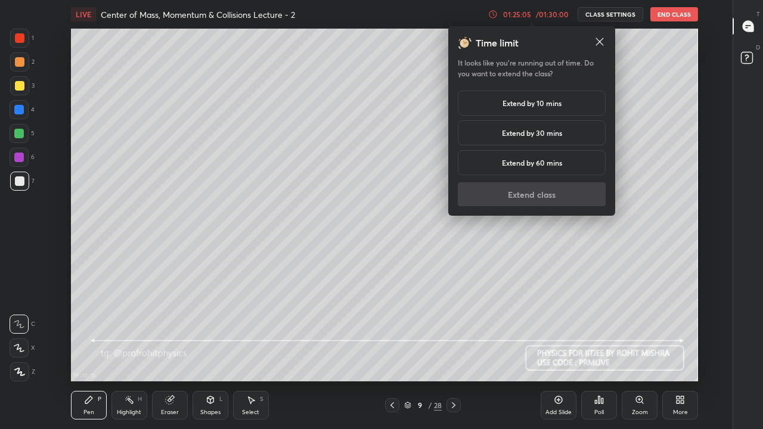
click at [528, 105] on h5 "Extend by 10 mins" at bounding box center [531, 103] width 59 height 11
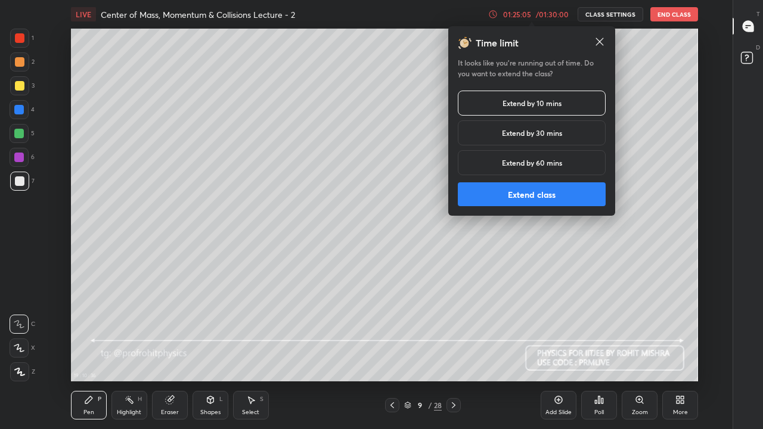
click at [542, 193] on button "Extend class" at bounding box center [532, 194] width 148 height 24
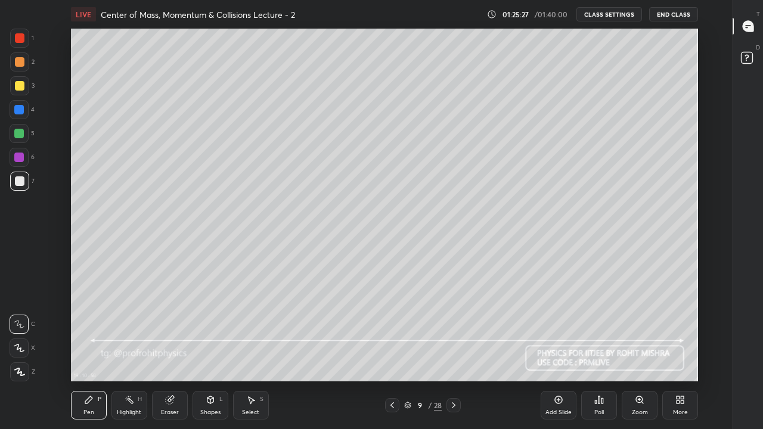
click at [20, 86] on div at bounding box center [20, 86] width 10 height 10
click at [136, 353] on div "Highlight H" at bounding box center [129, 405] width 36 height 29
click at [91, 353] on icon at bounding box center [89, 400] width 10 height 10
click at [15, 181] on div at bounding box center [20, 181] width 10 height 10
click at [130, 353] on icon at bounding box center [130, 400] width 10 height 10
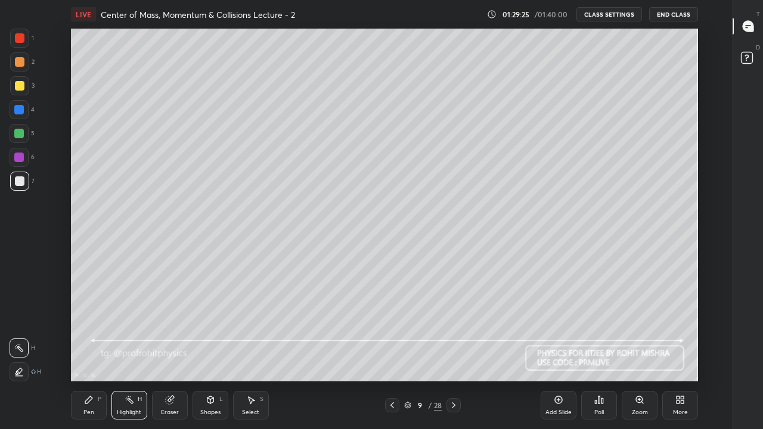
click at [405, 353] on icon at bounding box center [407, 405] width 7 height 7
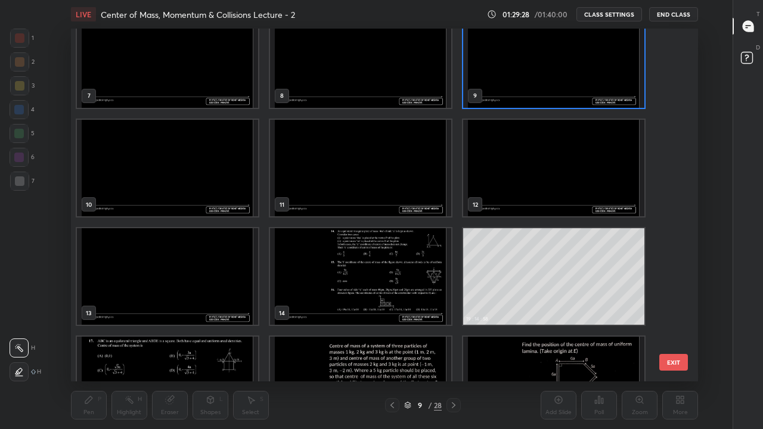
scroll to position [241, 0]
click at [305, 276] on img "grid" at bounding box center [360, 276] width 181 height 97
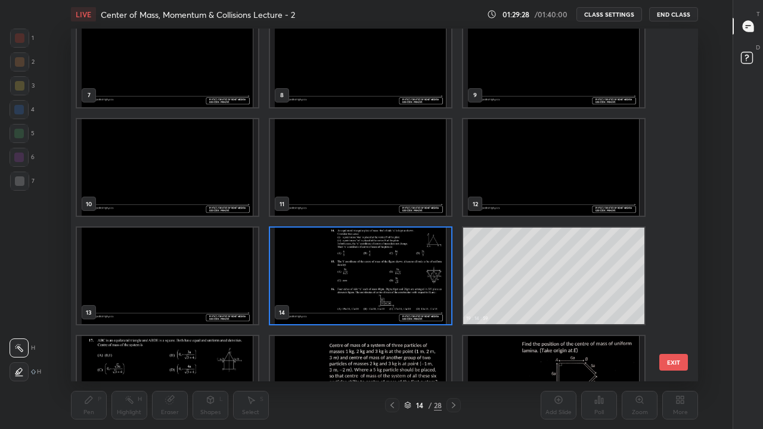
click at [307, 278] on img "grid" at bounding box center [360, 276] width 181 height 97
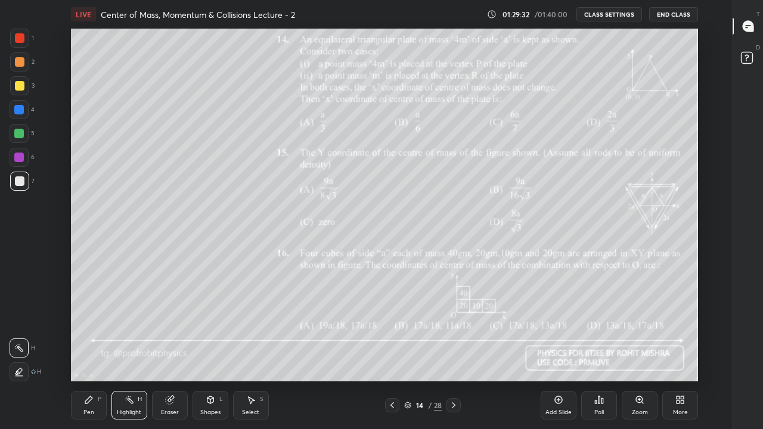
click at [453, 353] on icon at bounding box center [454, 405] width 10 height 10
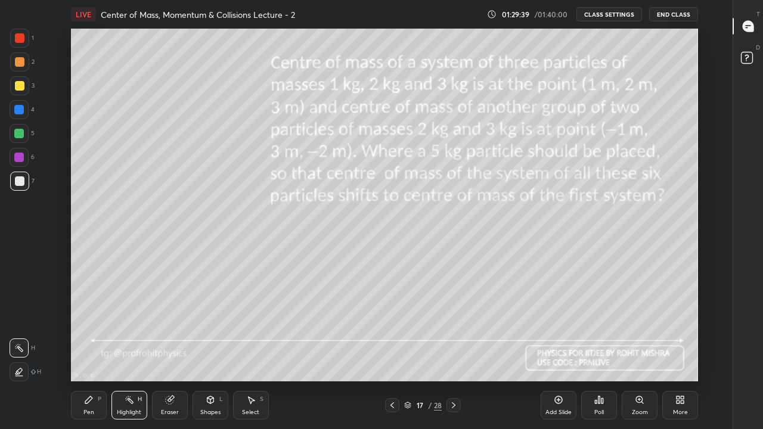
click at [27, 180] on div at bounding box center [19, 181] width 19 height 19
click at [20, 181] on div at bounding box center [20, 181] width 10 height 10
click at [96, 353] on div "Pen P" at bounding box center [89, 405] width 36 height 29
click at [453, 353] on icon at bounding box center [454, 405] width 10 height 10
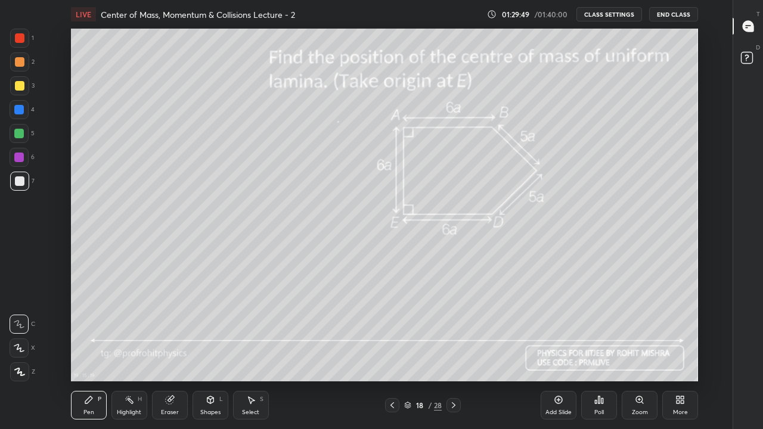
click at [453, 353] on icon at bounding box center [454, 405] width 10 height 10
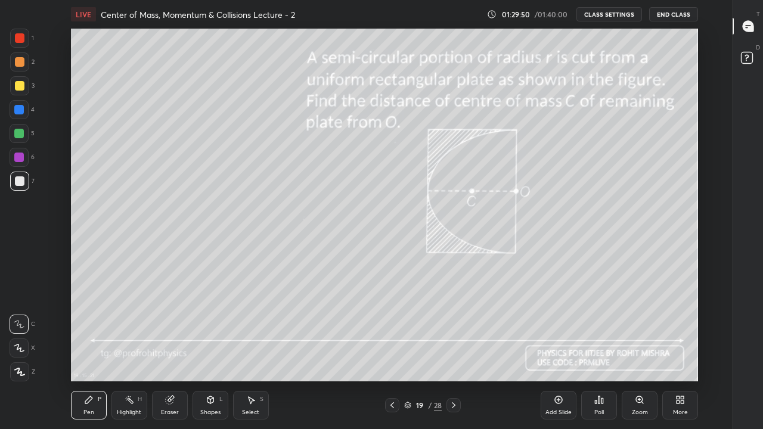
click at [453, 353] on icon at bounding box center [454, 405] width 10 height 10
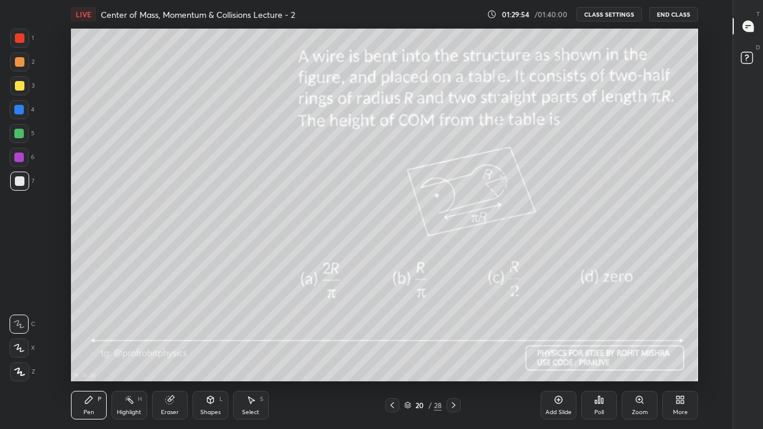
click at [454, 353] on icon at bounding box center [454, 405] width 10 height 10
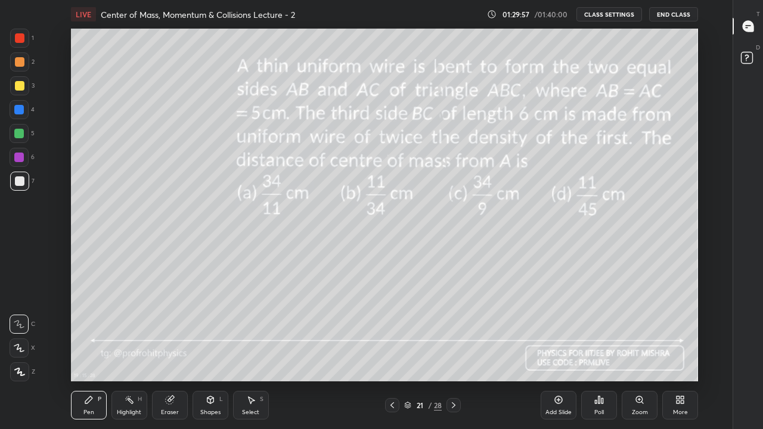
click at [455, 353] on icon at bounding box center [454, 405] width 4 height 6
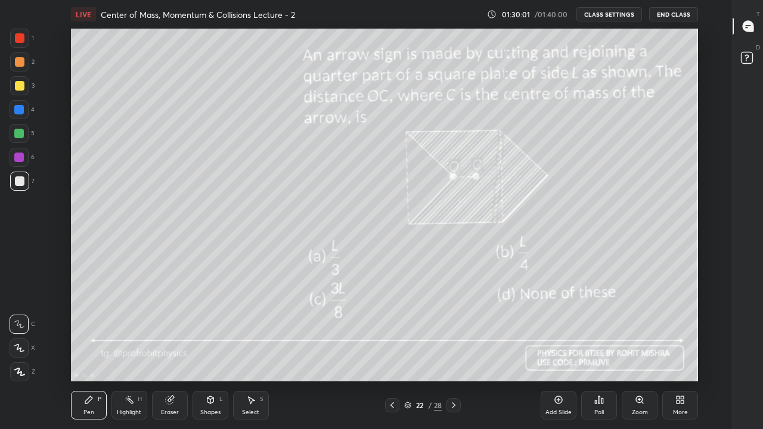
click at [455, 353] on icon at bounding box center [454, 405] width 10 height 10
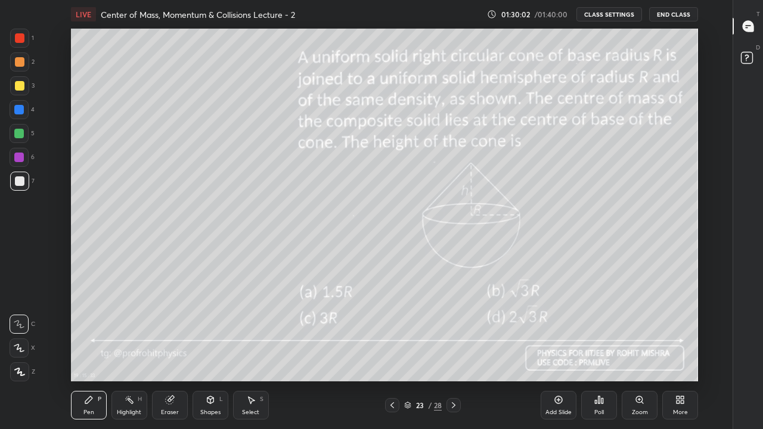
click at [454, 353] on icon at bounding box center [454, 405] width 4 height 6
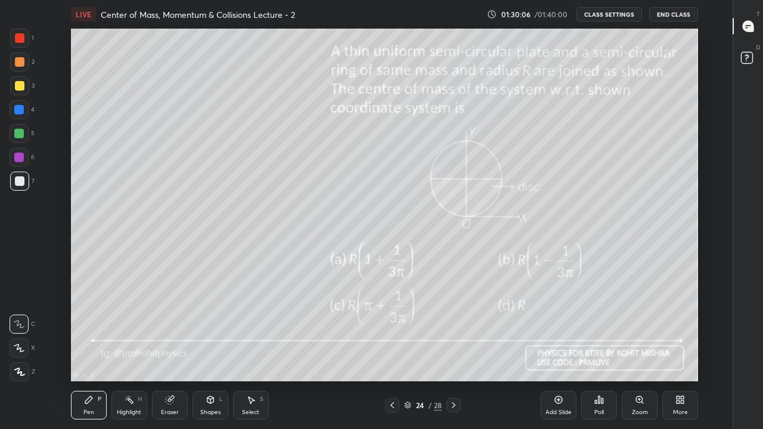
click at [459, 353] on div at bounding box center [453, 405] width 14 height 14
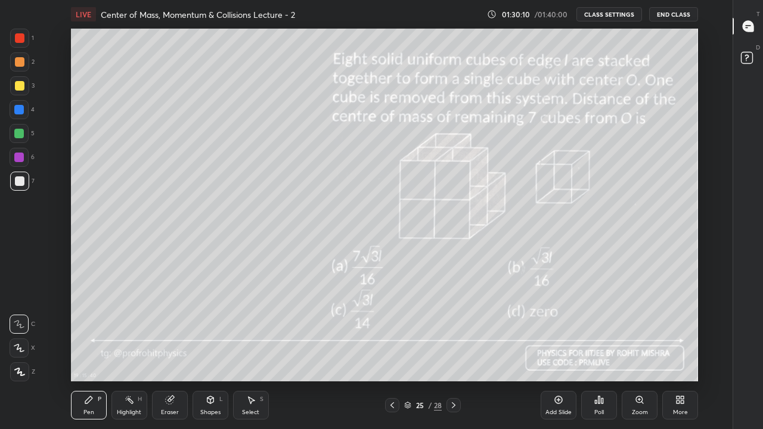
click at [455, 353] on icon at bounding box center [454, 405] width 4 height 6
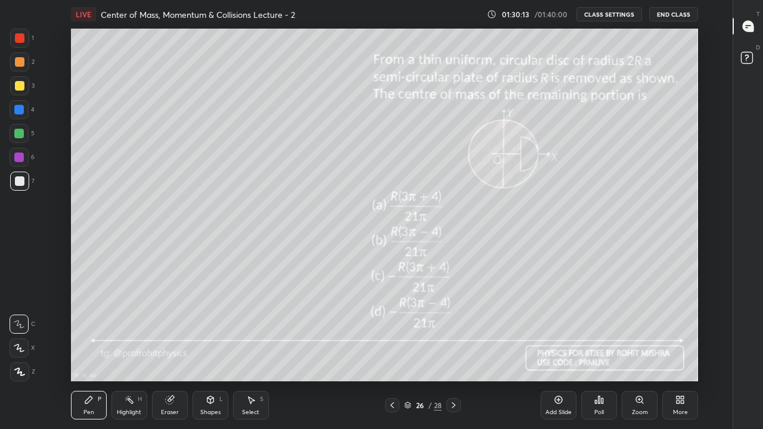
click at [453, 353] on icon at bounding box center [454, 405] width 10 height 10
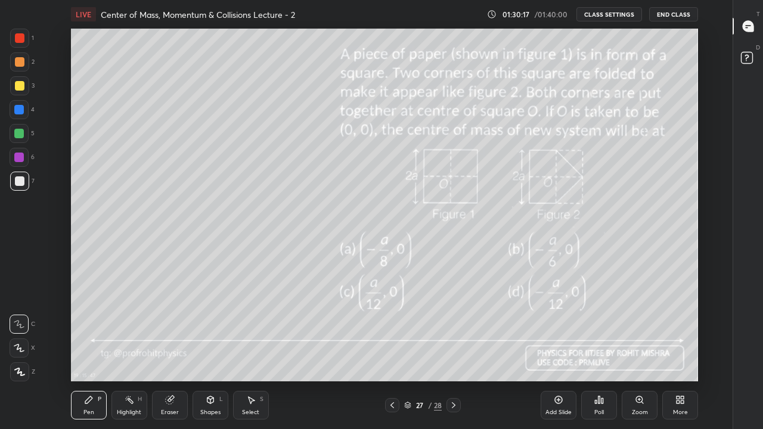
click at [453, 353] on icon at bounding box center [454, 405] width 10 height 10
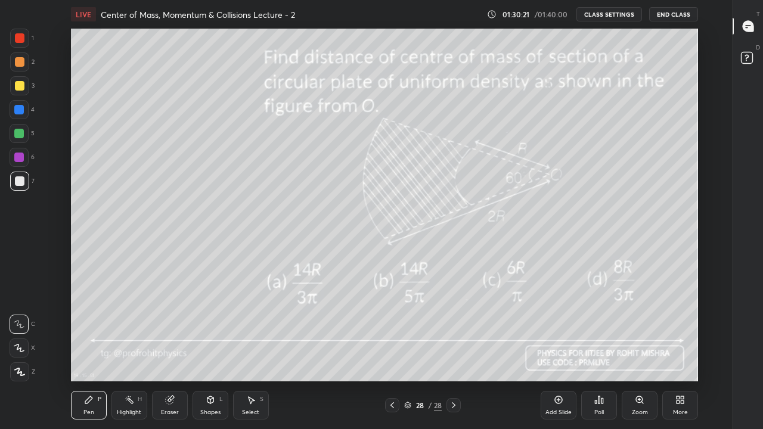
click at [452, 353] on icon at bounding box center [454, 405] width 10 height 10
click at [672, 15] on button "End Class" at bounding box center [673, 14] width 49 height 14
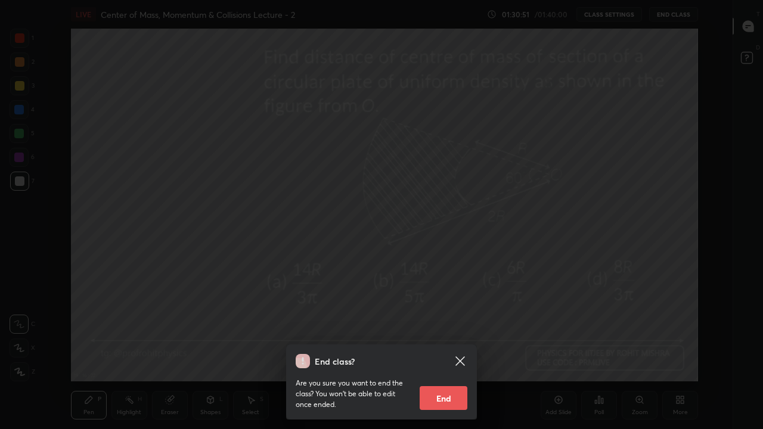
click at [445, 353] on button "End" at bounding box center [443, 398] width 48 height 24
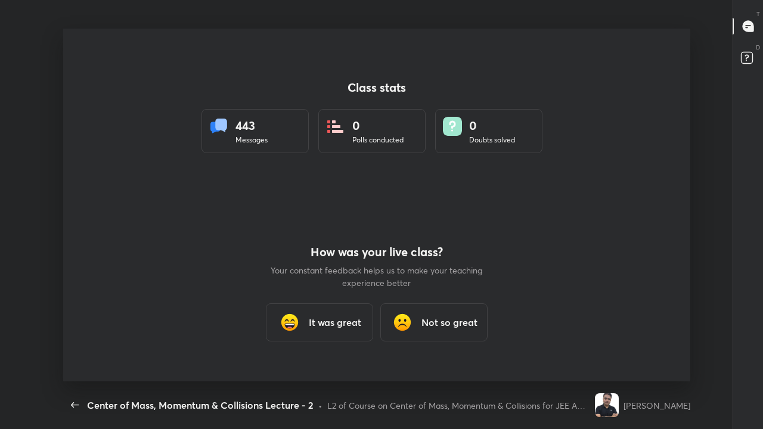
scroll to position [59234, 58834]
click at [77, 353] on icon "button" at bounding box center [75, 405] width 14 height 14
type textarea "x"
